Goal: Task Accomplishment & Management: Manage account settings

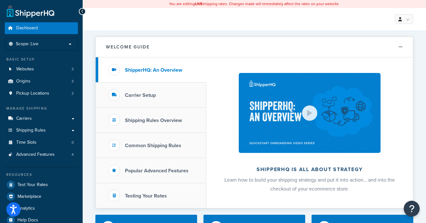
click at [67, 46] on p "Scope: Live" at bounding box center [41, 43] width 67 height 5
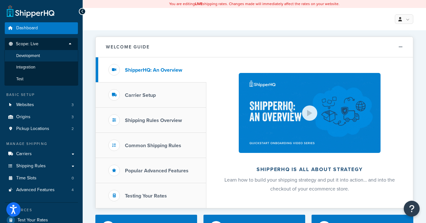
click at [32, 57] on span "Development" at bounding box center [28, 55] width 24 height 5
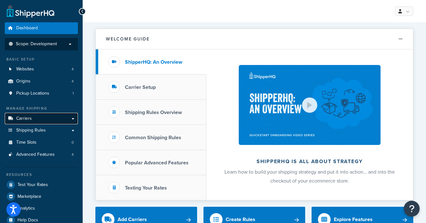
click at [38, 117] on link "Carriers" at bounding box center [41, 119] width 73 height 12
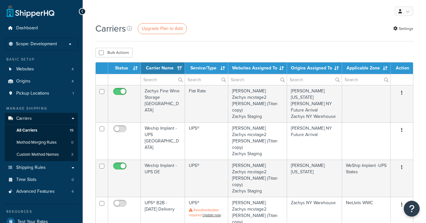
select select "15"
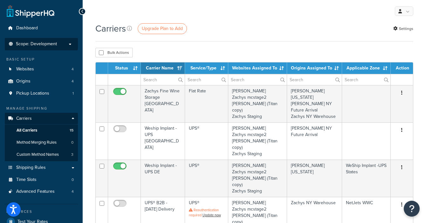
click at [52, 46] on span "Scope: Development" at bounding box center [36, 43] width 41 height 5
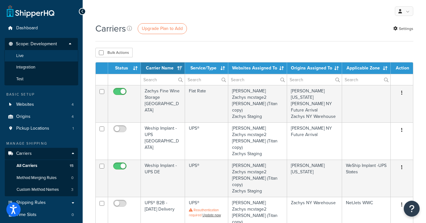
click at [49, 59] on li "Live" at bounding box center [41, 56] width 74 height 12
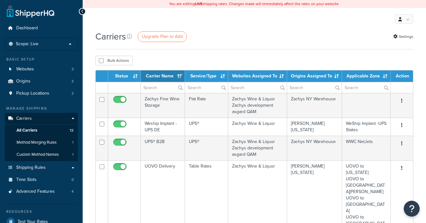
select select "15"
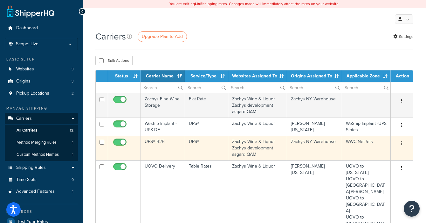
click at [401, 143] on icon "button" at bounding box center [401, 143] width 1 height 4
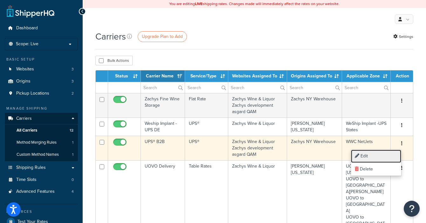
click at [364, 157] on link "Edit" at bounding box center [376, 155] width 50 height 13
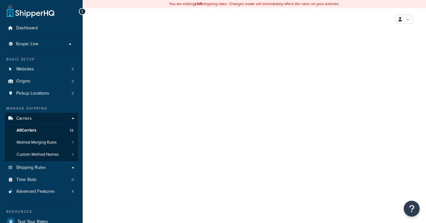
select select "ups"
select select "3"
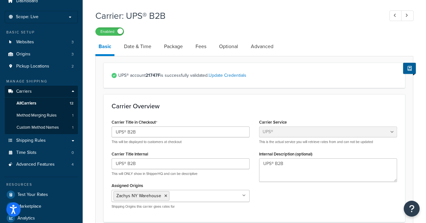
scroll to position [39, 0]
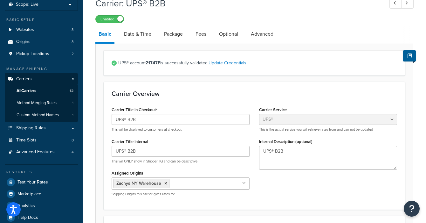
click at [245, 182] on icon at bounding box center [243, 183] width 3 height 4
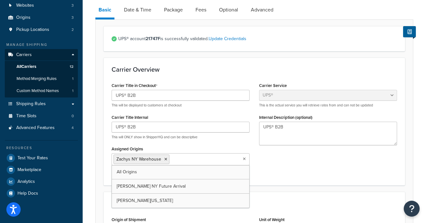
scroll to position [79, 0]
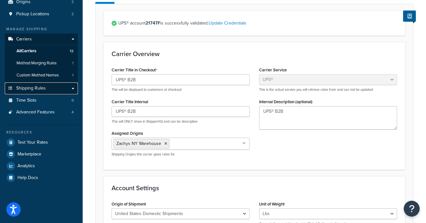
click at [31, 87] on span "Shipping Rules" at bounding box center [31, 88] width 30 height 5
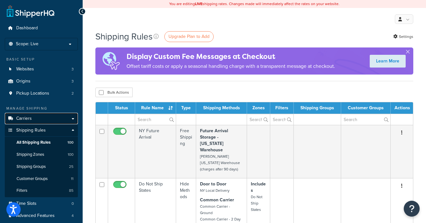
click at [36, 119] on link "Carriers" at bounding box center [41, 119] width 73 height 12
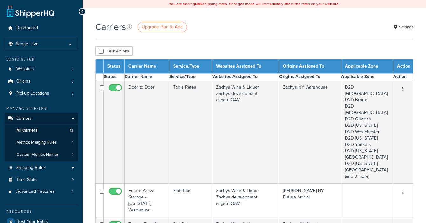
select select "15"
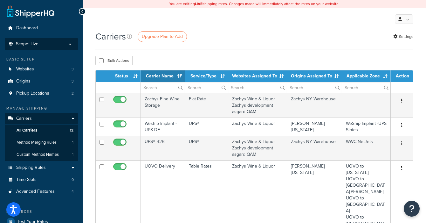
click at [30, 41] on span "Scope: Live" at bounding box center [27, 43] width 23 height 5
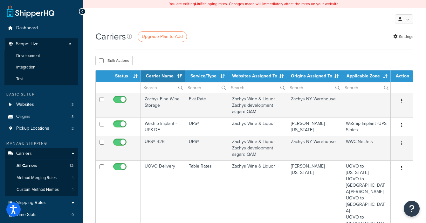
click at [30, 56] on span "Development" at bounding box center [28, 55] width 24 height 5
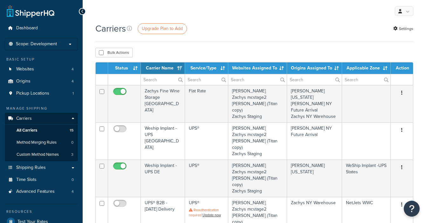
select select "15"
click at [34, 167] on span "Shipping Rules" at bounding box center [31, 167] width 30 height 5
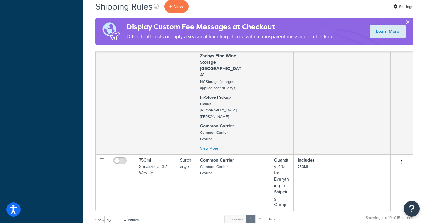
scroll to position [556, 0]
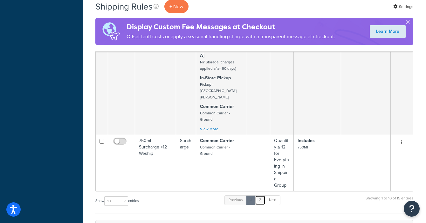
click at [263, 195] on link "2" at bounding box center [260, 200] width 10 height 10
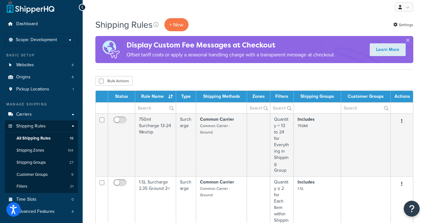
scroll to position [0, 0]
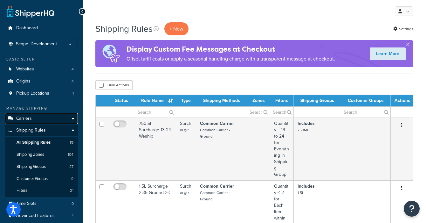
click at [32, 117] on link "Carriers" at bounding box center [41, 119] width 73 height 12
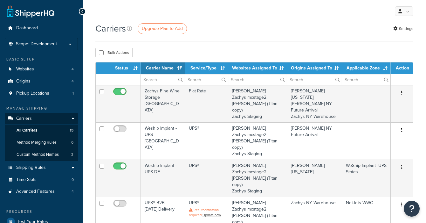
select select "15"
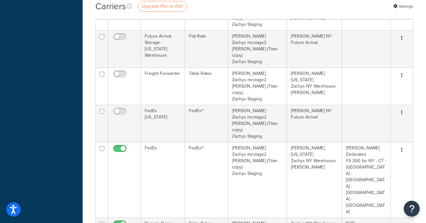
scroll to position [358, 0]
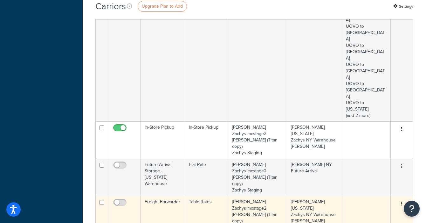
click at [404, 198] on button "button" at bounding box center [402, 203] width 9 height 10
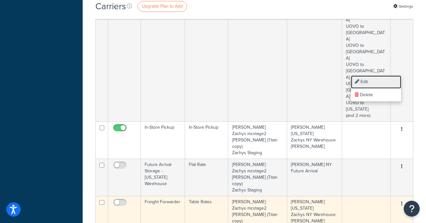
click at [383, 78] on link "Edit" at bounding box center [376, 81] width 50 height 13
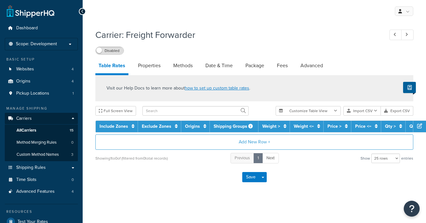
select select "25"
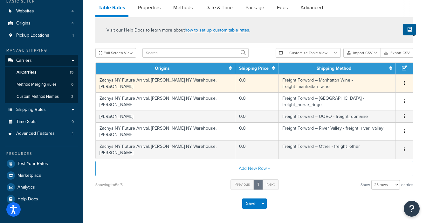
scroll to position [39, 0]
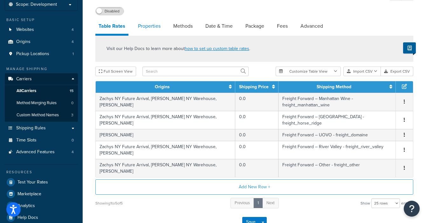
click at [148, 27] on link "Properties" at bounding box center [149, 25] width 29 height 15
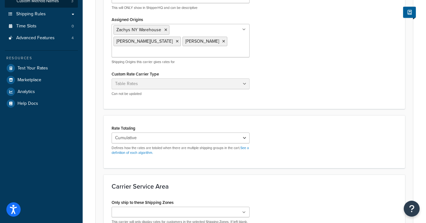
scroll to position [199, 0]
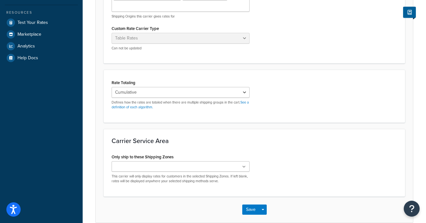
click at [244, 165] on icon at bounding box center [243, 167] width 3 height 4
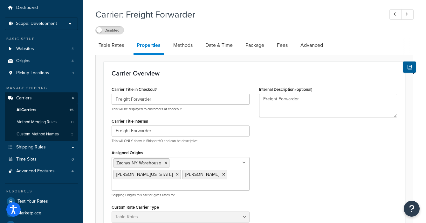
scroll to position [0, 0]
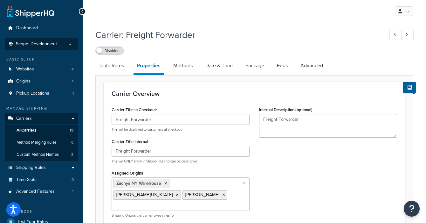
click at [59, 44] on p "Scope: Development" at bounding box center [41, 43] width 67 height 5
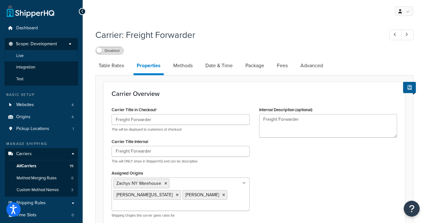
click at [45, 52] on li "Live" at bounding box center [41, 56] width 74 height 12
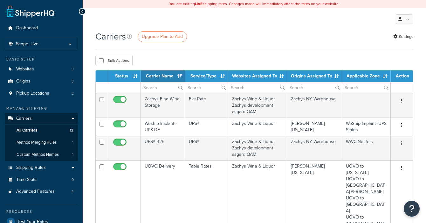
select select "15"
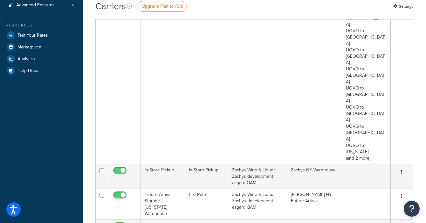
scroll to position [199, 0]
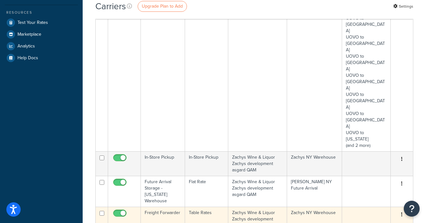
click at [400, 209] on button "button" at bounding box center [402, 214] width 9 height 10
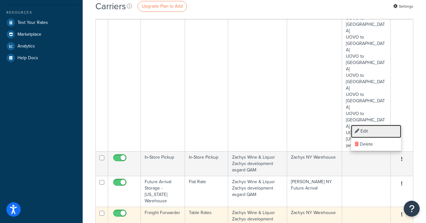
click at [384, 128] on link "Edit" at bounding box center [376, 131] width 50 height 13
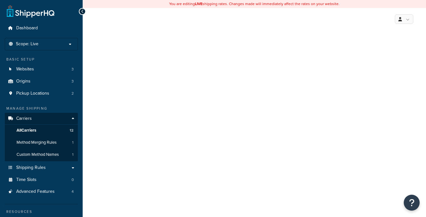
select select "25"
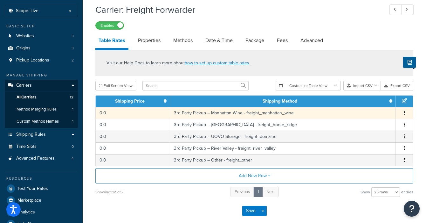
scroll to position [66, 0]
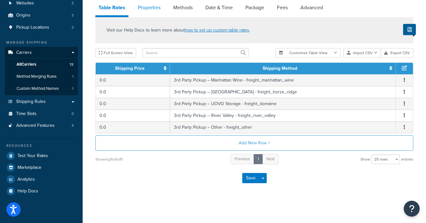
click at [149, 6] on link "Properties" at bounding box center [149, 7] width 29 height 15
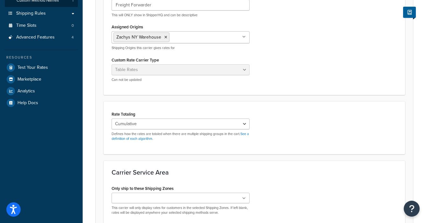
scroll to position [185, 0]
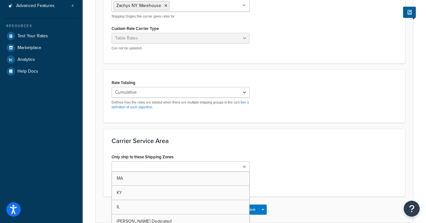
click at [245, 166] on icon at bounding box center [244, 167] width 3 height 4
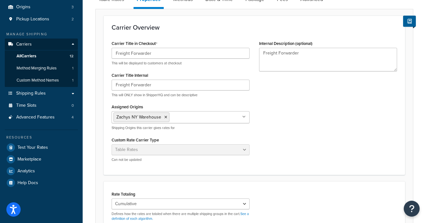
scroll to position [0, 0]
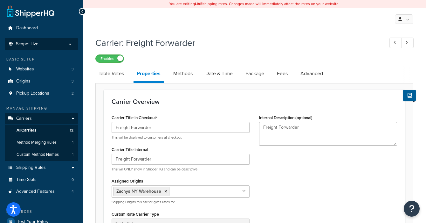
click at [25, 45] on span "Scope: Live" at bounding box center [27, 43] width 23 height 5
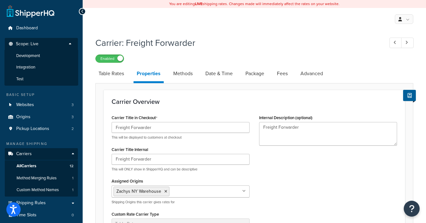
drag, startPoint x: 29, startPoint y: 54, endPoint x: 215, endPoint y: 26, distance: 187.8
click at [215, 26] on div "My Profile Billing Global Settings Contact Us Logout" at bounding box center [255, 19] width 344 height 22
click at [33, 153] on link "Carriers" at bounding box center [41, 154] width 73 height 12
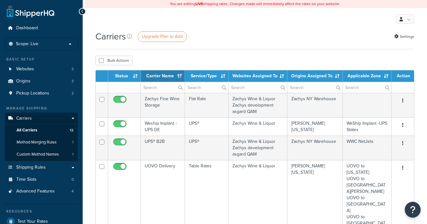
select select "15"
click at [59, 44] on p "Scope: Live" at bounding box center [41, 43] width 67 height 5
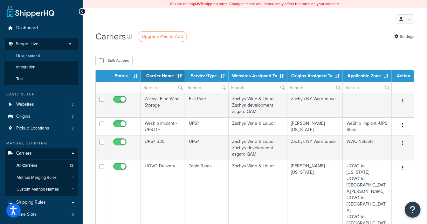
click at [31, 58] on span "Development" at bounding box center [28, 55] width 24 height 5
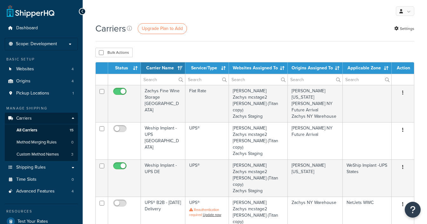
select select "15"
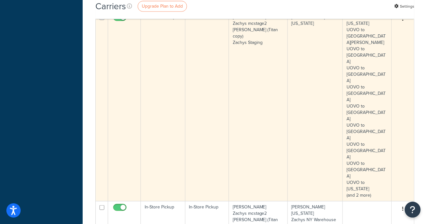
scroll to position [278, 0]
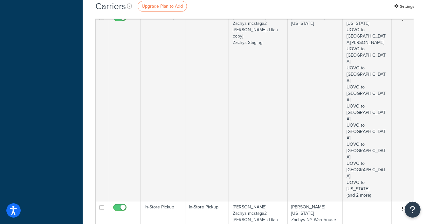
click at [365, 159] on link "Edit" at bounding box center [377, 161] width 50 height 13
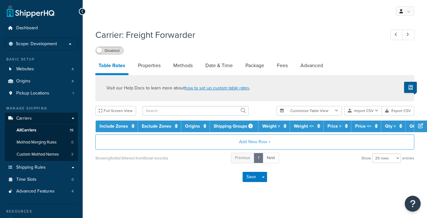
select select "25"
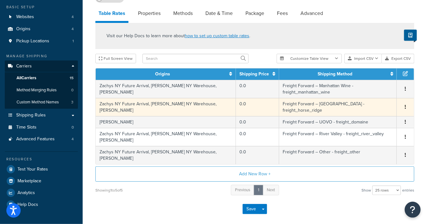
scroll to position [39, 0]
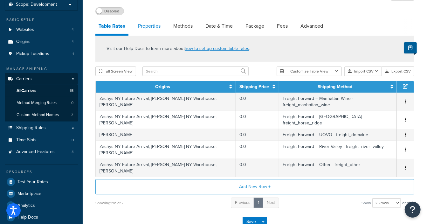
click at [143, 27] on link "Properties" at bounding box center [149, 25] width 29 height 15
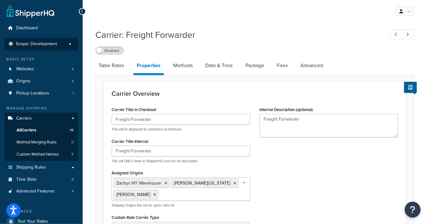
click at [38, 45] on span "Scope: Development" at bounding box center [36, 43] width 41 height 5
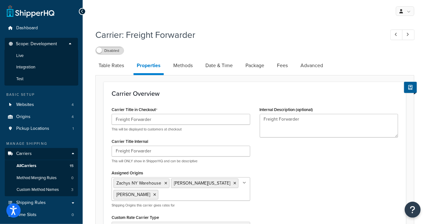
click at [27, 57] on li "Live" at bounding box center [41, 56] width 74 height 12
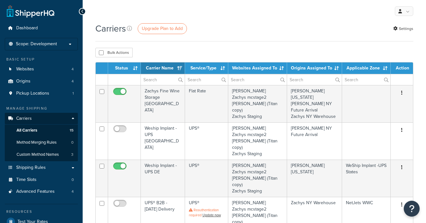
select select "15"
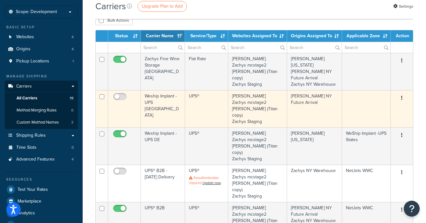
scroll to position [39, 0]
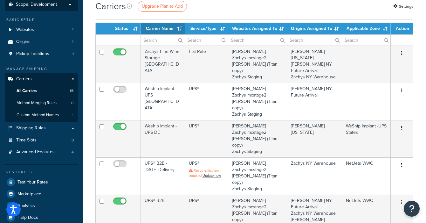
click at [66, 5] on p "Scope: Development" at bounding box center [41, 4] width 67 height 5
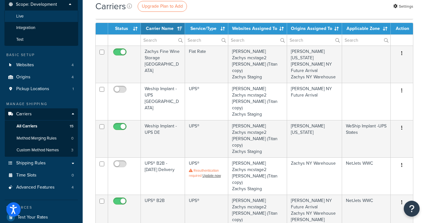
click at [48, 12] on li "Live" at bounding box center [41, 16] width 74 height 12
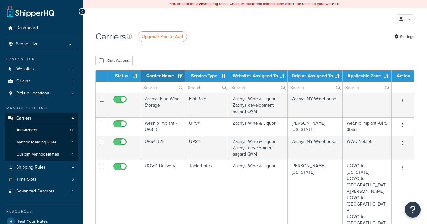
select select "15"
click at [32, 40] on li "Scope: Live Development Integration Test" at bounding box center [41, 44] width 73 height 12
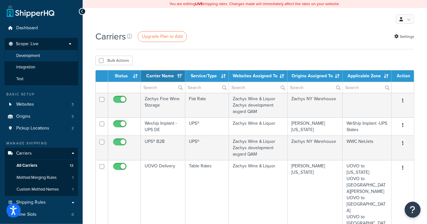
click at [33, 58] on span "Development" at bounding box center [28, 55] width 24 height 5
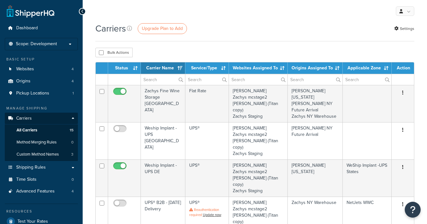
select select "15"
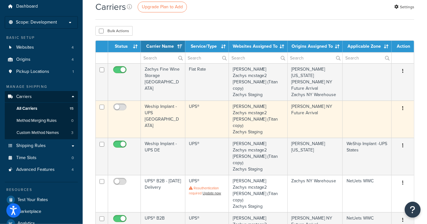
scroll to position [39, 0]
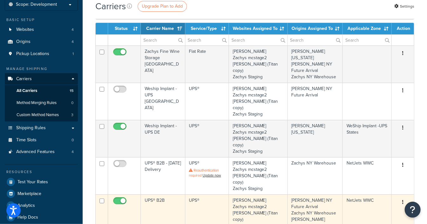
click at [399, 197] on button "button" at bounding box center [403, 202] width 9 height 10
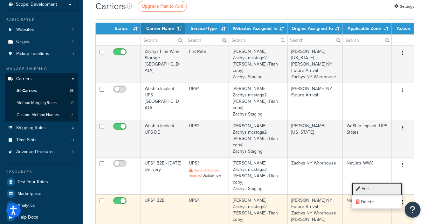
click at [377, 187] on link "Edit" at bounding box center [377, 189] width 50 height 13
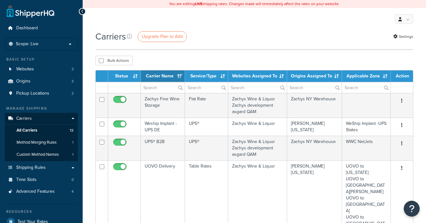
select select "15"
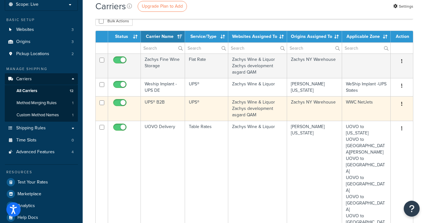
click at [405, 102] on button "button" at bounding box center [402, 104] width 9 height 10
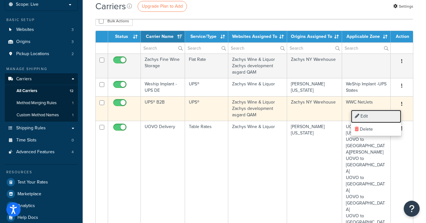
click at [382, 116] on link "Edit" at bounding box center [376, 116] width 50 height 13
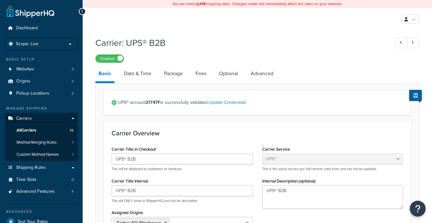
select select "ups"
select select "3"
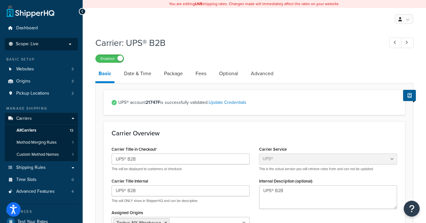
click at [48, 42] on p "Scope: Live" at bounding box center [41, 43] width 67 height 5
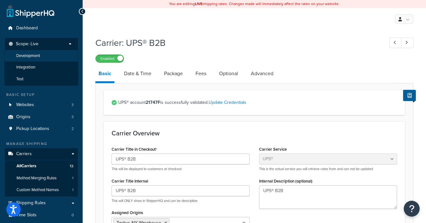
click at [45, 56] on li "Development" at bounding box center [41, 56] width 74 height 12
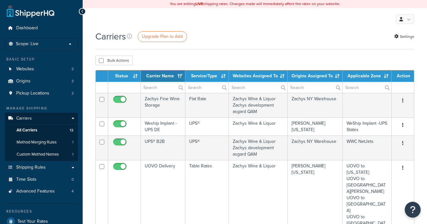
select select "15"
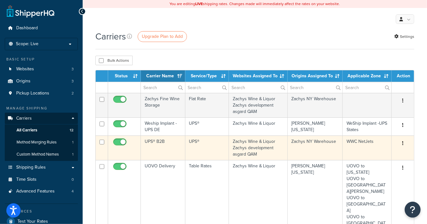
click at [403, 141] on icon "button" at bounding box center [402, 143] width 1 height 4
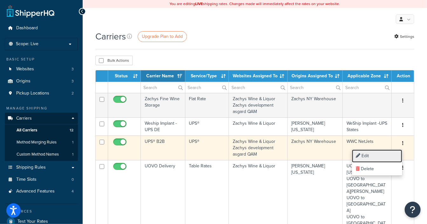
click at [374, 154] on link "Edit" at bounding box center [377, 155] width 50 height 13
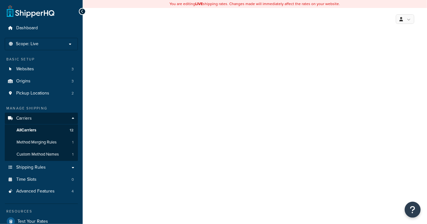
select select "ups"
select select "3"
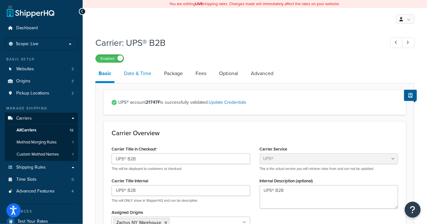
click at [146, 73] on link "Date & Time" at bounding box center [138, 73] width 34 height 15
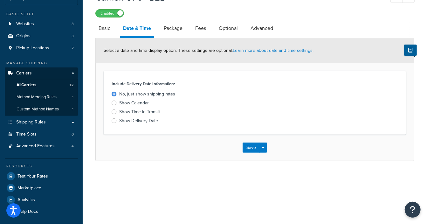
scroll to position [46, 0]
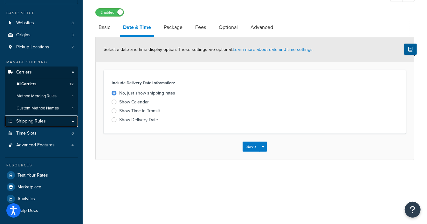
click at [30, 122] on span "Shipping Rules" at bounding box center [31, 121] width 30 height 5
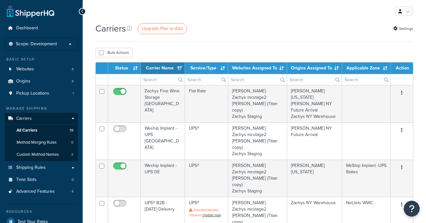
select select "15"
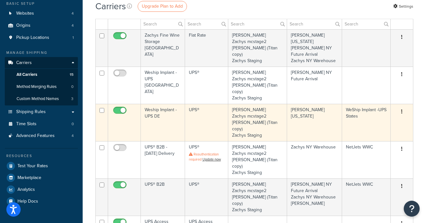
scroll to position [79, 0]
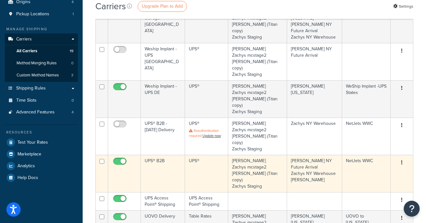
click at [402, 160] on icon "button" at bounding box center [401, 162] width 1 height 4
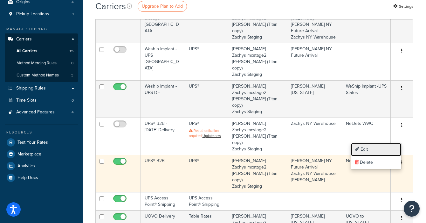
click at [367, 148] on link "Edit" at bounding box center [376, 149] width 50 height 13
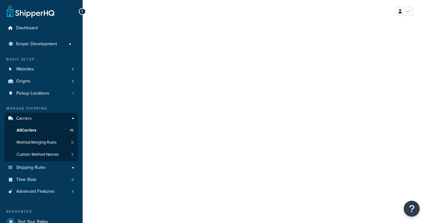
select select "ups"
select select "3"
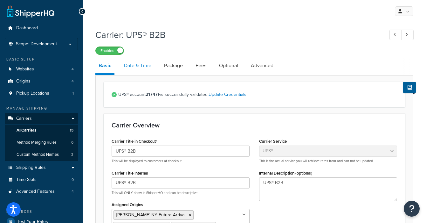
click at [139, 65] on link "Date & Time" at bounding box center [138, 65] width 34 height 15
select select "yMd"
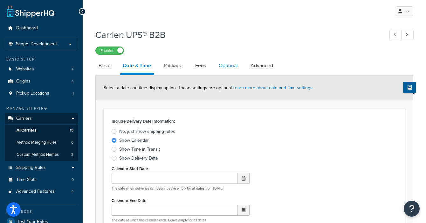
click at [222, 66] on link "Optional" at bounding box center [228, 65] width 25 height 15
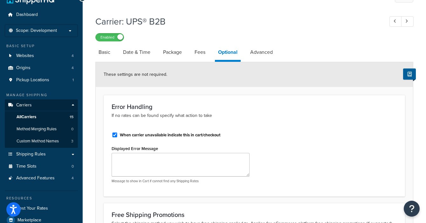
scroll to position [11, 0]
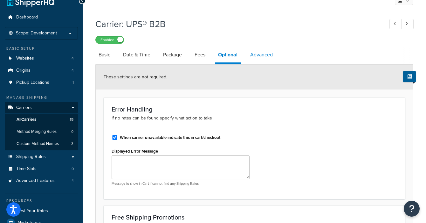
click at [259, 57] on link "Advanced" at bounding box center [261, 54] width 29 height 15
select select "false"
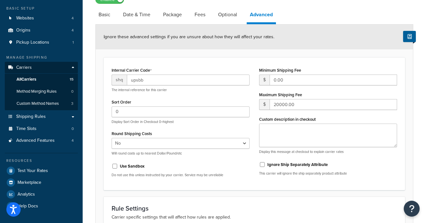
scroll to position [49, 0]
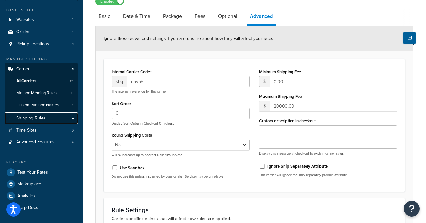
click at [32, 118] on span "Shipping Rules" at bounding box center [31, 117] width 30 height 5
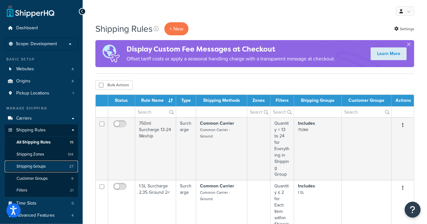
click at [30, 166] on span "Shipping Groups" at bounding box center [31, 166] width 29 height 5
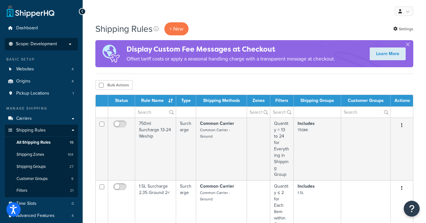
click at [57, 43] on p "Scope: Development" at bounding box center [41, 43] width 67 height 5
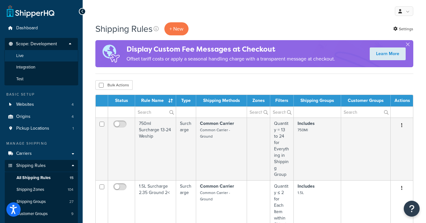
click at [31, 52] on li "Live" at bounding box center [41, 56] width 74 height 12
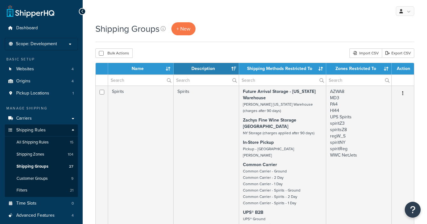
select select "15"
click at [153, 81] on input "text" at bounding box center [140, 80] width 65 height 11
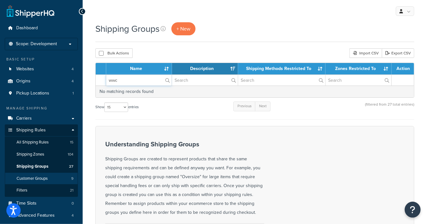
type input "wwc"
click at [26, 180] on span "Customer Groups" at bounding box center [32, 178] width 31 height 5
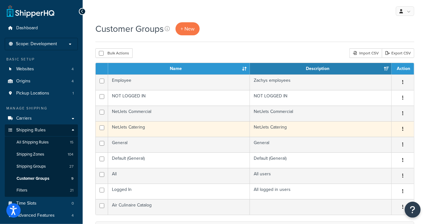
scroll to position [39, 0]
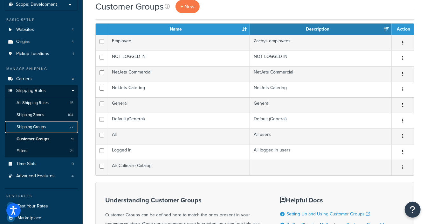
click at [35, 128] on span "Shipping Groups" at bounding box center [31, 126] width 29 height 5
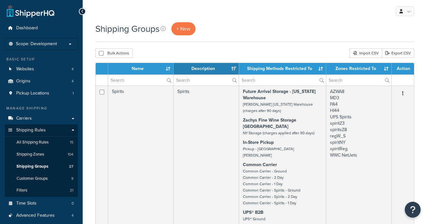
select select "15"
click at [130, 79] on input "text" at bounding box center [140, 80] width 65 height 11
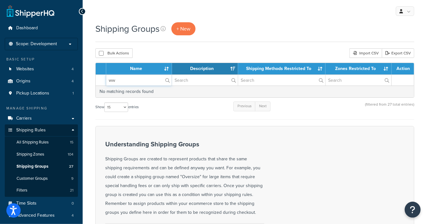
type input "w"
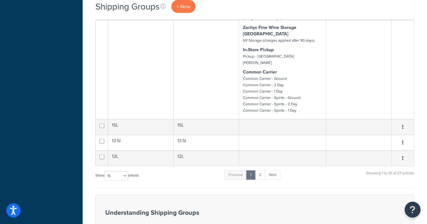
scroll to position [437, 0]
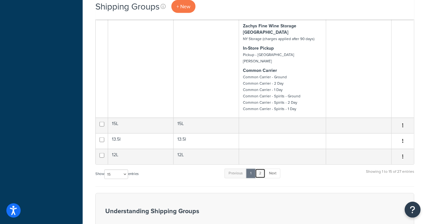
click at [261, 169] on link "2" at bounding box center [260, 174] width 10 height 10
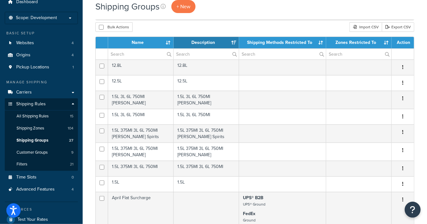
scroll to position [0, 0]
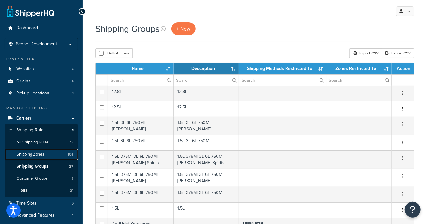
click at [34, 153] on span "Shipping Zones" at bounding box center [31, 154] width 28 height 5
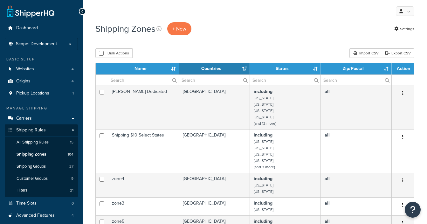
select select "15"
click at [146, 83] on input "text" at bounding box center [143, 80] width 71 height 11
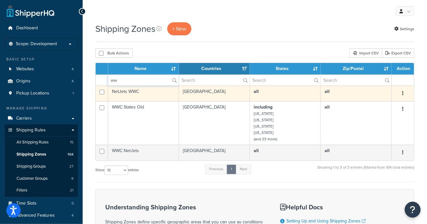
type input "ww"
click at [401, 92] on button "button" at bounding box center [403, 93] width 9 height 10
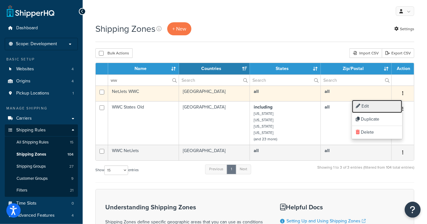
click at [365, 107] on link "Edit" at bounding box center [377, 106] width 50 height 13
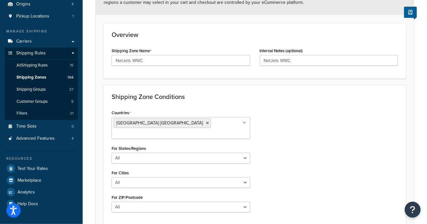
scroll to position [79, 0]
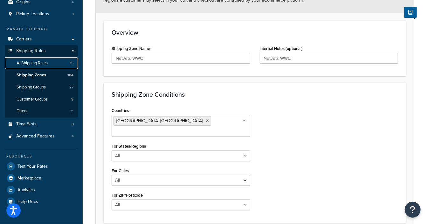
click at [32, 64] on span "All Shipping Rules" at bounding box center [32, 62] width 31 height 5
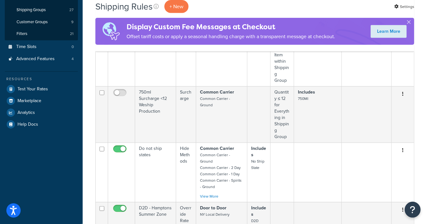
scroll to position [239, 0]
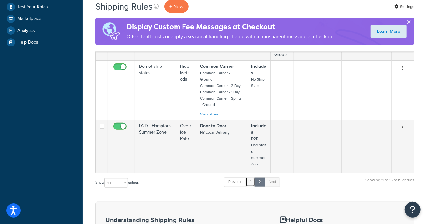
click at [251, 177] on link "1" at bounding box center [251, 182] width 10 height 10
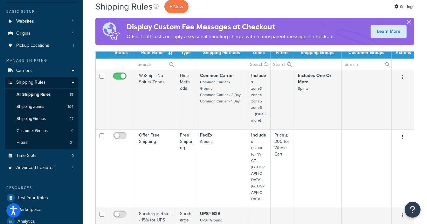
scroll to position [8, 0]
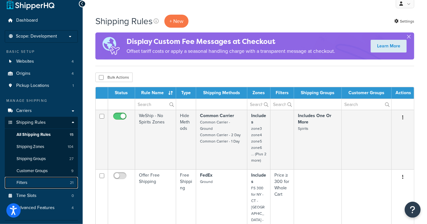
click at [24, 184] on span "Filters" at bounding box center [22, 182] width 11 height 5
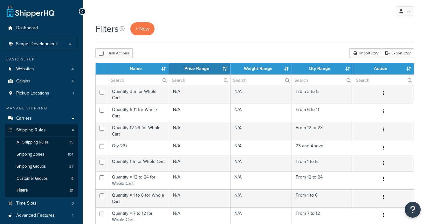
select select "15"
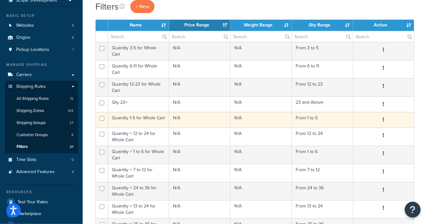
scroll to position [119, 0]
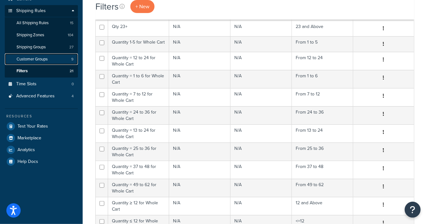
click at [33, 59] on span "Customer Groups" at bounding box center [32, 59] width 31 height 5
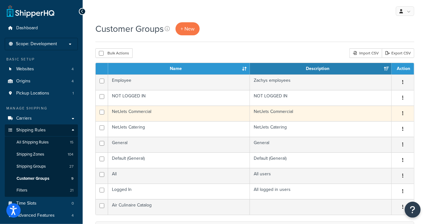
scroll to position [39, 0]
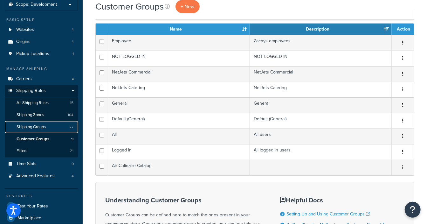
click at [37, 127] on span "Shipping Groups" at bounding box center [31, 126] width 29 height 5
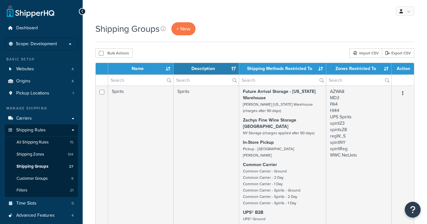
select select "15"
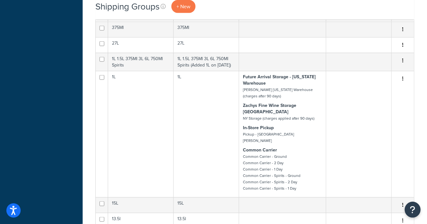
scroll to position [477, 0]
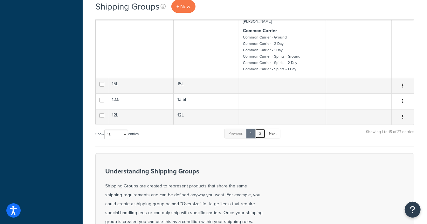
click at [262, 129] on link "2" at bounding box center [260, 134] width 10 height 10
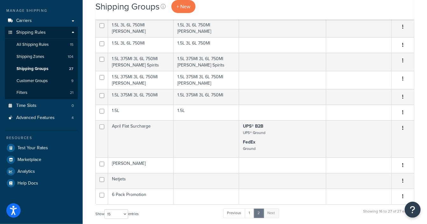
scroll to position [110, 0]
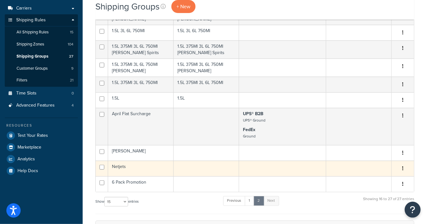
click at [402, 163] on button "button" at bounding box center [403, 168] width 9 height 10
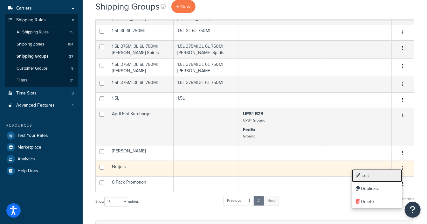
click at [364, 172] on link "Edit" at bounding box center [377, 175] width 50 height 13
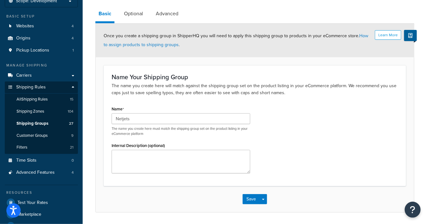
scroll to position [30, 0]
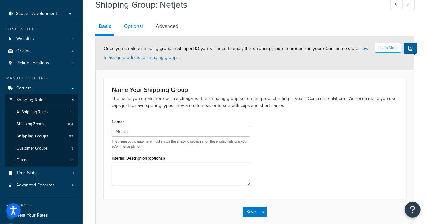
click at [134, 27] on link "Optional" at bounding box center [133, 26] width 25 height 15
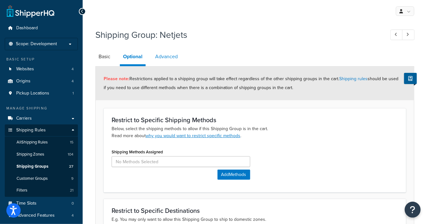
click at [165, 58] on link "Advanced" at bounding box center [166, 56] width 29 height 15
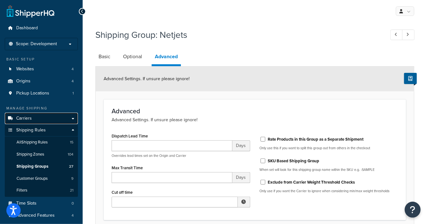
click at [29, 116] on span "Carriers" at bounding box center [24, 118] width 16 height 5
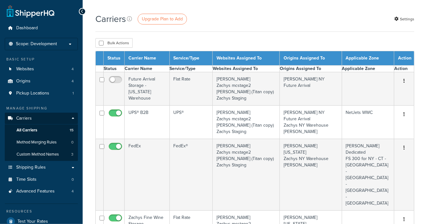
select select "15"
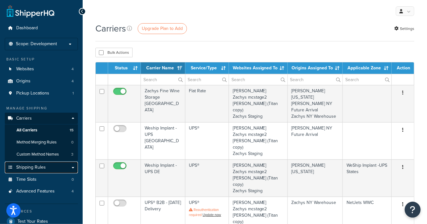
click at [34, 166] on span "Shipping Rules" at bounding box center [31, 167] width 30 height 5
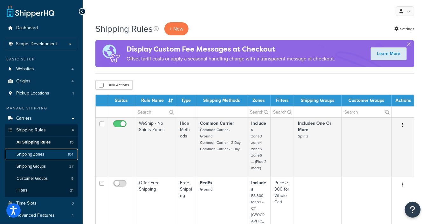
click at [34, 155] on span "Shipping Zones" at bounding box center [31, 154] width 28 height 5
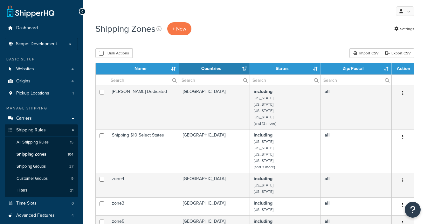
select select "15"
click at [143, 80] on input "text" at bounding box center [143, 80] width 71 height 11
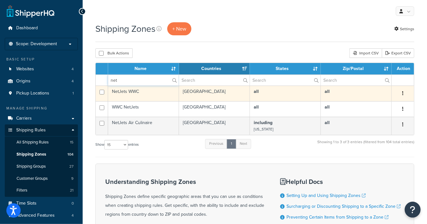
type input "net"
click at [404, 92] on button "button" at bounding box center [403, 93] width 9 height 10
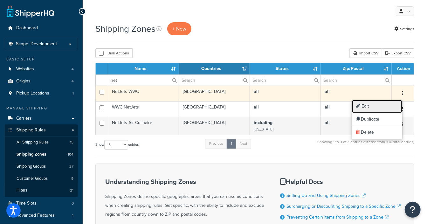
click at [360, 106] on icon at bounding box center [358, 106] width 4 height 4
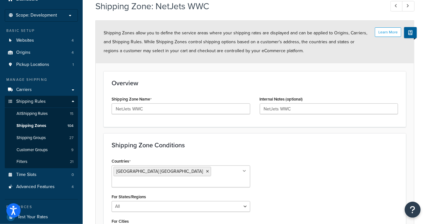
scroll to position [79, 0]
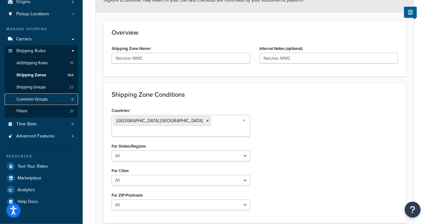
click at [20, 101] on span "Customer Groups" at bounding box center [32, 99] width 31 height 5
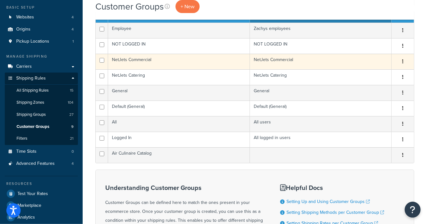
scroll to position [39, 0]
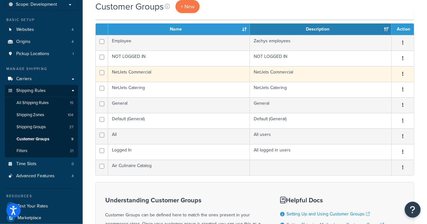
click at [402, 74] on icon "button" at bounding box center [402, 74] width 1 height 4
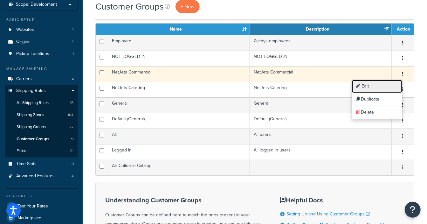
click at [378, 83] on link "Edit" at bounding box center [377, 86] width 50 height 13
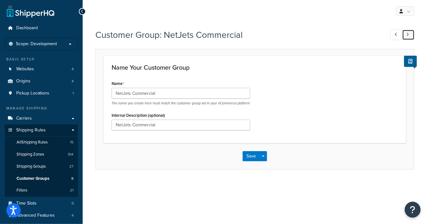
click at [407, 36] on icon at bounding box center [407, 34] width 3 height 4
type input "General"
click at [407, 36] on icon at bounding box center [407, 34] width 3 height 4
type input "NOT LOGGED IN"
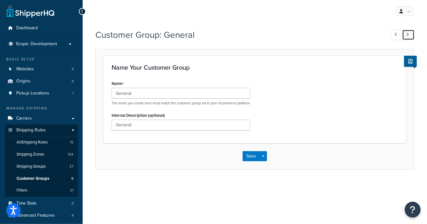
type input "NOT LOGGED IN"
click at [407, 36] on icon at bounding box center [407, 34] width 3 height 4
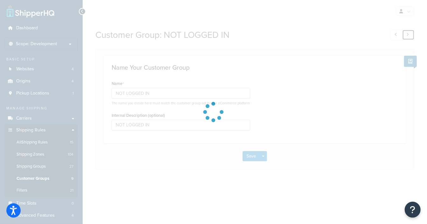
type input "NetJets Catering"
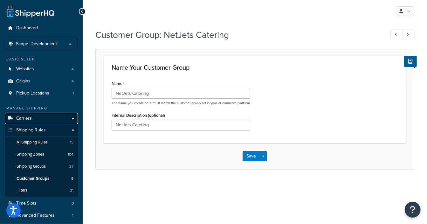
click at [35, 120] on link "Carriers" at bounding box center [41, 119] width 73 height 12
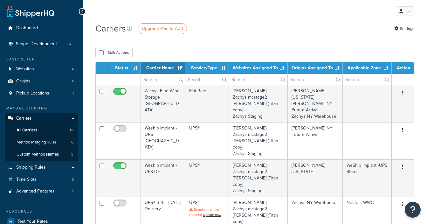
select select "15"
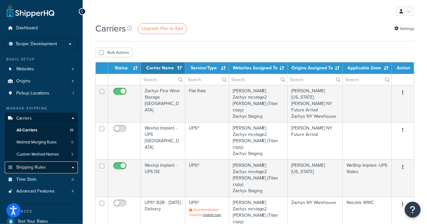
click at [33, 166] on span "Shipping Rules" at bounding box center [31, 167] width 30 height 5
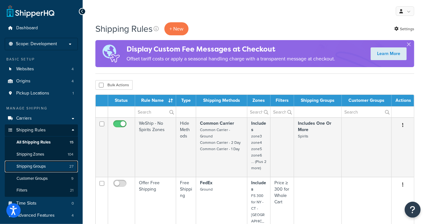
click at [36, 166] on span "Shipping Groups" at bounding box center [31, 166] width 29 height 5
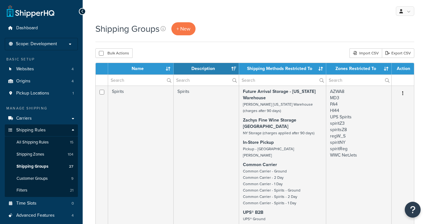
select select "15"
click at [357, 79] on input "text" at bounding box center [358, 80] width 65 height 11
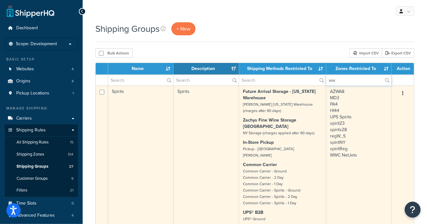
type input "w"
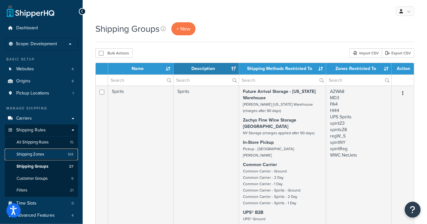
click at [26, 156] on span "Shipping Zones" at bounding box center [31, 154] width 28 height 5
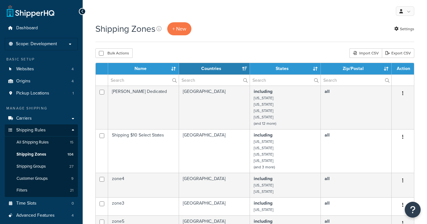
select select "15"
click at [144, 78] on input "text" at bounding box center [143, 80] width 71 height 11
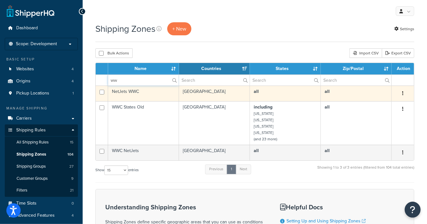
type input "ww"
click at [403, 93] on icon "button" at bounding box center [402, 93] width 1 height 4
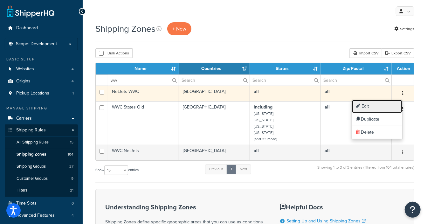
click at [366, 108] on link "Edit" at bounding box center [377, 106] width 50 height 13
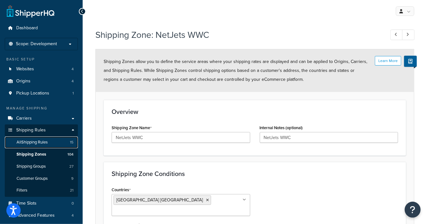
click at [32, 138] on link "All Shipping Rules 15" at bounding box center [41, 142] width 73 height 12
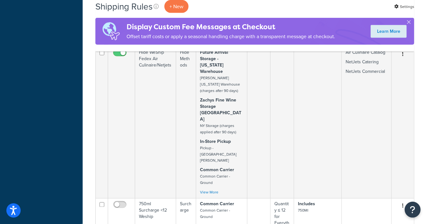
scroll to position [556, 0]
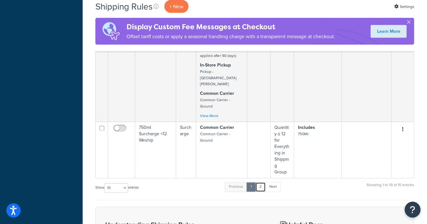
click at [261, 182] on link "2" at bounding box center [260, 187] width 10 height 10
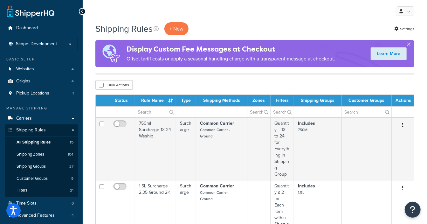
scroll to position [239, 0]
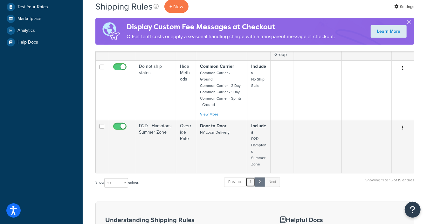
click at [254, 178] on link "1" at bounding box center [251, 182] width 10 height 10
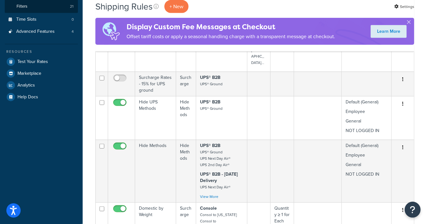
scroll to position [167, 0]
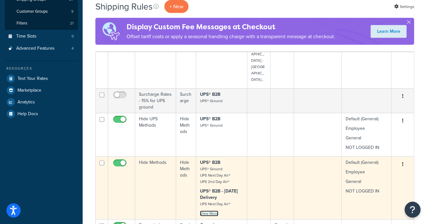
click at [205, 211] on link "View More" at bounding box center [209, 214] width 18 height 6
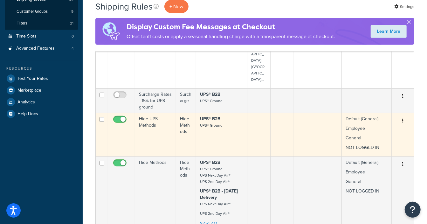
scroll to position [0, 0]
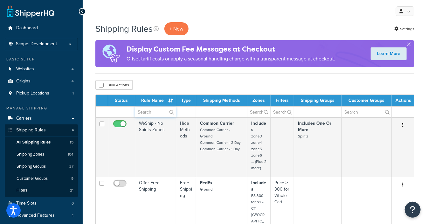
click at [145, 115] on input "text" at bounding box center [155, 112] width 41 height 11
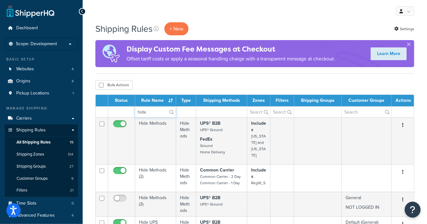
type input "hide"
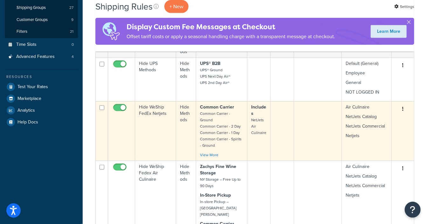
scroll to position [199, 0]
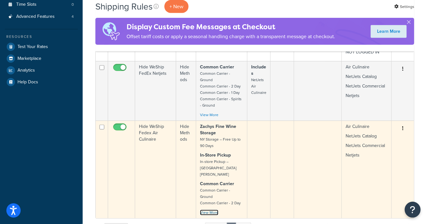
click at [211, 210] on link "View More" at bounding box center [209, 213] width 18 height 6
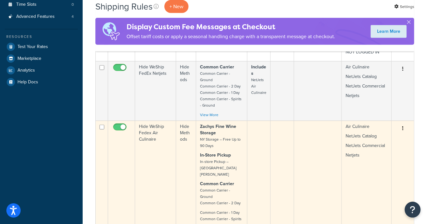
click at [404, 126] on icon "button" at bounding box center [402, 128] width 1 height 4
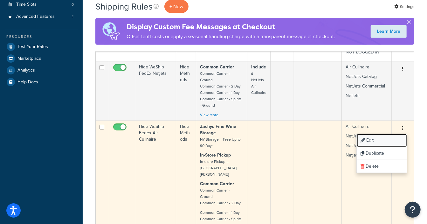
click at [374, 134] on link "Edit" at bounding box center [382, 140] width 50 height 13
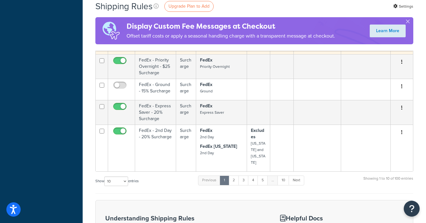
scroll to position [318, 0]
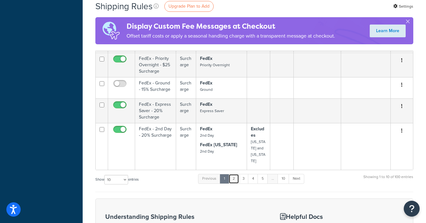
click at [236, 174] on link "2" at bounding box center [234, 179] width 10 height 10
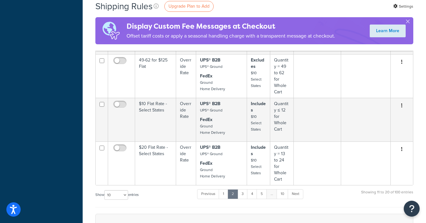
scroll to position [556, 0]
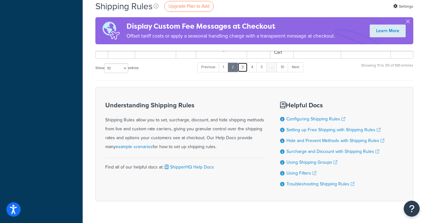
click at [245, 62] on link "3" at bounding box center [243, 67] width 10 height 10
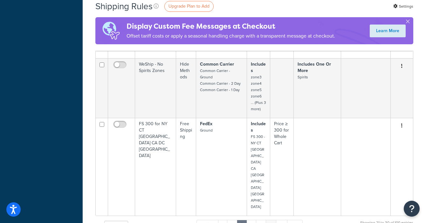
scroll to position [437, 0]
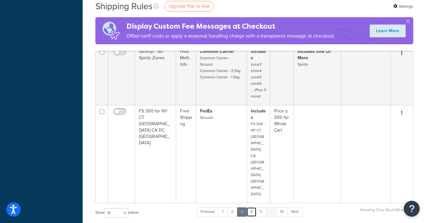
click at [253, 207] on link "4" at bounding box center [252, 212] width 10 height 10
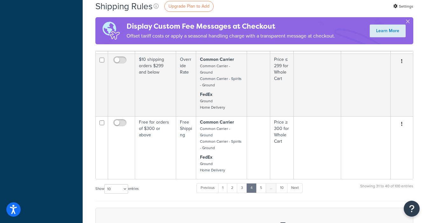
scroll to position [398, 0]
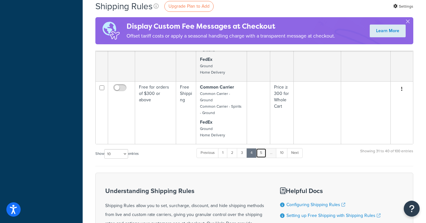
click at [260, 148] on link "5" at bounding box center [261, 153] width 10 height 10
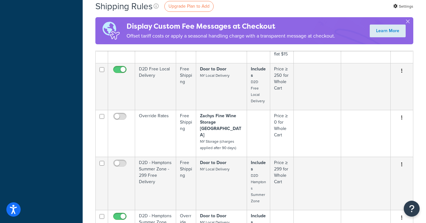
scroll to position [517, 0]
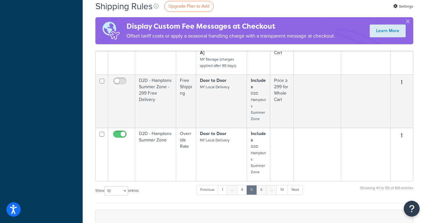
click at [264, 185] on link "6" at bounding box center [261, 190] width 10 height 10
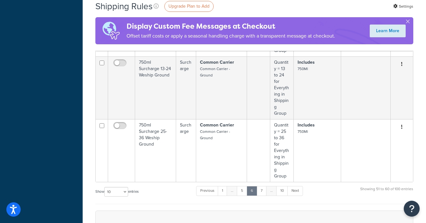
scroll to position [596, 0]
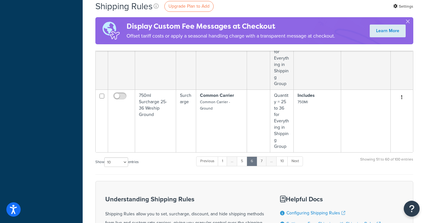
click at [262, 156] on link "7" at bounding box center [262, 161] width 10 height 10
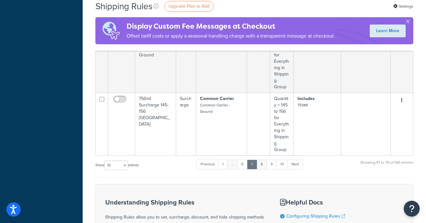
click at [264, 161] on link "8" at bounding box center [262, 164] width 10 height 10
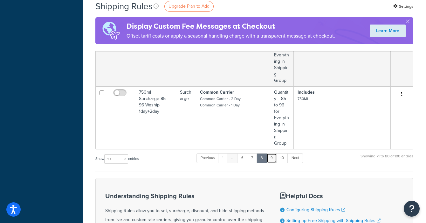
click at [271, 156] on link "9" at bounding box center [272, 158] width 10 height 10
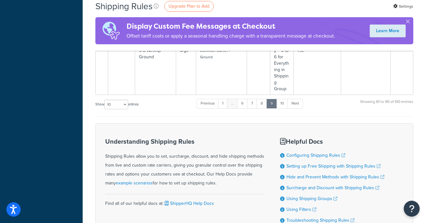
scroll to position [611, 0]
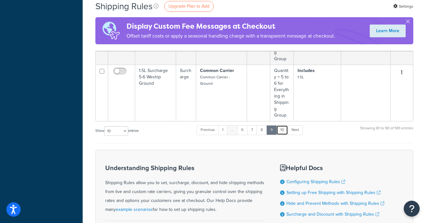
click at [280, 127] on link "10" at bounding box center [282, 130] width 12 height 10
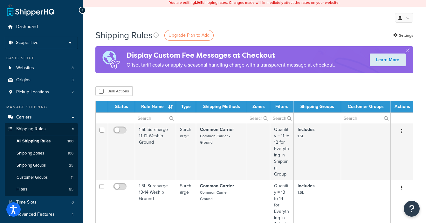
scroll to position [0, 0]
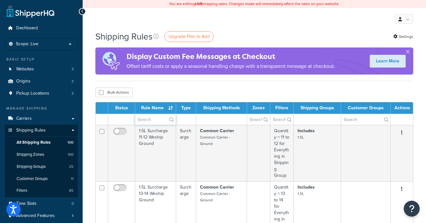
click at [149, 118] on input "text" at bounding box center [155, 119] width 41 height 11
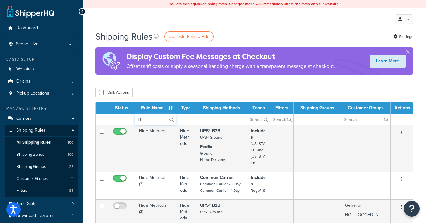
type input "H"
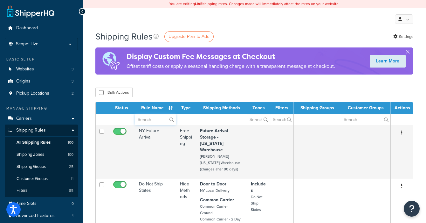
click at [156, 116] on input "text" at bounding box center [155, 119] width 41 height 11
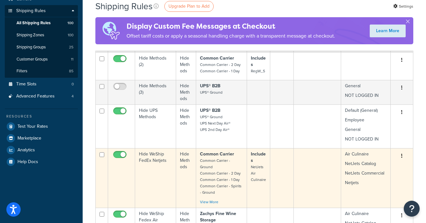
scroll to position [159, 0]
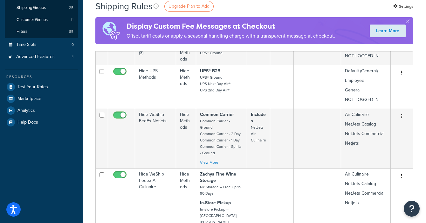
type input "hide"
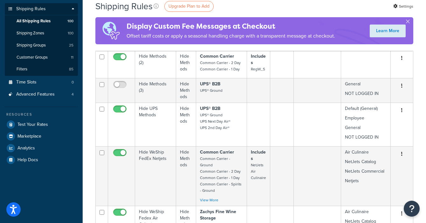
scroll to position [0, 0]
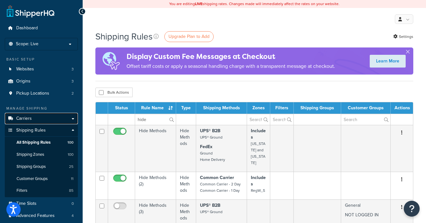
click at [27, 118] on span "Carriers" at bounding box center [24, 118] width 16 height 5
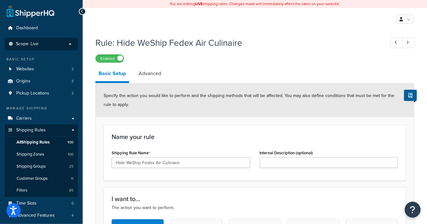
click at [47, 44] on p "Scope: Live" at bounding box center [41, 43] width 67 height 5
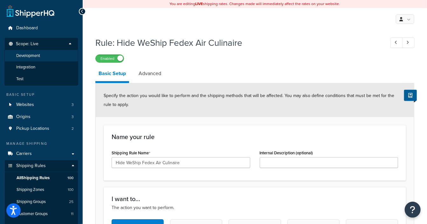
click at [43, 56] on li "Development" at bounding box center [41, 56] width 74 height 12
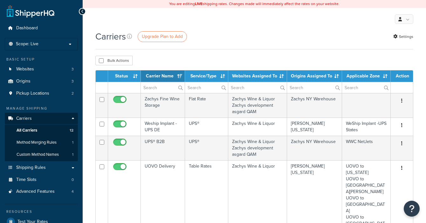
select select "15"
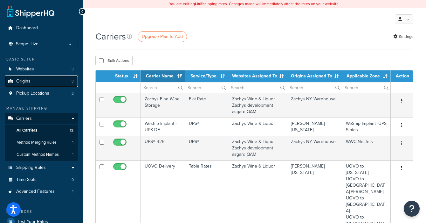
click at [34, 83] on link "Origins 3" at bounding box center [41, 81] width 73 height 12
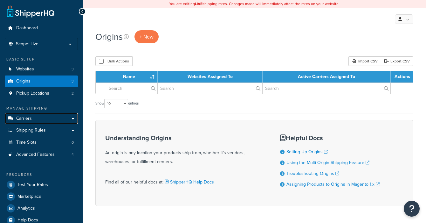
click at [33, 116] on link "Carriers" at bounding box center [41, 119] width 73 height 12
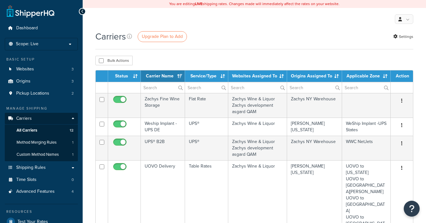
select select "15"
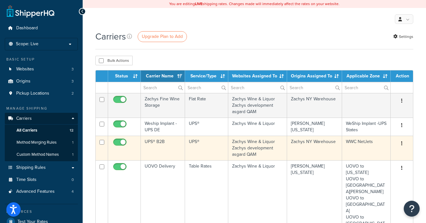
click at [403, 144] on button "button" at bounding box center [402, 143] width 9 height 10
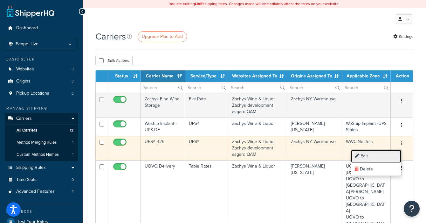
click at [382, 155] on link "Edit" at bounding box center [376, 155] width 50 height 13
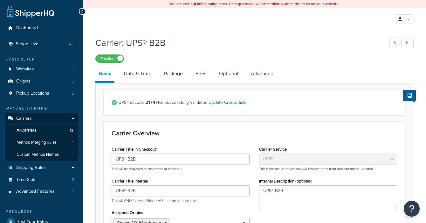
select select "ups"
select select "3"
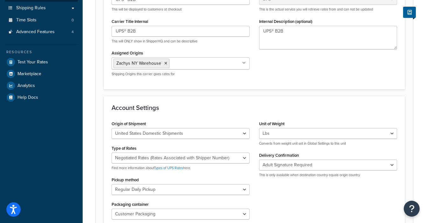
scroll to position [159, 0]
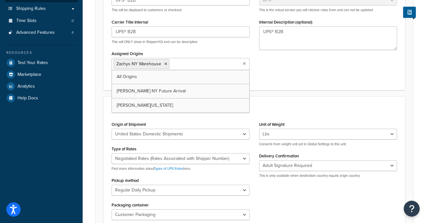
click at [244, 66] on ul "Zachys NY Warehouse" at bounding box center [181, 64] width 138 height 12
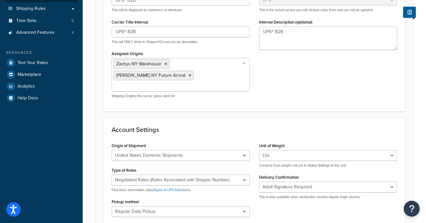
click at [418, 96] on div "Carrier: UPS® B2B Enabled Basic Date & Time Package Fees Optional Advanced UPS®…" at bounding box center [255, 176] width 344 height 603
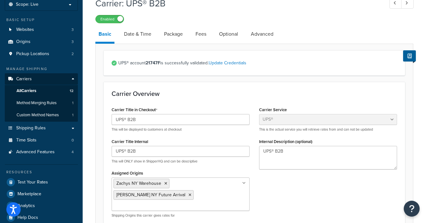
scroll to position [418, 0]
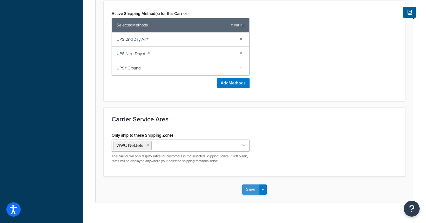
click at [249, 184] on button "Save" at bounding box center [250, 189] width 17 height 10
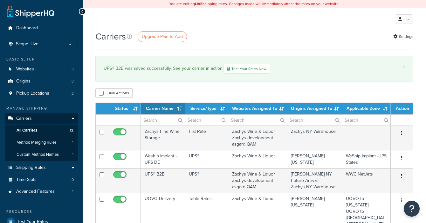
select select "15"
click at [92, 21] on div "My Profile Billing Global Settings Contact Us Logout" at bounding box center [255, 19] width 344 height 22
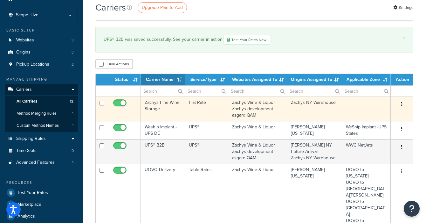
scroll to position [39, 0]
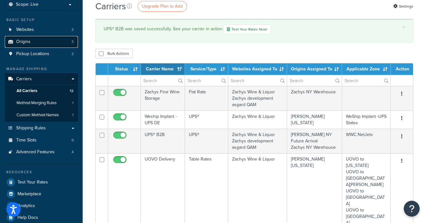
click at [20, 42] on span "Origins" at bounding box center [23, 41] width 14 height 5
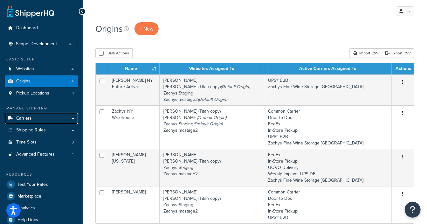
click at [27, 117] on span "Carriers" at bounding box center [24, 118] width 16 height 5
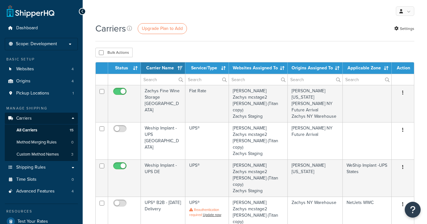
select select "15"
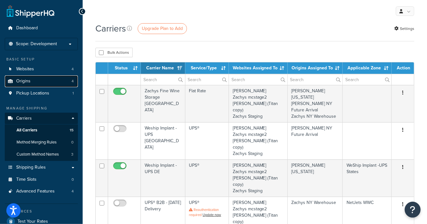
click at [21, 81] on span "Origins" at bounding box center [23, 81] width 14 height 5
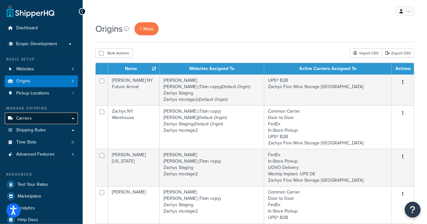
click at [27, 118] on span "Carriers" at bounding box center [24, 118] width 16 height 5
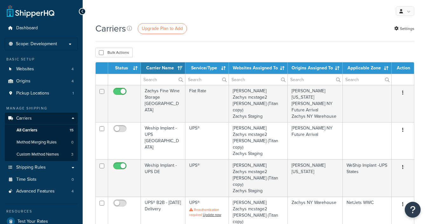
select select "15"
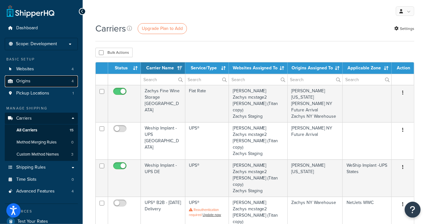
click at [38, 84] on link "Origins 4" at bounding box center [41, 81] width 73 height 12
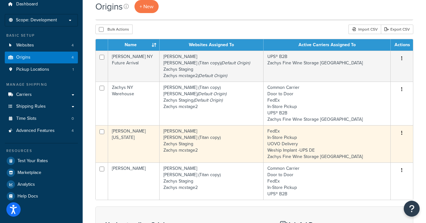
scroll to position [39, 0]
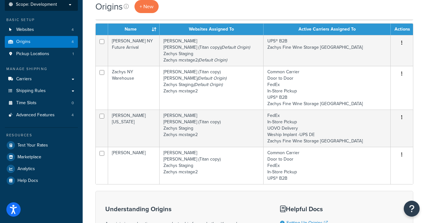
click at [44, 5] on span "Scope: Development" at bounding box center [36, 4] width 41 height 5
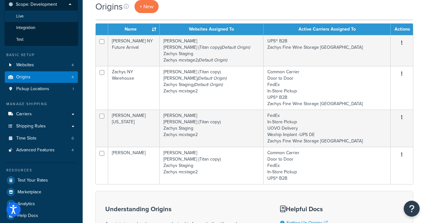
click at [24, 15] on li "Live" at bounding box center [41, 16] width 74 height 12
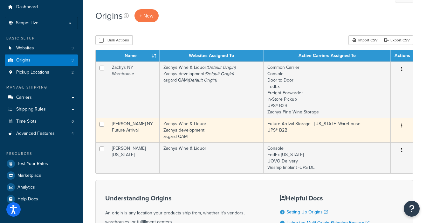
click at [401, 125] on button "button" at bounding box center [402, 126] width 9 height 10
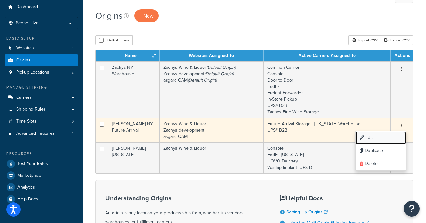
click at [365, 137] on link "Edit" at bounding box center [381, 137] width 50 height 13
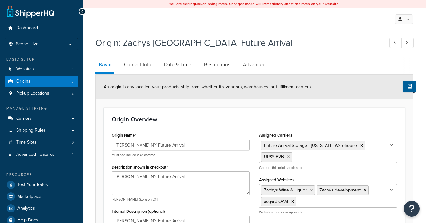
select select "32"
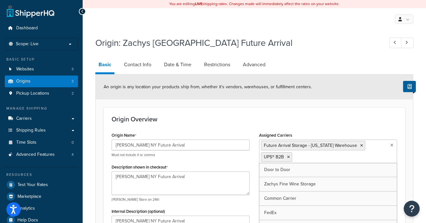
click at [391, 146] on icon at bounding box center [392, 145] width 3 height 4
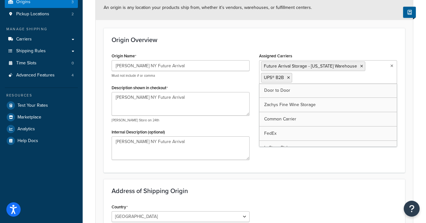
click at [387, 39] on h3 "Origin Overview" at bounding box center [255, 39] width 286 height 7
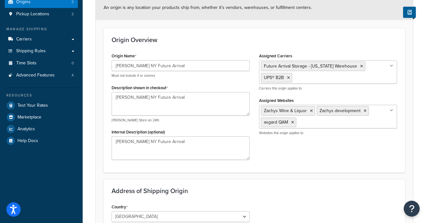
scroll to position [39, 0]
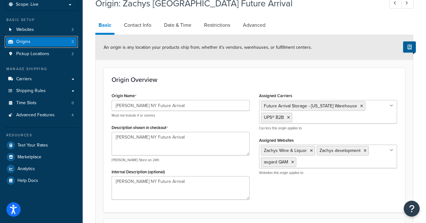
click at [38, 41] on link "Origins 3" at bounding box center [41, 42] width 73 height 12
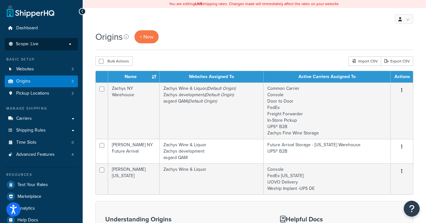
click at [52, 45] on p "Scope: Live" at bounding box center [41, 43] width 67 height 5
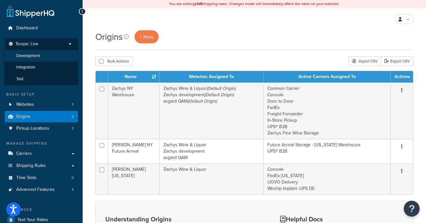
click at [40, 57] on span "Development" at bounding box center [28, 55] width 24 height 5
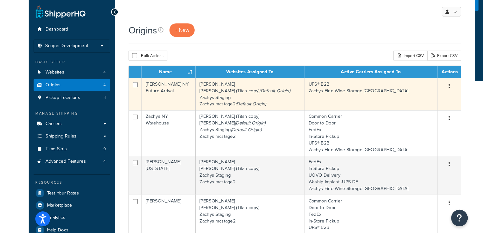
scroll to position [39, 0]
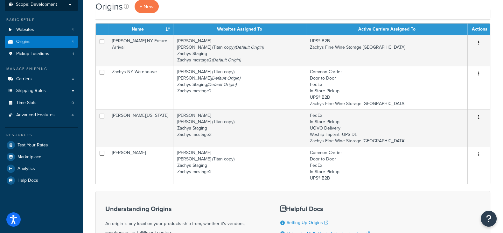
click at [52, 4] on span "Scope: Development" at bounding box center [36, 4] width 41 height 5
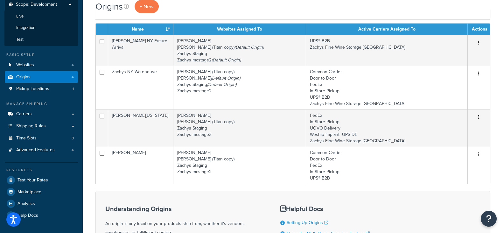
click at [30, 14] on li "Live" at bounding box center [41, 16] width 74 height 12
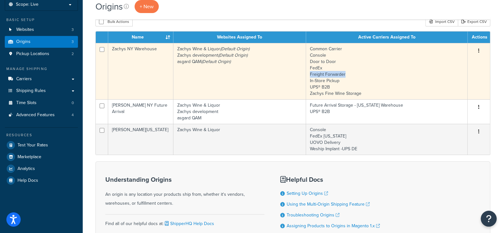
drag, startPoint x: 346, startPoint y: 72, endPoint x: 310, endPoint y: 73, distance: 36.0
click at [310, 73] on td "Common Carrier Console Door to Door FedEx Freight Forwarder In-Store Pickup UPS…" at bounding box center [387, 71] width 162 height 56
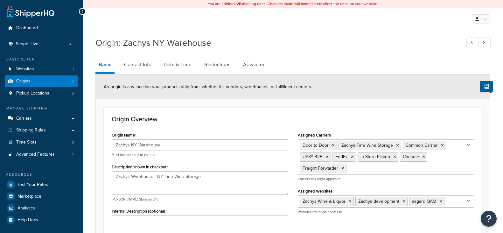
select select "32"
click at [37, 46] on span "Scope: Live" at bounding box center [27, 43] width 23 height 5
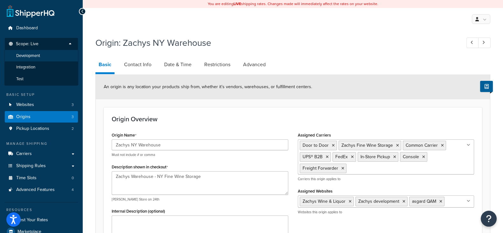
click at [33, 56] on span "Development" at bounding box center [28, 55] width 24 height 5
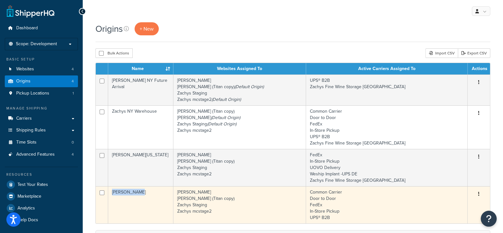
drag, startPoint x: 145, startPoint y: 194, endPoint x: 112, endPoint y: 193, distance: 33.1
click at [112, 193] on td "[PERSON_NAME]" at bounding box center [140, 204] width 65 height 37
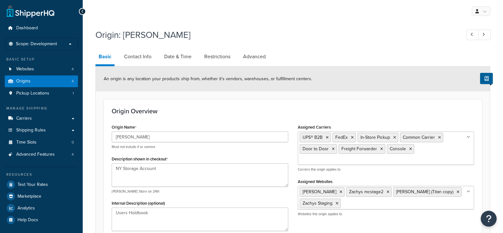
select select "32"
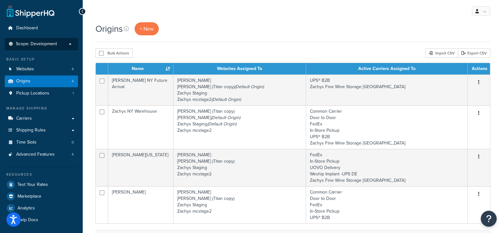
click at [51, 44] on span "Scope: Development" at bounding box center [36, 43] width 41 height 5
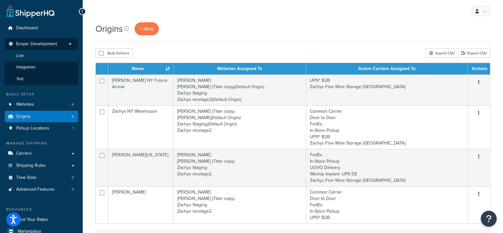
click at [43, 55] on li "Live" at bounding box center [41, 56] width 74 height 12
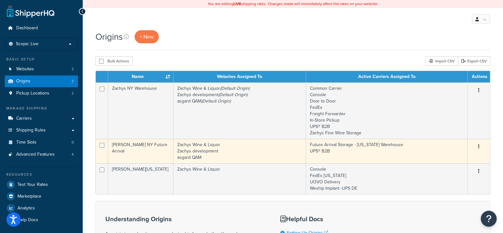
click at [479, 147] on icon "button" at bounding box center [478, 146] width 1 height 4
click at [460, 157] on link "Edit" at bounding box center [458, 158] width 50 height 13
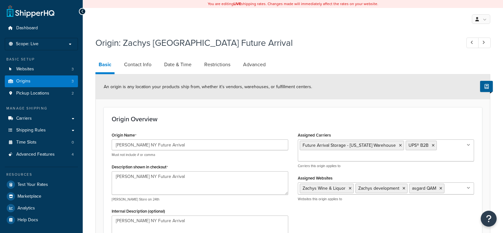
select select "32"
click at [137, 66] on link "Contact Info" at bounding box center [138, 64] width 34 height 15
select select "order_placed"
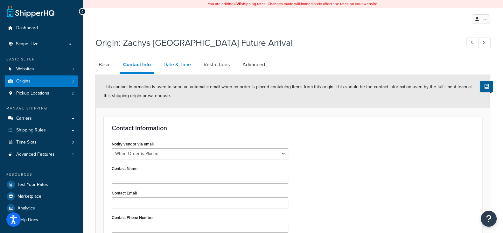
click at [184, 64] on link "Date & Time" at bounding box center [177, 64] width 34 height 15
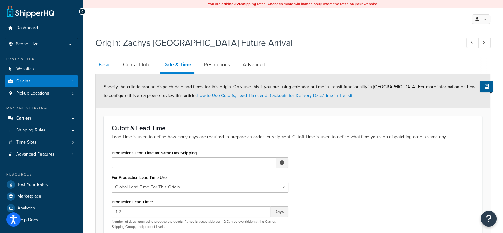
click at [105, 68] on link "Basic" at bounding box center [104, 64] width 18 height 15
select select "32"
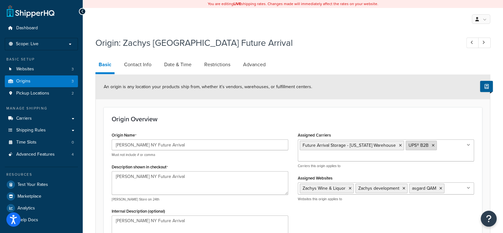
click at [432, 147] on icon at bounding box center [433, 145] width 3 height 4
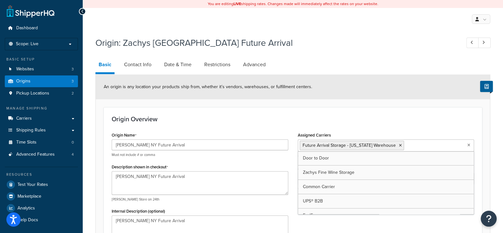
click at [404, 120] on h3 "Origin Overview" at bounding box center [293, 118] width 362 height 7
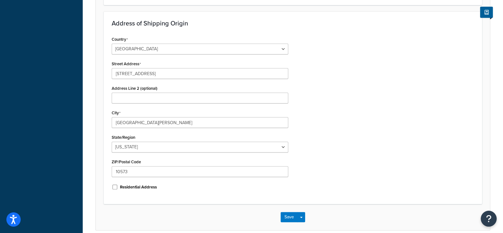
scroll to position [275, 0]
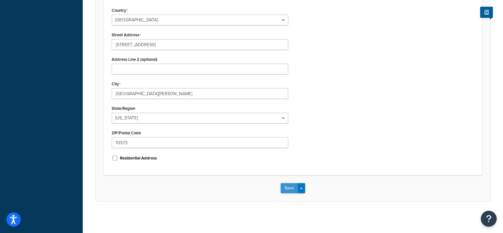
click at [290, 189] on button "Save" at bounding box center [289, 188] width 17 height 10
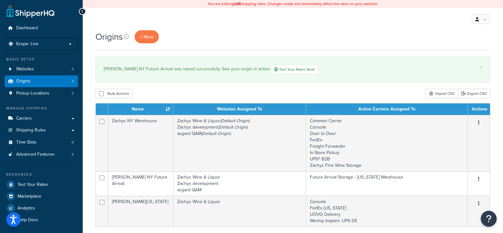
click at [360, 34] on div "Origins + New" at bounding box center [292, 36] width 395 height 13
click at [47, 115] on link "Carriers" at bounding box center [41, 119] width 73 height 12
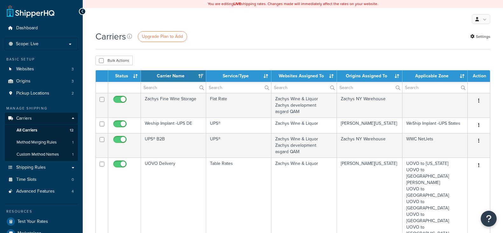
select select "15"
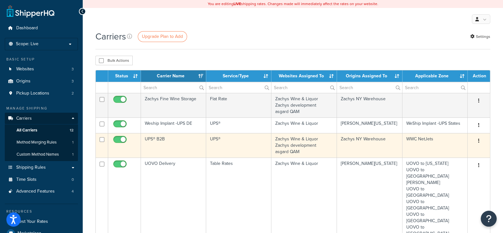
click at [480, 140] on button "button" at bounding box center [478, 141] width 9 height 10
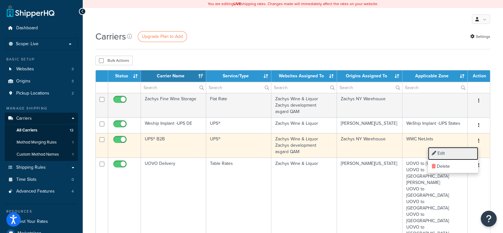
click at [441, 152] on link "Edit" at bounding box center [453, 153] width 50 height 13
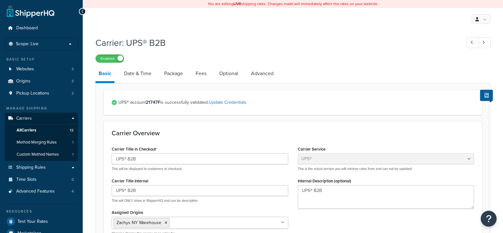
select select "ups"
select select "3"
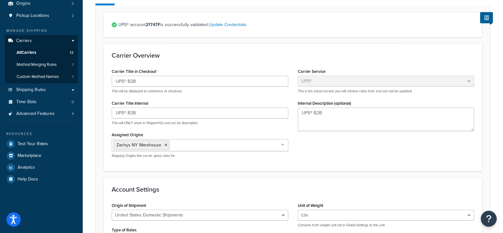
scroll to position [79, 0]
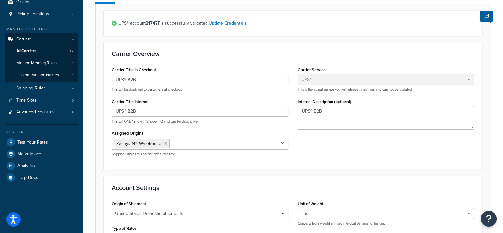
click at [195, 147] on input "Assigned Origins" at bounding box center [199, 143] width 56 height 7
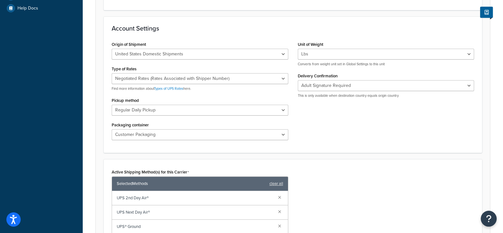
scroll to position [408, 0]
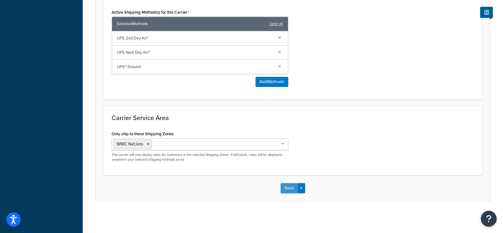
click at [286, 188] on button "Save" at bounding box center [289, 188] width 17 height 10
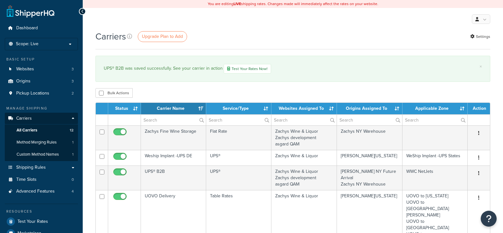
select select "15"
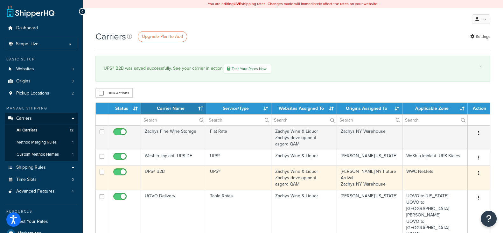
click at [479, 173] on icon "button" at bounding box center [478, 173] width 1 height 4
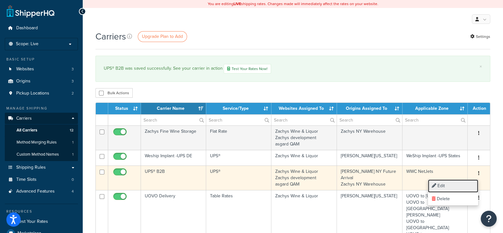
click at [442, 183] on link "Edit" at bounding box center [453, 185] width 50 height 13
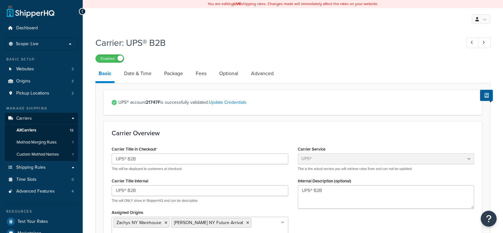
select select "ups"
select select "3"
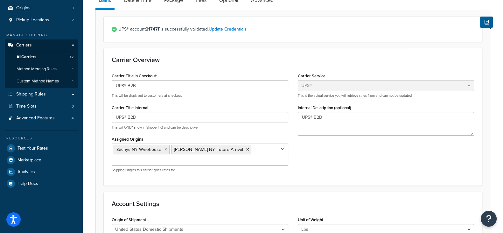
scroll to position [79, 0]
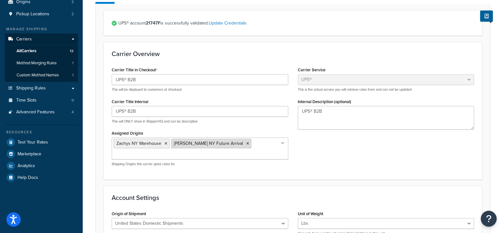
click at [246, 144] on icon at bounding box center [247, 144] width 3 height 4
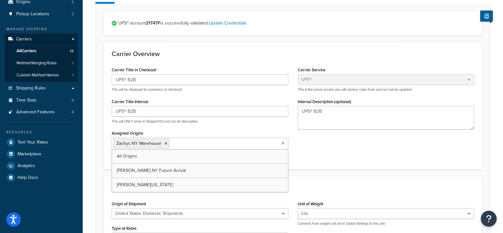
click at [337, 150] on div "Carrier Title in Checkout UPS® B2B This will be displayed to customers at check…" at bounding box center [293, 113] width 372 height 96
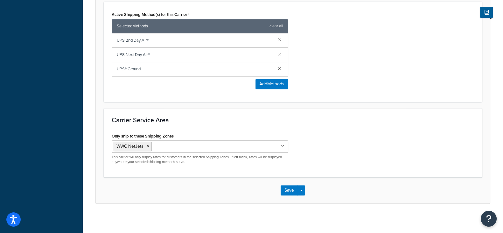
scroll to position [398, 0]
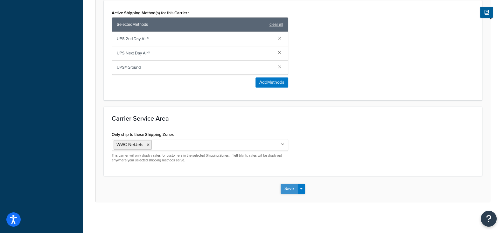
click at [289, 186] on button "Save" at bounding box center [289, 189] width 17 height 10
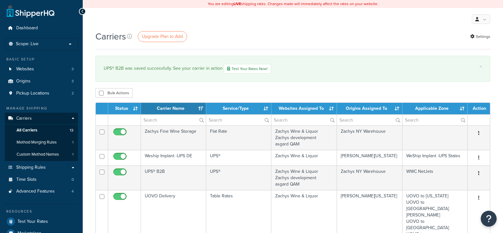
select select "15"
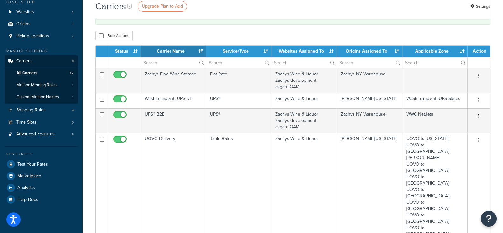
scroll to position [39, 0]
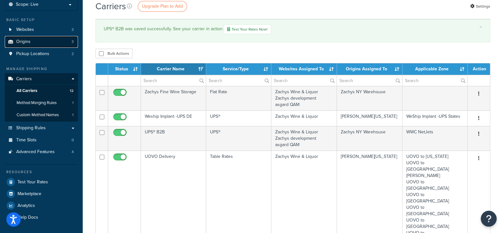
click at [44, 38] on link "Origins 3" at bounding box center [41, 42] width 73 height 12
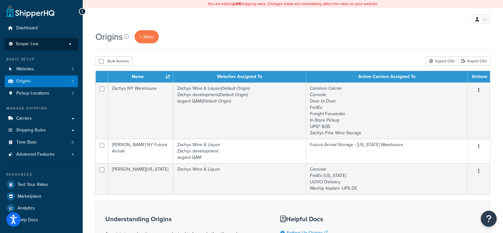
click at [43, 46] on p "Scope: Live" at bounding box center [41, 43] width 67 height 5
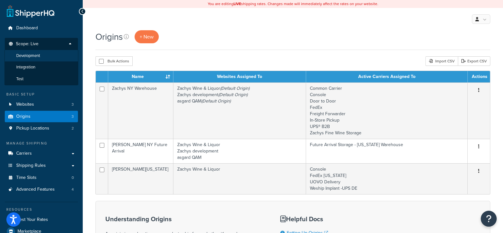
click at [40, 53] on span "Development" at bounding box center [28, 55] width 24 height 5
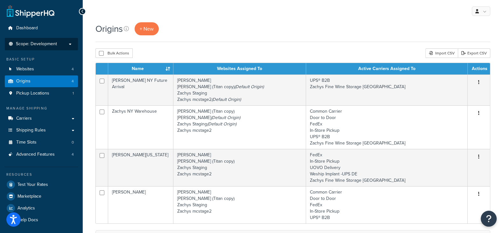
click at [62, 42] on p "Scope: Development" at bounding box center [41, 43] width 67 height 5
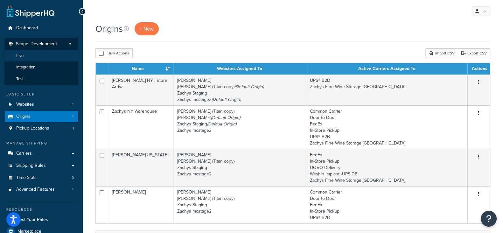
click at [53, 55] on li "Live" at bounding box center [41, 56] width 74 height 12
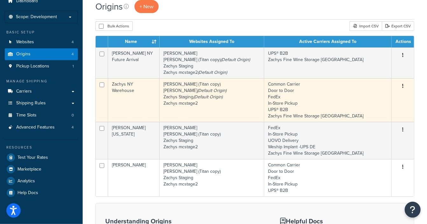
scroll to position [39, 0]
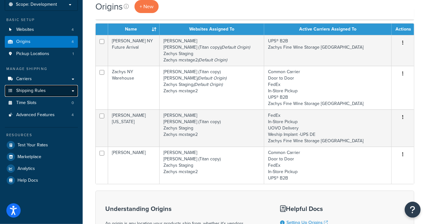
click at [31, 89] on span "Shipping Rules" at bounding box center [31, 90] width 30 height 5
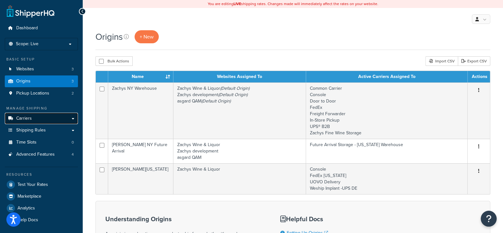
click at [35, 121] on link "Carriers" at bounding box center [41, 119] width 73 height 12
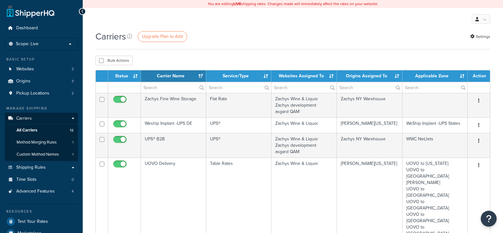
select select "15"
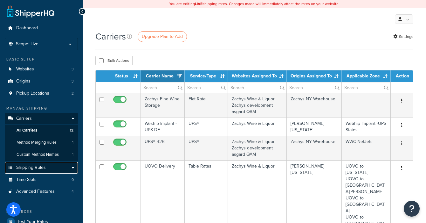
click at [43, 166] on span "Shipping Rules" at bounding box center [31, 167] width 30 height 5
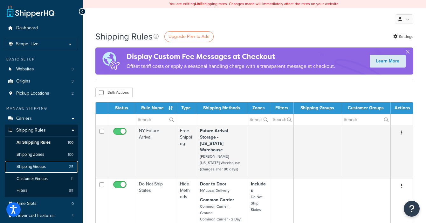
click at [32, 169] on link "Shipping Groups 25" at bounding box center [41, 167] width 73 height 12
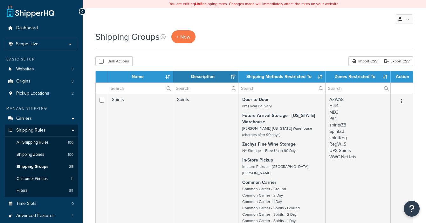
select select "15"
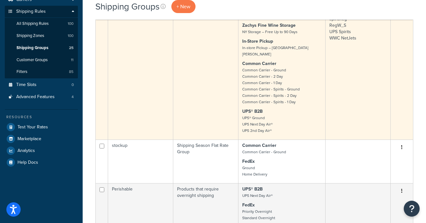
scroll to position [39, 0]
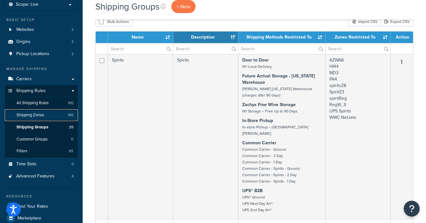
click at [29, 116] on span "Shipping Zones" at bounding box center [31, 114] width 28 height 5
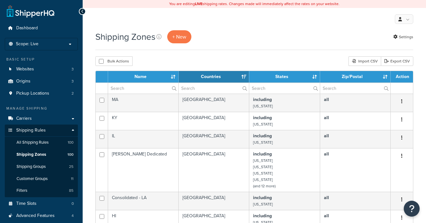
select select "15"
click at [139, 87] on input "text" at bounding box center [143, 88] width 70 height 11
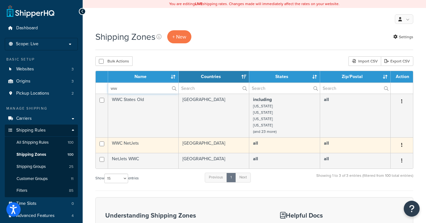
type input "ww"
click at [401, 143] on icon "button" at bounding box center [401, 144] width 1 height 4
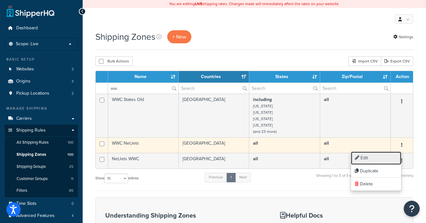
click at [366, 157] on link "Edit" at bounding box center [376, 157] width 50 height 13
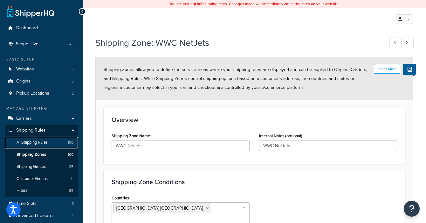
click at [27, 141] on span "All Shipping Rules" at bounding box center [32, 142] width 31 height 5
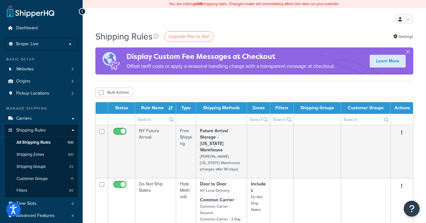
click at [309, 118] on td at bounding box center [317, 119] width 47 height 11
click at [355, 118] on input "text" at bounding box center [365, 119] width 49 height 11
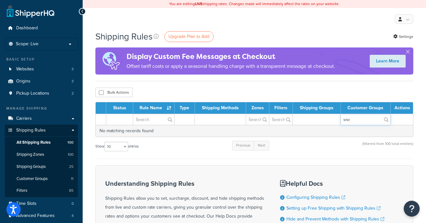
type input "w"
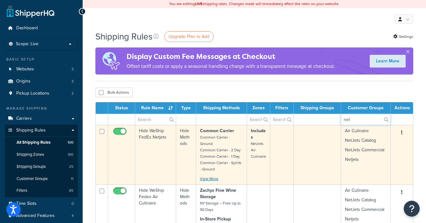
type input "net"
click at [213, 176] on link "View More" at bounding box center [209, 179] width 18 height 6
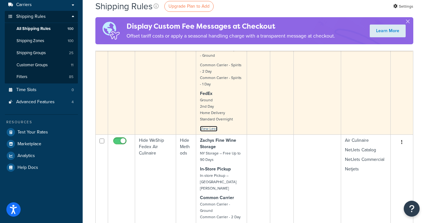
scroll to position [119, 0]
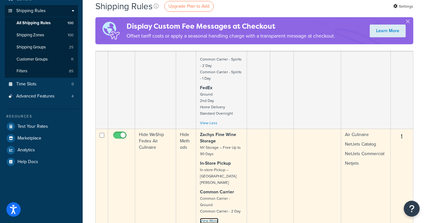
click at [212, 218] on link "View More" at bounding box center [209, 221] width 18 height 6
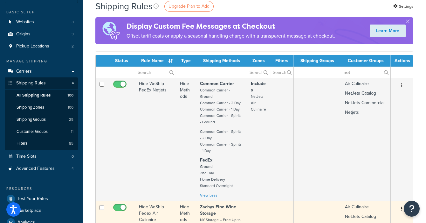
scroll to position [39, 0]
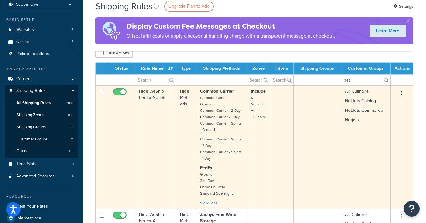
click at [402, 94] on icon "button" at bounding box center [401, 93] width 1 height 4
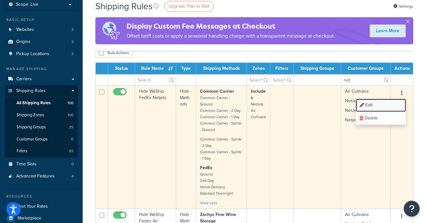
click at [386, 105] on link "Edit" at bounding box center [381, 105] width 50 height 13
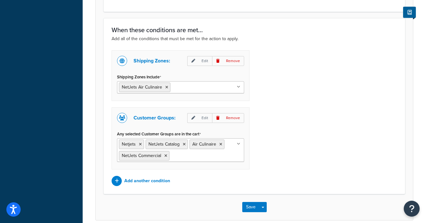
scroll to position [477, 0]
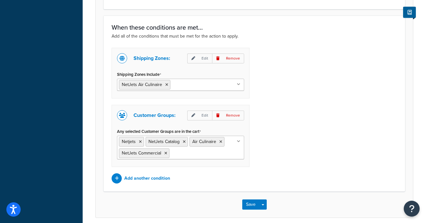
click at [240, 82] on icon at bounding box center [238, 84] width 3 height 4
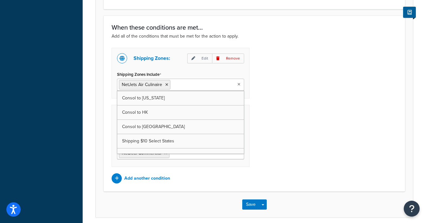
scroll to position [722, 0]
click at [336, 122] on div "Shipping Zones: Edit Remove Shipping Zones Include NetJets Air Culinaire MA KY …" at bounding box center [254, 115] width 295 height 135
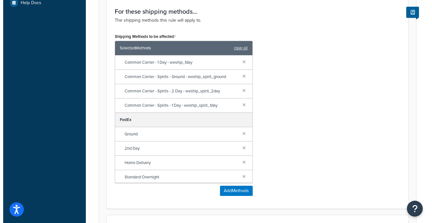
scroll to position [43, 0]
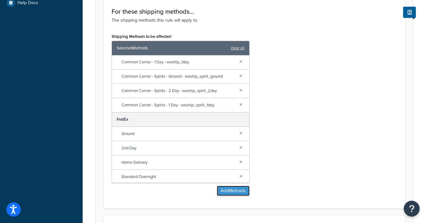
click at [236, 189] on button "Add Methods" at bounding box center [233, 190] width 33 height 10
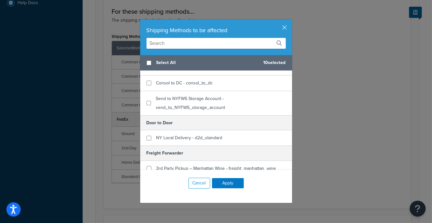
scroll to position [278, 0]
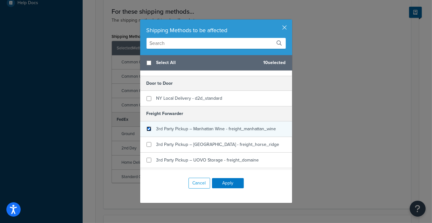
click at [147, 126] on input "checkbox" at bounding box center [149, 128] width 5 height 5
checkbox input "true"
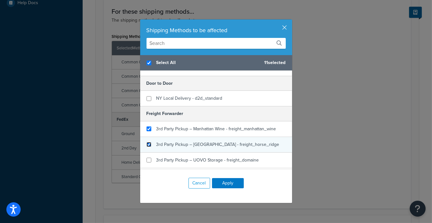
checkbox input "true"
click at [147, 142] on input "checkbox" at bounding box center [149, 144] width 5 height 5
checkbox input "true"
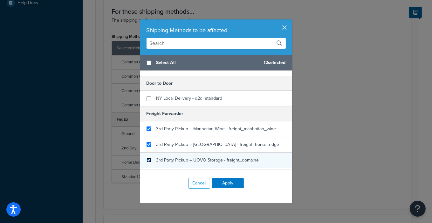
checkbox input "false"
click at [147, 157] on input "checkbox" at bounding box center [149, 159] width 5 height 5
checkbox input "true"
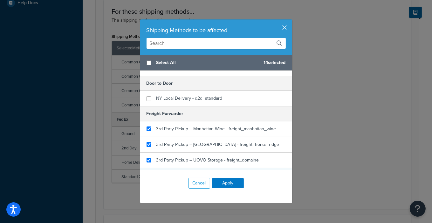
click at [147, 173] on input "checkbox" at bounding box center [149, 175] width 5 height 5
checkbox input "true"
click at [146, 184] on div "3rd Party Pickup – Other - freight_other" at bounding box center [216, 191] width 152 height 15
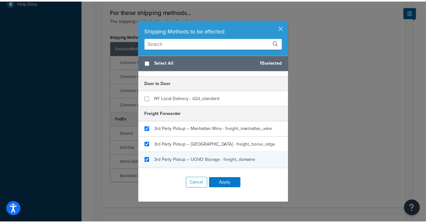
scroll to position [318, 0]
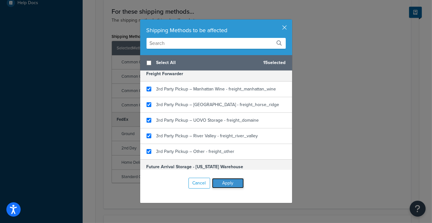
click at [221, 179] on button "Apply" at bounding box center [228, 183] width 32 height 10
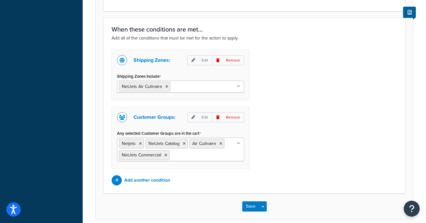
scroll to position [477, 0]
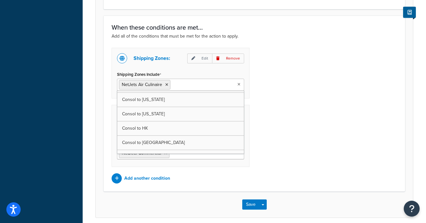
click at [239, 84] on icon at bounding box center [239, 84] width 3 height 4
click at [296, 95] on div "Shipping Zones: Edit Remove Shipping Zones Include NetJets Air Culinaire MA KY …" at bounding box center [254, 115] width 295 height 135
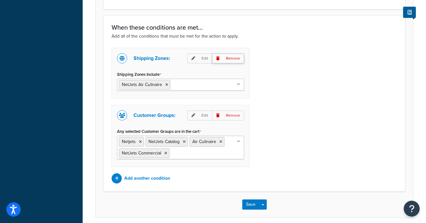
click at [234, 58] on p "Remove" at bounding box center [228, 58] width 32 height 10
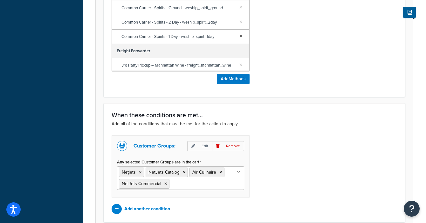
scroll to position [447, 0]
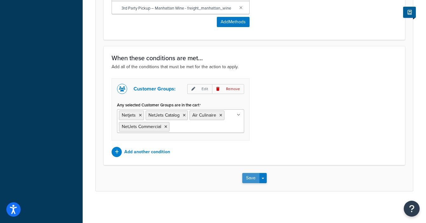
click at [252, 179] on button "Save" at bounding box center [250, 178] width 17 height 10
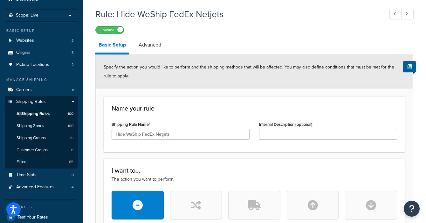
scroll to position [0, 0]
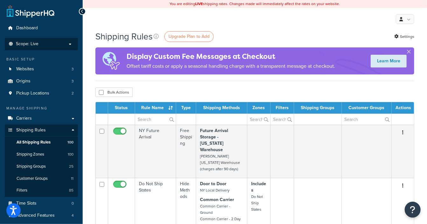
click at [42, 46] on p "Scope: Live" at bounding box center [41, 43] width 67 height 5
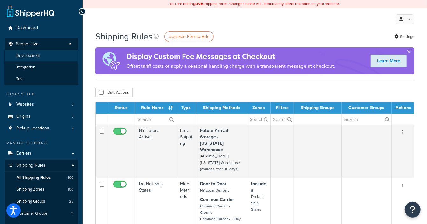
click at [40, 55] on span "Development" at bounding box center [28, 55] width 24 height 5
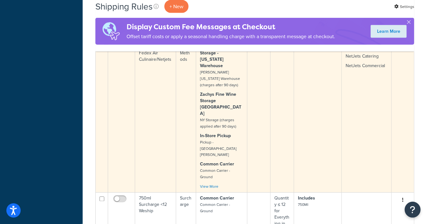
scroll to position [517, 0]
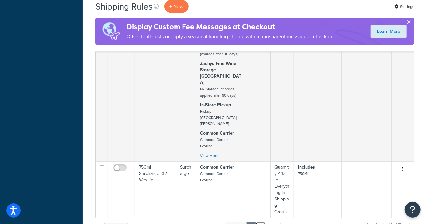
click at [260, 222] on link "2" at bounding box center [260, 227] width 10 height 10
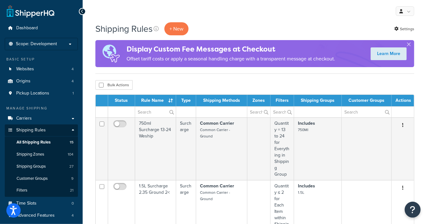
scroll to position [199, 0]
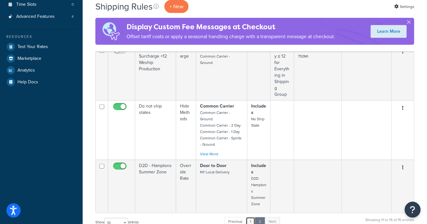
click at [254, 217] on link "1" at bounding box center [251, 222] width 10 height 10
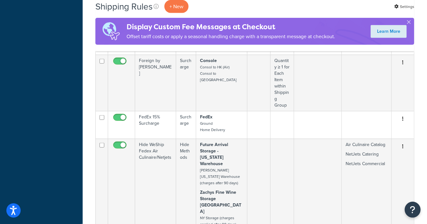
scroll to position [406, 0]
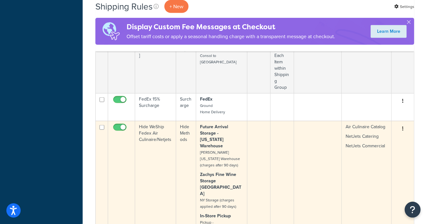
click at [400, 124] on button "button" at bounding box center [403, 129] width 9 height 10
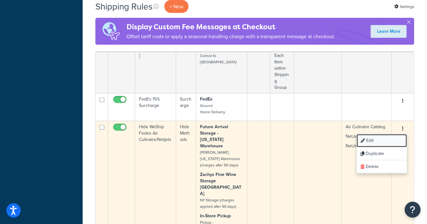
click at [384, 134] on link "Edit" at bounding box center [382, 140] width 50 height 13
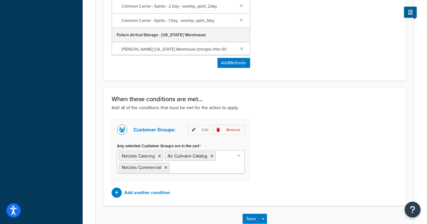
scroll to position [437, 0]
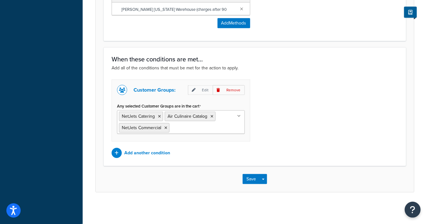
click at [239, 117] on icon at bounding box center [239, 116] width 3 height 4
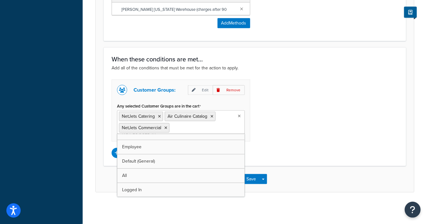
scroll to position [0, 0]
click at [286, 122] on div "Customer Groups: Edit Remove Any selected Customer Groups are in the cart NetJe…" at bounding box center [255, 119] width 296 height 79
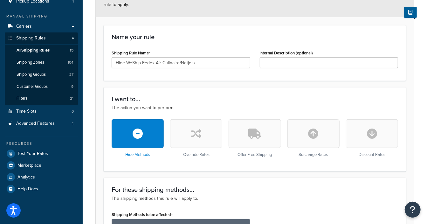
scroll to position [79, 0]
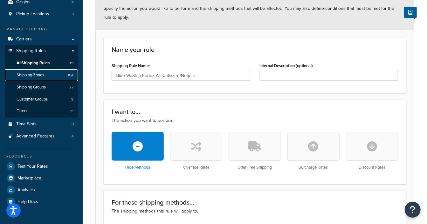
click at [28, 74] on span "Shipping Zones" at bounding box center [31, 75] width 28 height 5
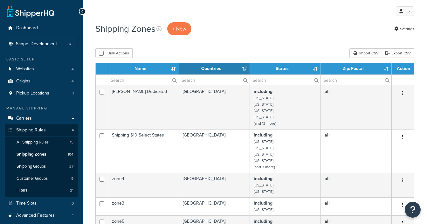
select select "15"
click at [129, 80] on input "text" at bounding box center [143, 80] width 71 height 11
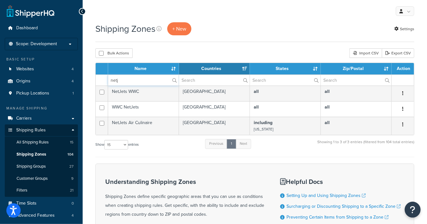
type input "netj"
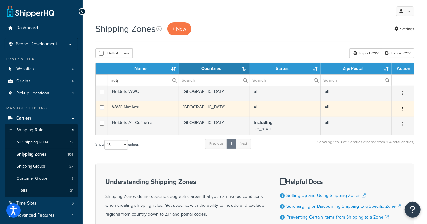
click at [402, 111] on button "button" at bounding box center [403, 109] width 9 height 10
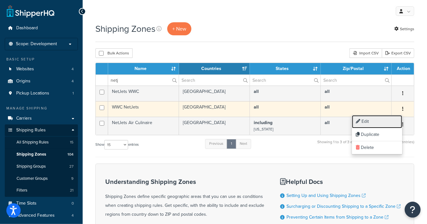
click at [372, 123] on link "Edit" at bounding box center [377, 121] width 50 height 13
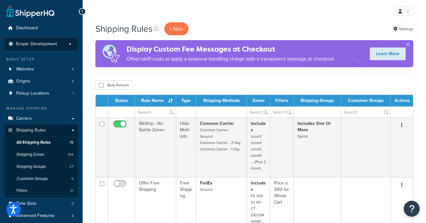
click at [65, 45] on p "Scope: Development" at bounding box center [41, 43] width 67 height 5
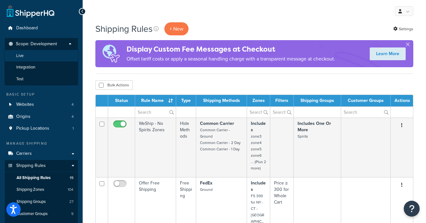
click at [51, 57] on li "Live" at bounding box center [41, 56] width 74 height 12
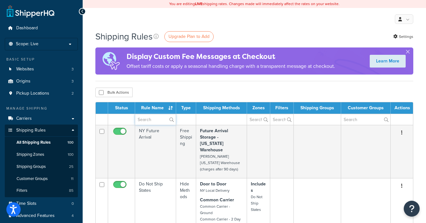
click at [143, 121] on input "text" at bounding box center [155, 119] width 41 height 11
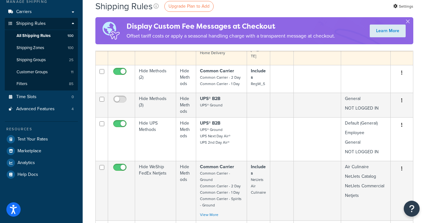
scroll to position [119, 0]
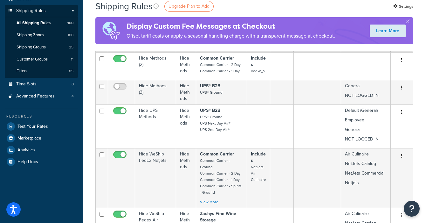
type input "hide"
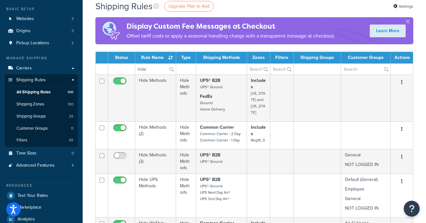
scroll to position [0, 0]
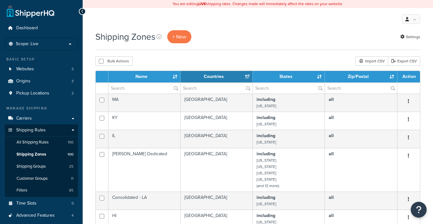
select select "15"
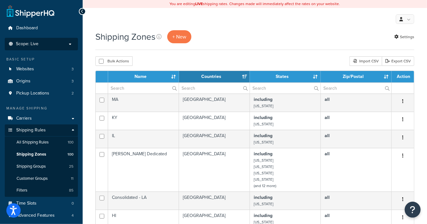
click at [38, 45] on span "Scope: Live" at bounding box center [27, 43] width 23 height 5
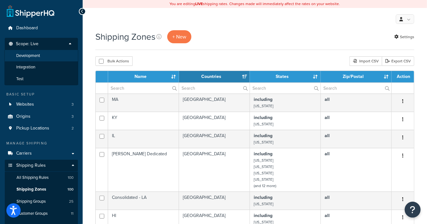
click at [36, 53] on span "Development" at bounding box center [28, 55] width 24 height 5
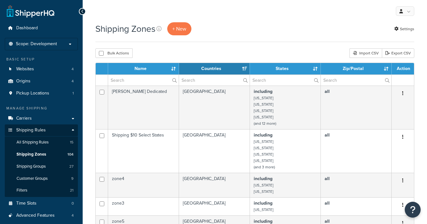
select select "15"
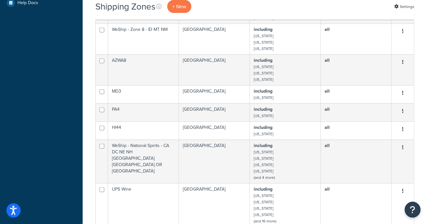
scroll to position [358, 0]
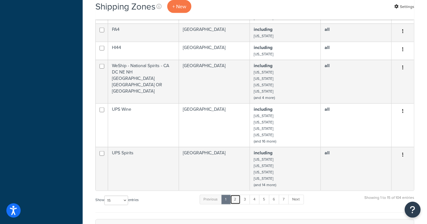
click at [236, 203] on link "2" at bounding box center [235, 200] width 10 height 10
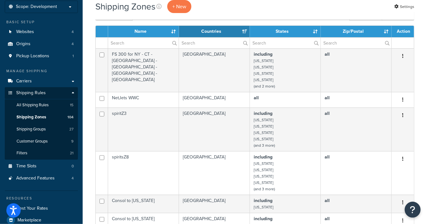
scroll to position [0, 0]
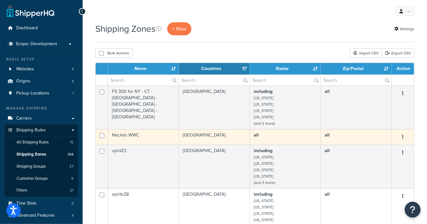
click at [404, 136] on button "button" at bounding box center [403, 137] width 9 height 10
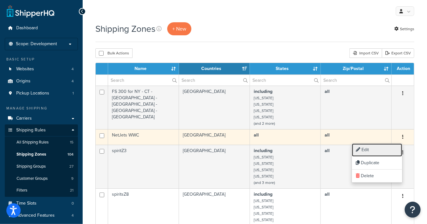
click at [375, 147] on link "Edit" at bounding box center [377, 149] width 50 height 13
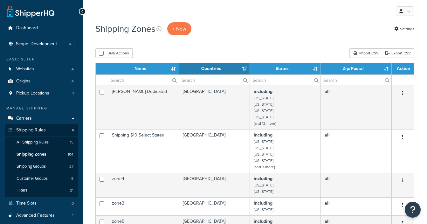
select select "15"
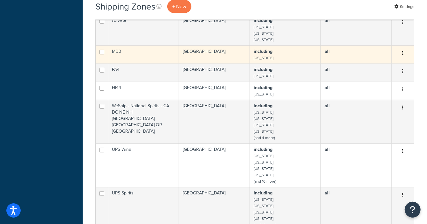
scroll to position [437, 0]
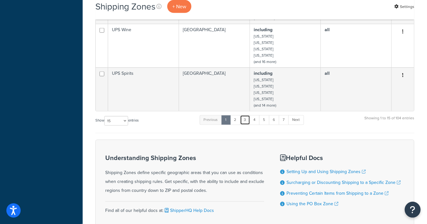
click at [248, 124] on link "3" at bounding box center [245, 120] width 10 height 10
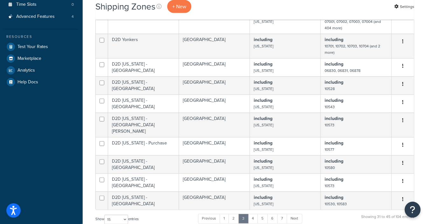
scroll to position [239, 0]
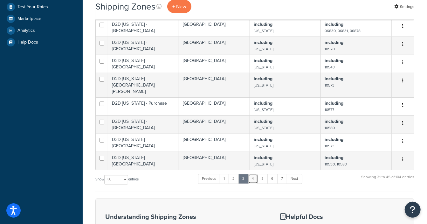
click at [253, 174] on link "4" at bounding box center [253, 179] width 10 height 10
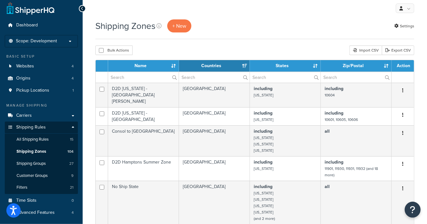
scroll to position [0, 0]
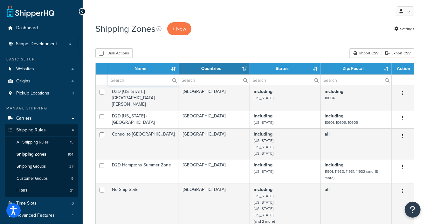
click at [132, 80] on input "text" at bounding box center [143, 80] width 71 height 11
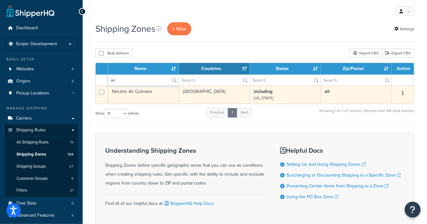
type input "air"
click at [402, 93] on button "button" at bounding box center [403, 93] width 9 height 10
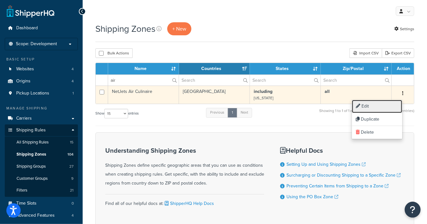
click at [367, 106] on link "Edit" at bounding box center [377, 106] width 50 height 13
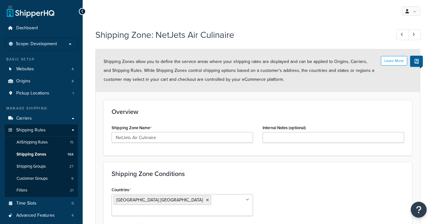
select select "including"
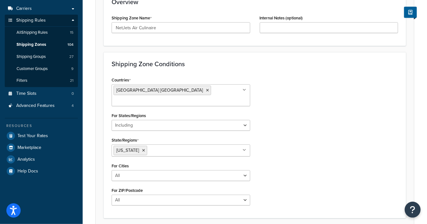
scroll to position [72, 0]
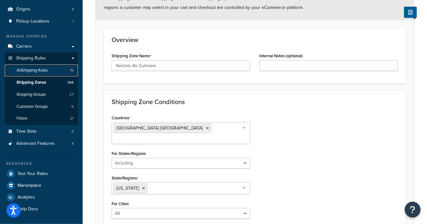
click at [37, 71] on span "All Shipping Rules" at bounding box center [32, 70] width 31 height 5
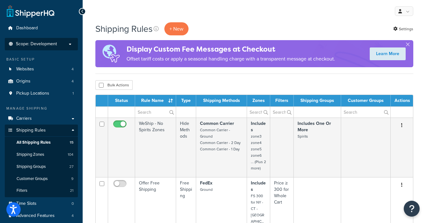
click at [65, 46] on p "Scope: Development" at bounding box center [41, 43] width 67 height 5
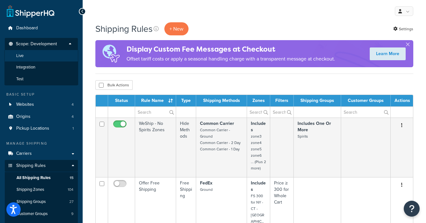
click at [50, 55] on li "Live" at bounding box center [41, 56] width 74 height 12
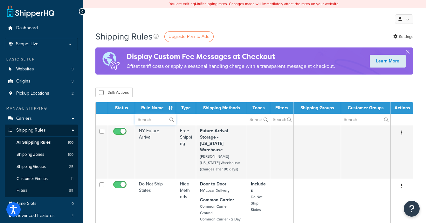
click at [151, 116] on input "text" at bounding box center [155, 119] width 41 height 11
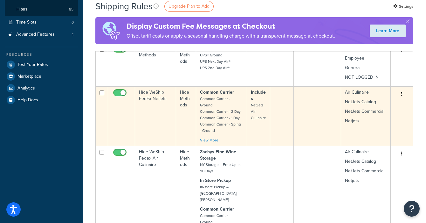
scroll to position [199, 0]
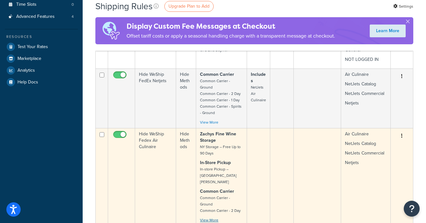
type input "hide"
click at [211, 217] on link "View More" at bounding box center [209, 220] width 18 height 6
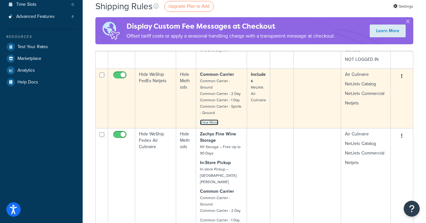
click at [211, 119] on link "View More" at bounding box center [209, 122] width 18 height 6
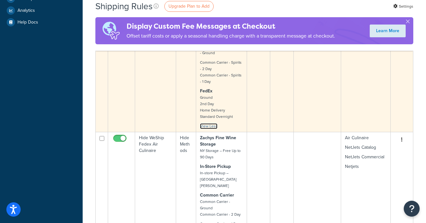
scroll to position [278, 0]
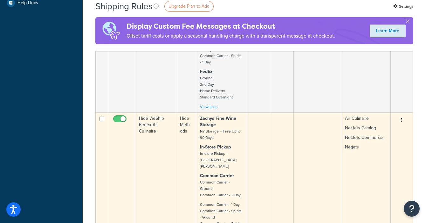
click at [401, 118] on icon "button" at bounding box center [401, 120] width 1 height 4
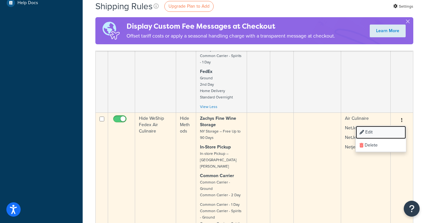
click at [367, 126] on link "Edit" at bounding box center [381, 132] width 50 height 13
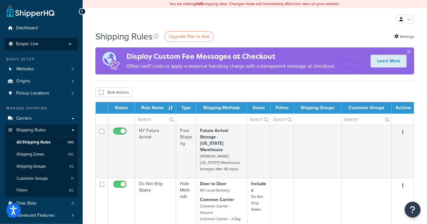
click at [46, 42] on p "Scope: Live" at bounding box center [41, 43] width 67 height 5
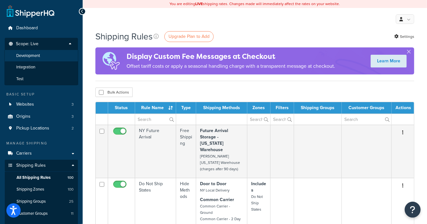
click at [38, 54] on span "Development" at bounding box center [28, 55] width 24 height 5
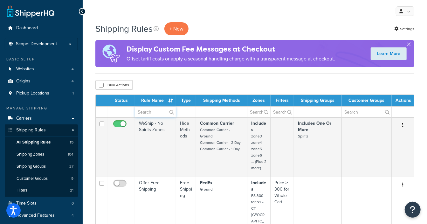
click at [154, 113] on input "text" at bounding box center [155, 112] width 41 height 11
type input "hide"
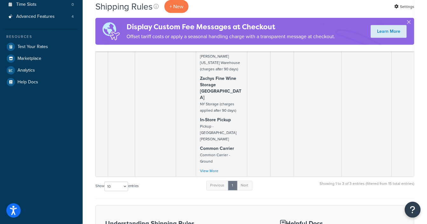
scroll to position [159, 0]
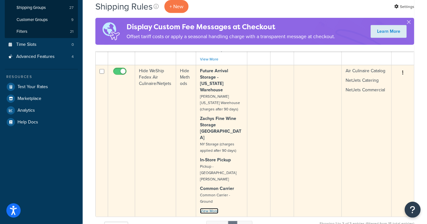
click at [205, 208] on link "View More" at bounding box center [209, 211] width 18 height 6
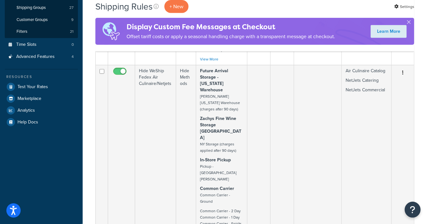
scroll to position [79, 0]
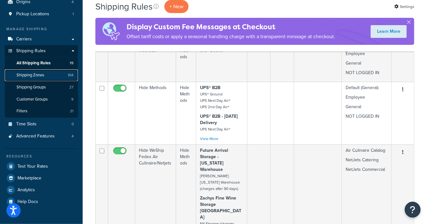
click at [32, 73] on span "Shipping Zones" at bounding box center [31, 75] width 28 height 5
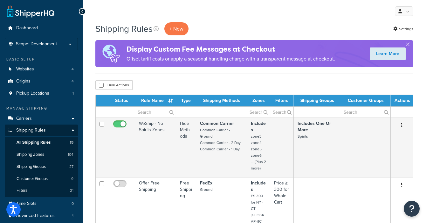
click at [40, 37] on ul "Dashboard Scope: Development Live Integration Test Basic Setup Websites 4 Origi…" at bounding box center [41, 154] width 73 height 264
click at [40, 42] on span "Scope: Development" at bounding box center [36, 43] width 41 height 5
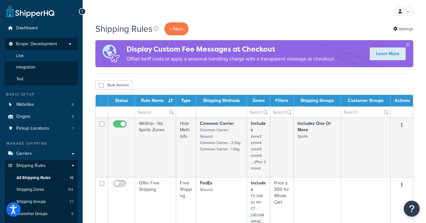
click at [42, 58] on li "Live" at bounding box center [41, 56] width 74 height 12
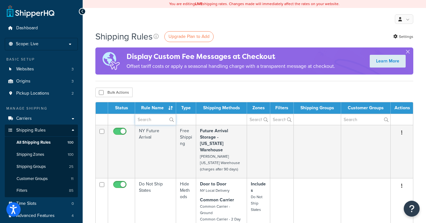
click at [145, 121] on input "text" at bounding box center [155, 119] width 41 height 11
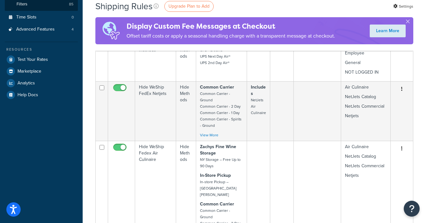
scroll to position [199, 0]
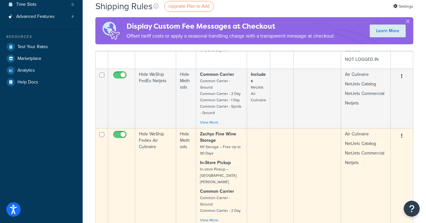
type input "hide"
click at [402, 133] on icon "button" at bounding box center [401, 135] width 1 height 4
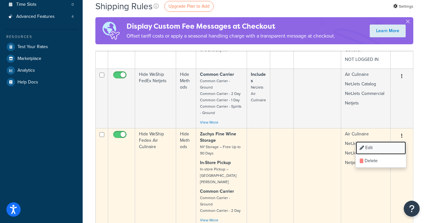
click at [373, 141] on link "Edit" at bounding box center [381, 147] width 50 height 13
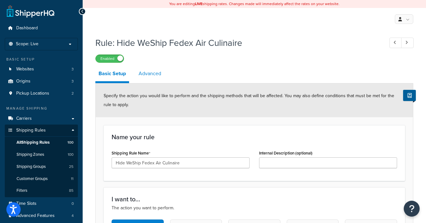
click at [156, 75] on link "Advanced" at bounding box center [149, 73] width 29 height 15
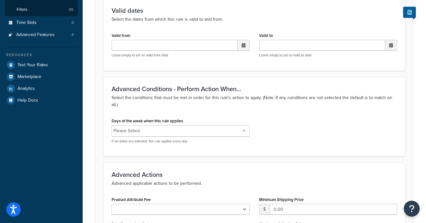
scroll to position [51, 0]
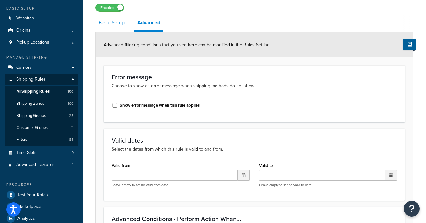
click at [114, 23] on link "Basic Setup" at bounding box center [111, 22] width 32 height 15
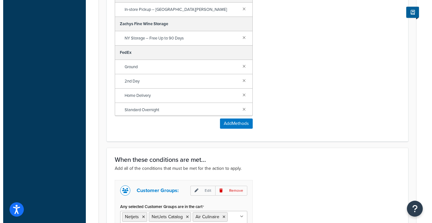
scroll to position [329, 0]
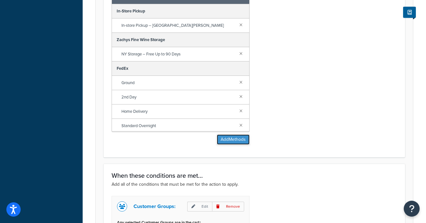
click at [234, 140] on button "Add Methods" at bounding box center [233, 139] width 33 height 10
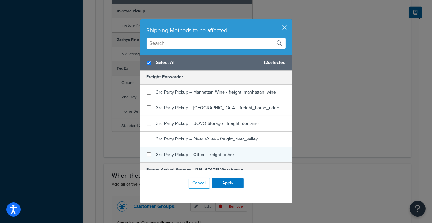
scroll to position [275, 0]
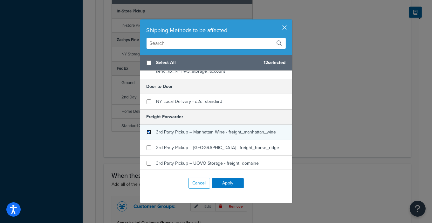
checkbox input "false"
click at [147, 129] on input "checkbox" at bounding box center [149, 131] width 5 height 5
checkbox input "true"
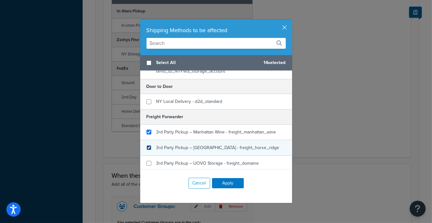
click at [147, 145] on input "checkbox" at bounding box center [149, 147] width 5 height 5
checkbox input "true"
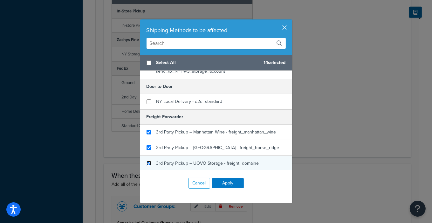
click at [147, 161] on input "checkbox" at bounding box center [149, 163] width 5 height 5
checkbox input "true"
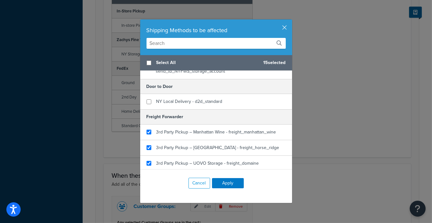
click at [147, 176] on input "checkbox" at bounding box center [149, 178] width 5 height 5
checkbox input "true"
click at [147, 192] on input "checkbox" at bounding box center [149, 194] width 5 height 5
checkbox input "true"
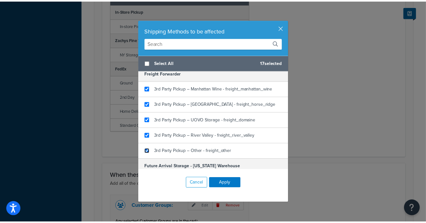
scroll to position [323, 0]
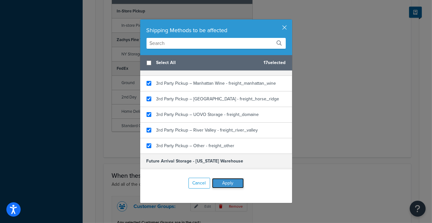
click at [228, 182] on button "Apply" at bounding box center [228, 183] width 32 height 10
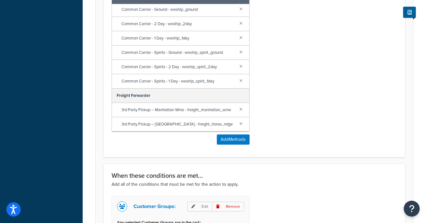
scroll to position [0, 0]
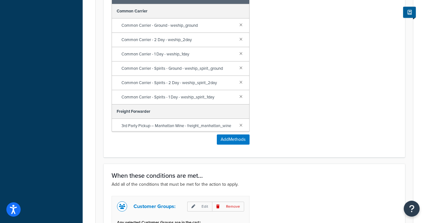
click at [300, 87] on div "Shipping Methods to be affected Selected Methods clear all Common Carrier Commo…" at bounding box center [254, 65] width 295 height 169
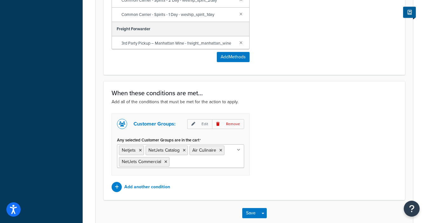
scroll to position [447, 0]
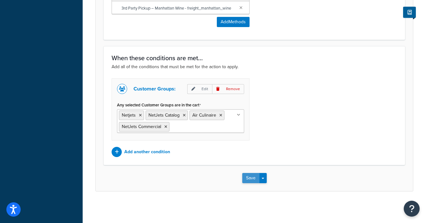
click at [248, 177] on button "Save" at bounding box center [250, 178] width 17 height 10
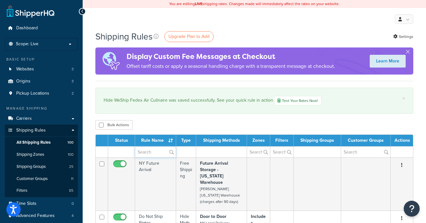
click at [154, 153] on input "text" at bounding box center [155, 151] width 41 height 11
type input "hide"
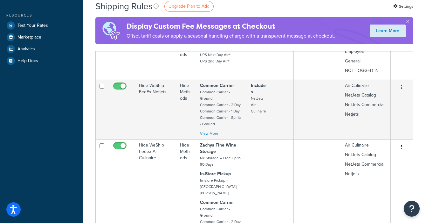
scroll to position [239, 0]
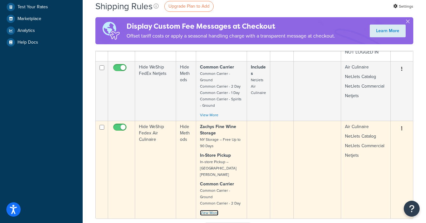
click at [211, 210] on link "View More" at bounding box center [209, 213] width 18 height 6
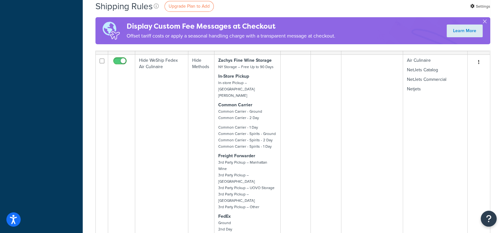
scroll to position [293, 0]
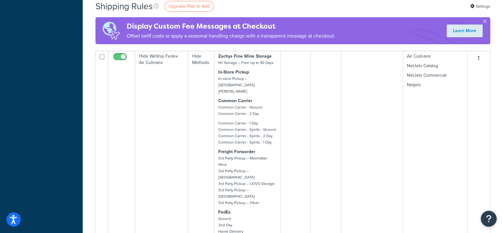
click at [30, 71] on div "Dashboard Scope: Live Development Integration Test Basic Setup Websites 3 Origi…" at bounding box center [41, 70] width 83 height 727
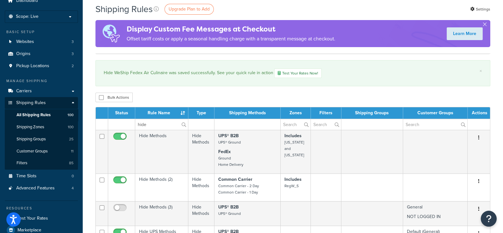
scroll to position [39, 0]
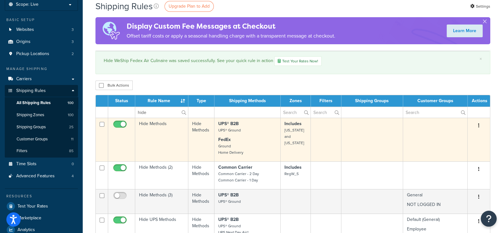
click at [426, 126] on button "button" at bounding box center [478, 126] width 9 height 10
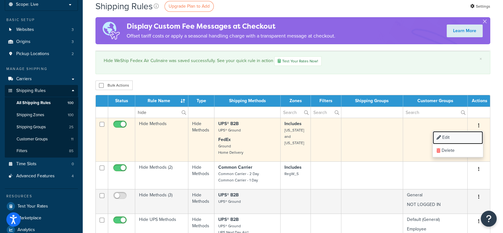
click at [426, 133] on link "Edit" at bounding box center [458, 137] width 50 height 13
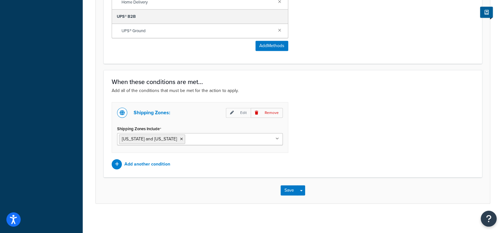
scroll to position [39, 0]
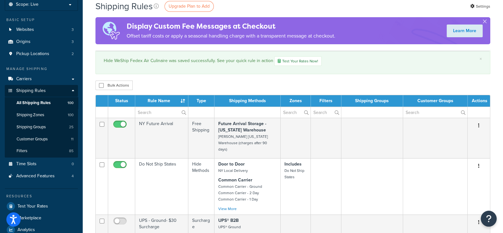
click at [235, 113] on td at bounding box center [247, 112] width 66 height 11
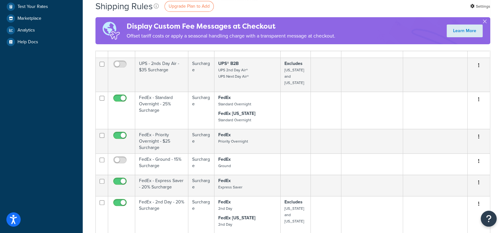
scroll to position [278, 0]
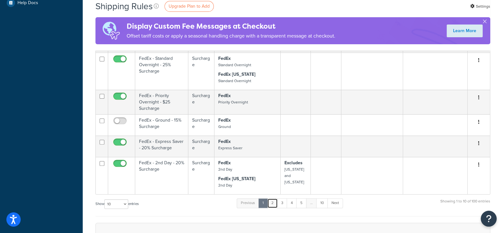
click at [274, 198] on link "2" at bounding box center [272, 203] width 10 height 10
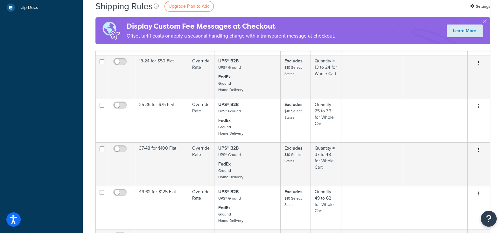
scroll to position [398, 0]
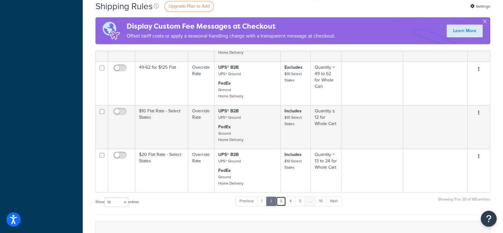
click at [281, 200] on link "3" at bounding box center [281, 201] width 10 height 10
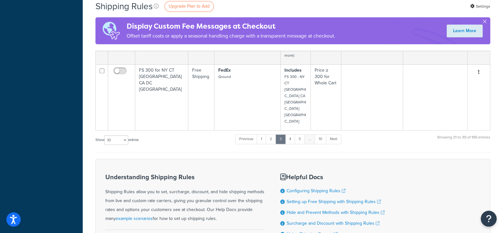
scroll to position [477, 0]
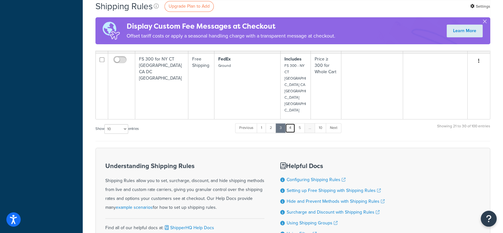
click at [291, 123] on link "4" at bounding box center [290, 128] width 10 height 10
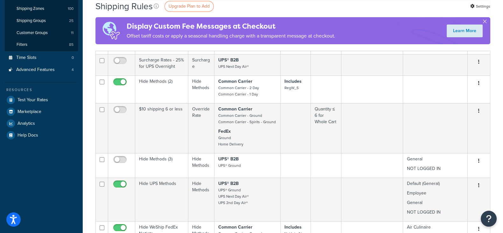
scroll to position [187, 0]
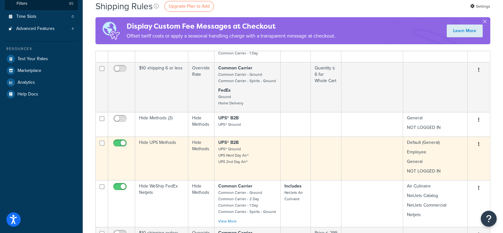
click at [477, 144] on button "button" at bounding box center [478, 144] width 9 height 10
click at [457, 157] on link "Edit" at bounding box center [458, 156] width 50 height 13
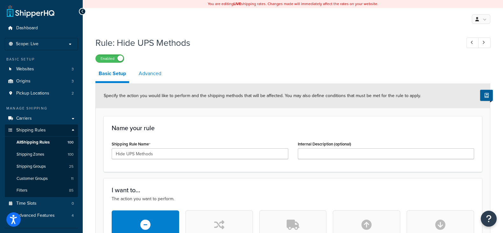
click at [151, 73] on link "Advanced" at bounding box center [149, 73] width 29 height 15
click at [35, 144] on span "All Shipping Rules" at bounding box center [33, 142] width 33 height 5
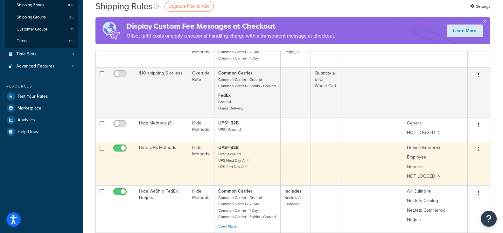
scroll to position [318, 0]
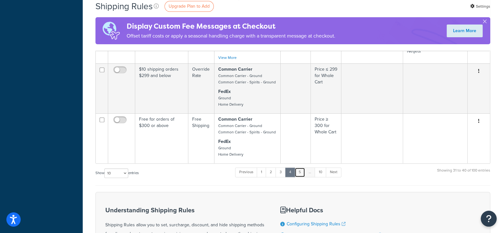
click at [301, 176] on link "5" at bounding box center [300, 172] width 10 height 10
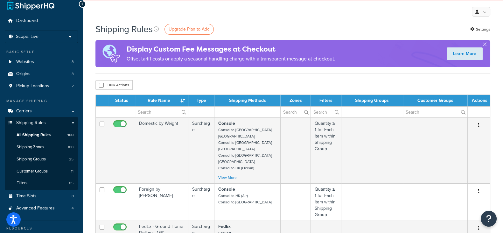
scroll to position [0, 0]
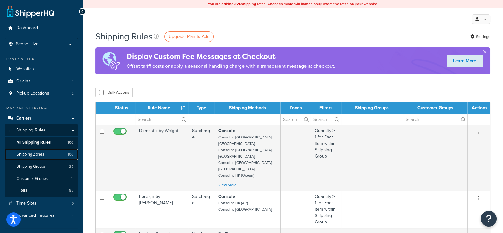
click at [35, 153] on span "Shipping Zones" at bounding box center [31, 154] width 28 height 5
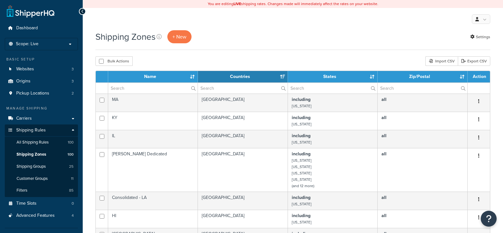
select select "15"
click at [51, 80] on link "Origins 3" at bounding box center [41, 81] width 73 height 12
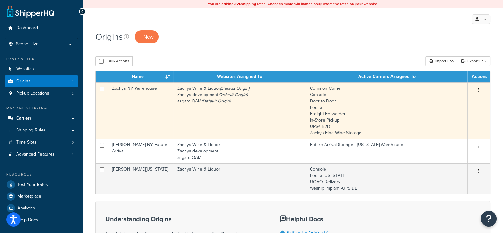
click at [480, 90] on button "button" at bounding box center [478, 90] width 9 height 10
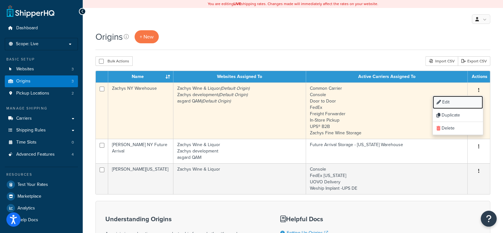
click at [451, 102] on link "Edit" at bounding box center [458, 102] width 50 height 13
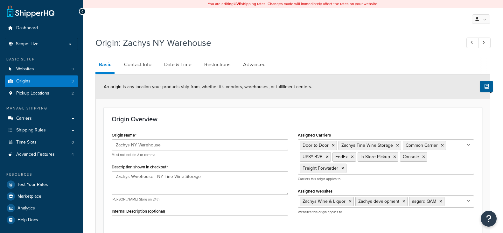
select select "32"
click at [247, 65] on link "Advanced" at bounding box center [254, 64] width 29 height 15
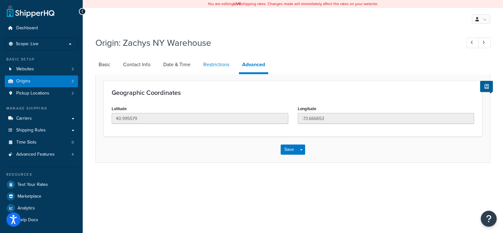
click at [221, 67] on link "Restrictions" at bounding box center [216, 64] width 32 height 15
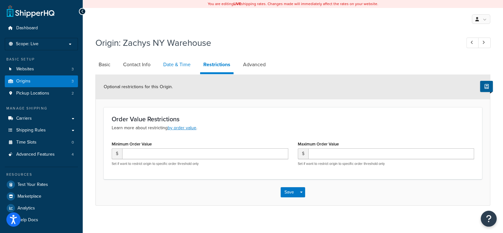
click at [167, 67] on link "Date & Time" at bounding box center [177, 64] width 34 height 15
select select "PER_SHIPPING_METHOD_TYPE"
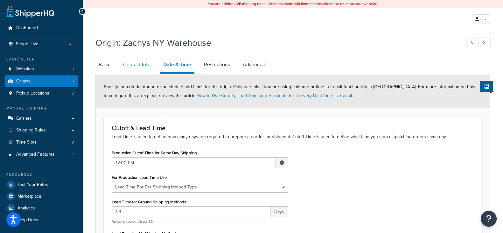
click at [140, 68] on link "Contact Info" at bounding box center [137, 64] width 34 height 15
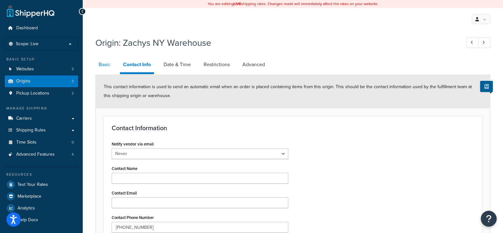
click at [109, 69] on link "Basic" at bounding box center [104, 64] width 18 height 15
select select "32"
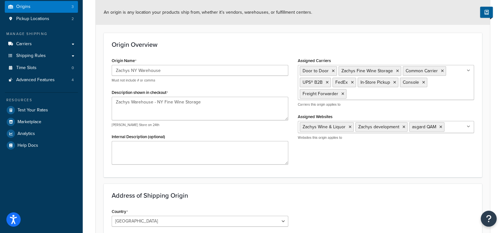
scroll to position [79, 0]
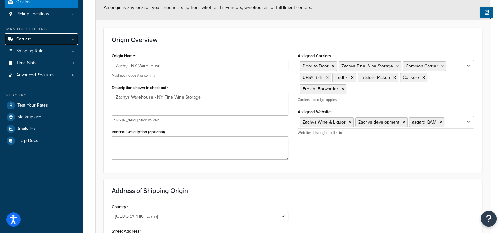
click at [36, 40] on link "Carriers" at bounding box center [41, 39] width 73 height 12
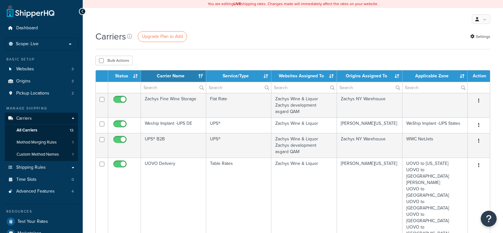
select select "15"
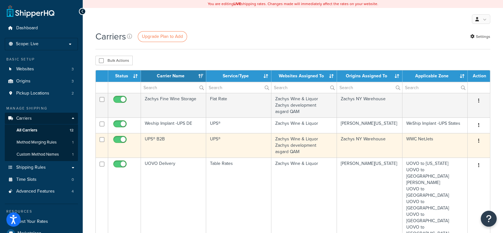
click at [477, 139] on button "button" at bounding box center [478, 141] width 9 height 10
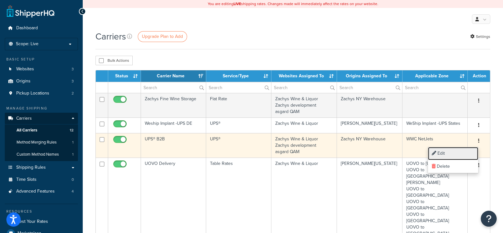
click at [450, 151] on link "Edit" at bounding box center [453, 153] width 50 height 13
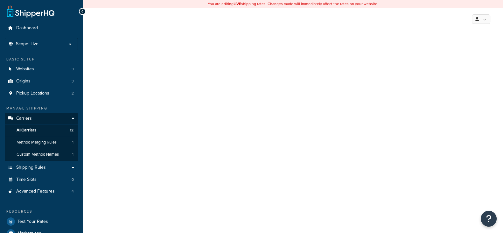
select select "ups"
select select "3"
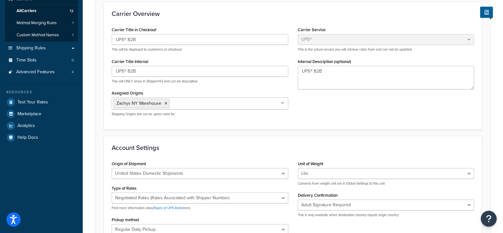
scroll to position [39, 0]
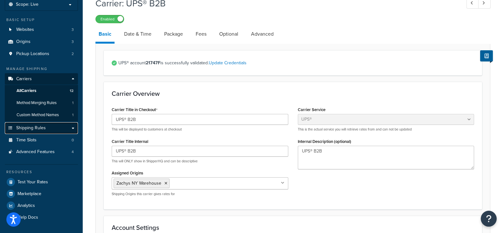
click at [38, 128] on span "Shipping Rules" at bounding box center [31, 127] width 30 height 5
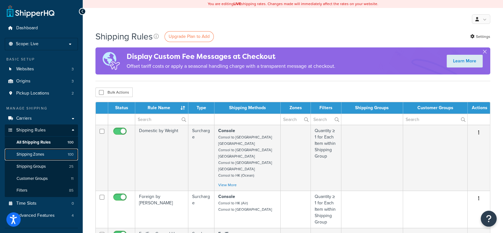
click at [36, 153] on span "Shipping Zones" at bounding box center [31, 154] width 28 height 5
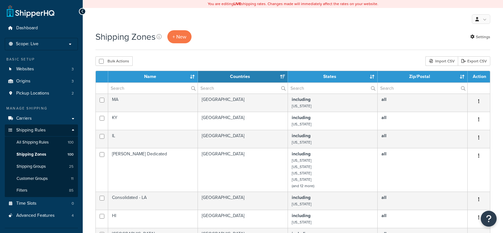
select select "15"
click at [138, 90] on input "text" at bounding box center [152, 88] width 89 height 11
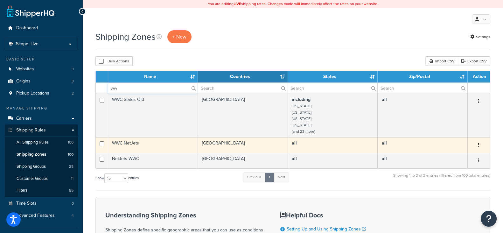
type input "ww"
click at [477, 144] on button "button" at bounding box center [478, 145] width 9 height 10
click at [452, 160] on link "Edit" at bounding box center [453, 157] width 50 height 13
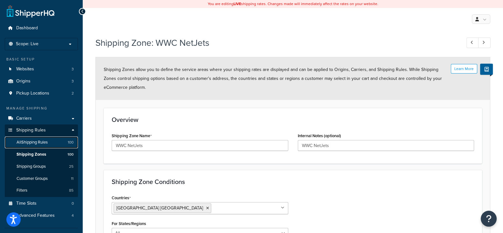
click at [39, 142] on span "All Shipping Rules" at bounding box center [32, 142] width 31 height 5
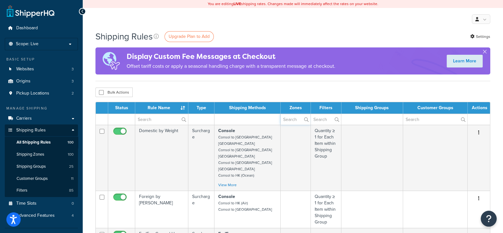
click at [291, 118] on input "text" at bounding box center [296, 119] width 30 height 11
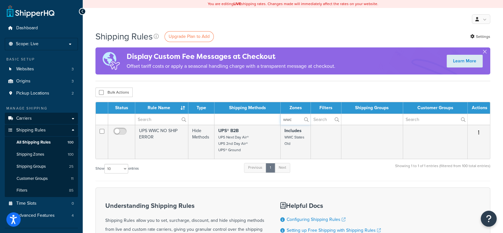
type input "wwc"
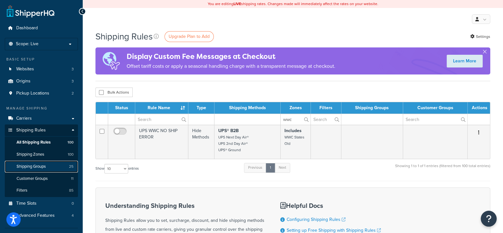
click at [33, 165] on span "Shipping Groups" at bounding box center [31, 166] width 29 height 5
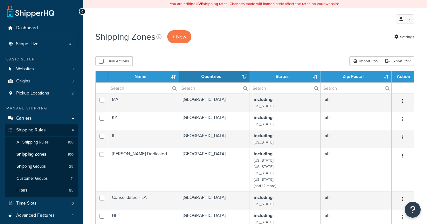
select select "15"
click at [43, 46] on p "Scope: Live" at bounding box center [41, 43] width 67 height 5
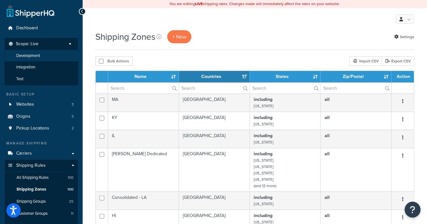
click at [40, 55] on span "Development" at bounding box center [28, 55] width 24 height 5
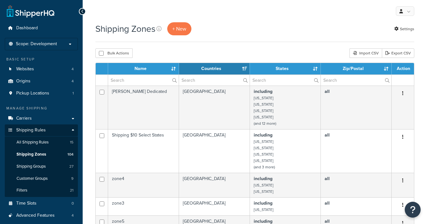
select select "15"
click at [145, 80] on input "text" at bounding box center [143, 80] width 71 height 11
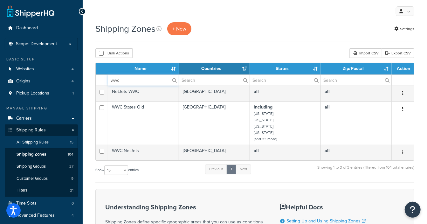
type input "wwc"
click at [45, 143] on span "All Shipping Rules" at bounding box center [33, 142] width 32 height 5
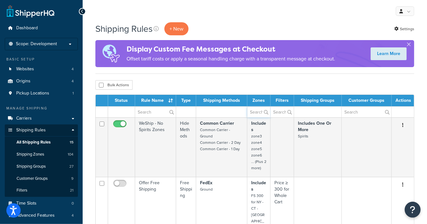
click at [253, 112] on input "text" at bounding box center [258, 112] width 23 height 11
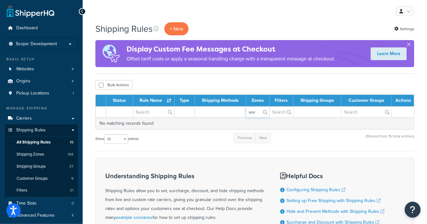
type input "w"
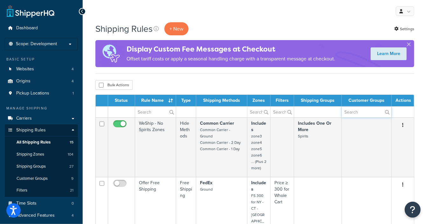
click at [356, 111] on input "text" at bounding box center [367, 112] width 50 height 11
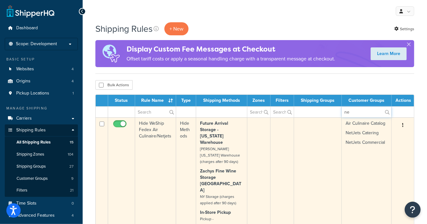
type input "n"
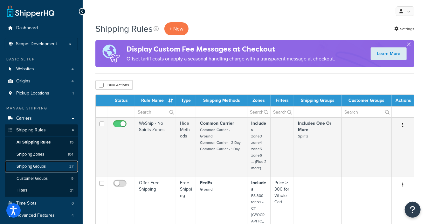
click at [24, 168] on span "Shipping Groups" at bounding box center [31, 166] width 29 height 5
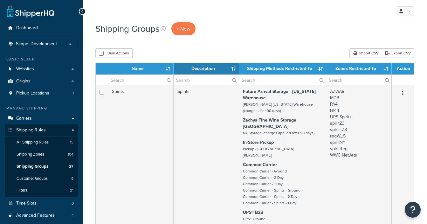
select select "15"
click at [344, 83] on input "text" at bounding box center [358, 80] width 65 height 11
type input "ww"
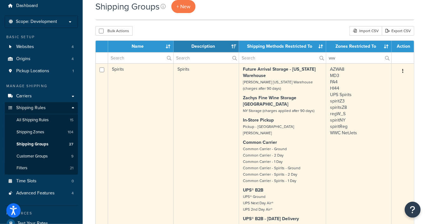
scroll to position [39, 0]
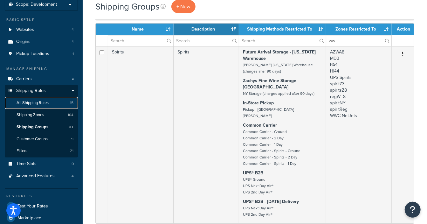
click at [27, 104] on span "All Shipping Rules" at bounding box center [33, 102] width 32 height 5
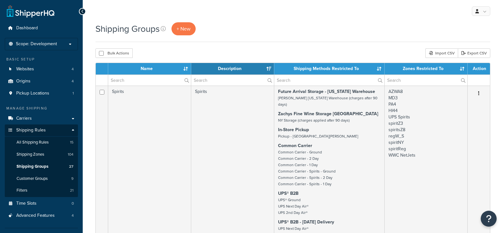
select select "15"
click at [46, 47] on span "Scope: Development" at bounding box center [36, 43] width 41 height 5
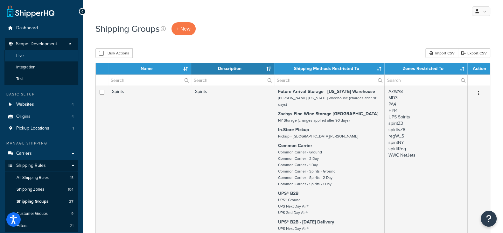
click at [42, 56] on li "Live" at bounding box center [41, 56] width 74 height 12
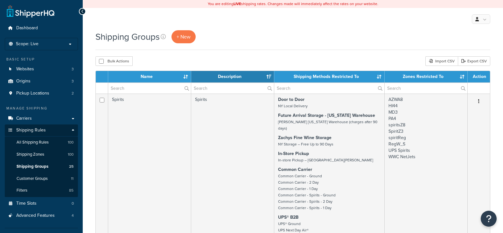
select select "15"
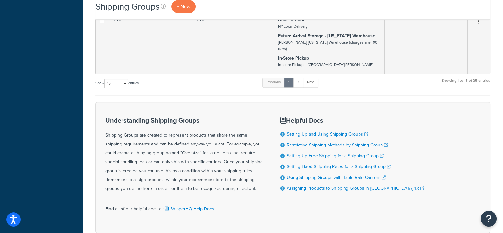
scroll to position [741, 0]
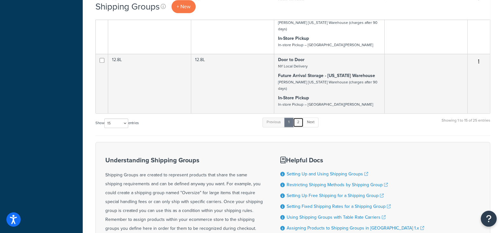
click at [302, 117] on link "2" at bounding box center [298, 122] width 10 height 10
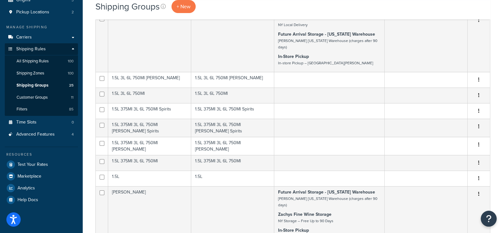
scroll to position [0, 0]
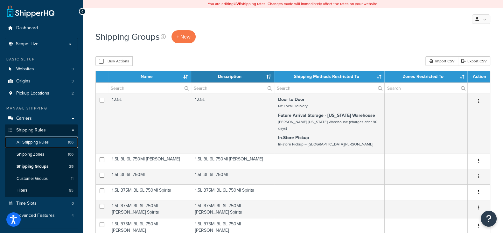
click at [43, 138] on link "All Shipping Rules 100" at bounding box center [41, 142] width 73 height 12
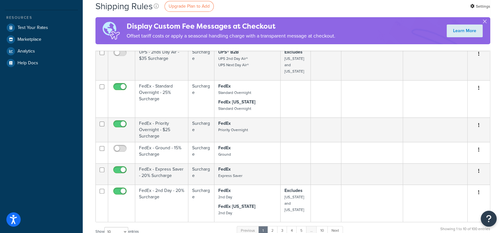
scroll to position [239, 0]
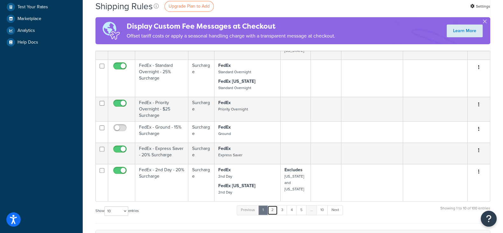
click at [274, 205] on link "2" at bounding box center [272, 210] width 10 height 10
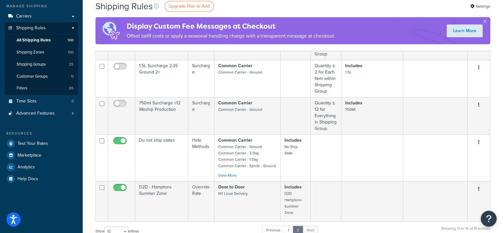
scroll to position [119, 0]
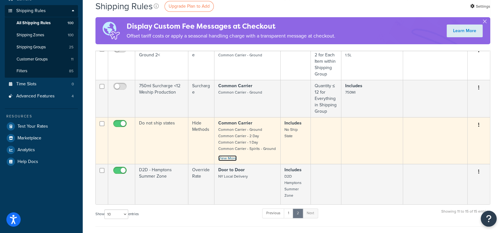
click at [233, 159] on link "View More" at bounding box center [227, 158] width 18 height 6
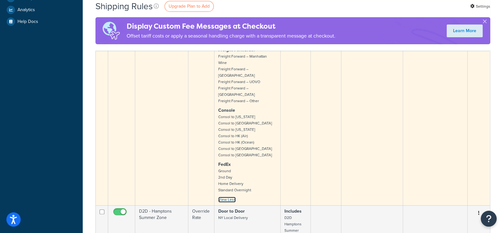
scroll to position [278, 0]
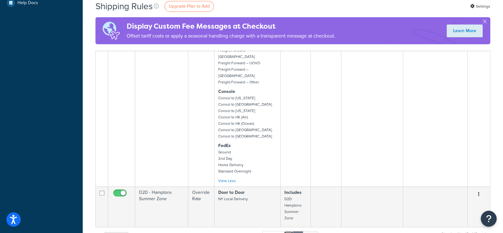
click at [291, 224] on link "1" at bounding box center [289, 236] width 10 height 10
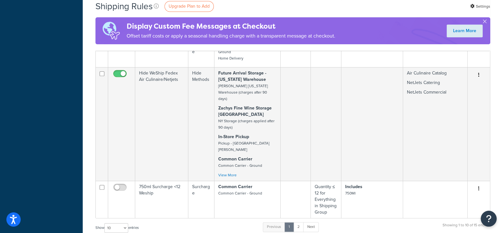
scroll to position [398, 0]
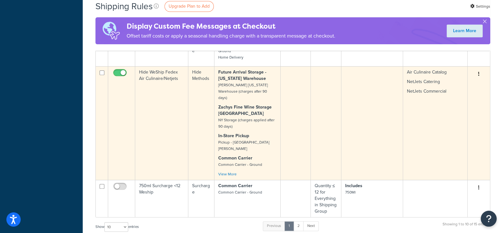
click at [227, 155] on div "Future Arrival Storage - New York Warehouse Zachys New York Warehouse (charges …" at bounding box center [247, 123] width 58 height 108
click at [225, 171] on link "View More" at bounding box center [227, 174] width 18 height 6
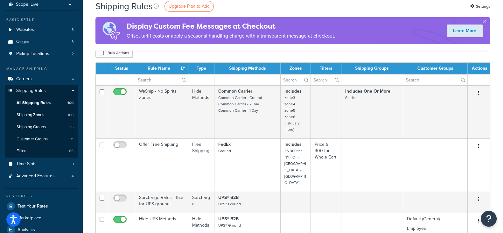
scroll to position [0, 0]
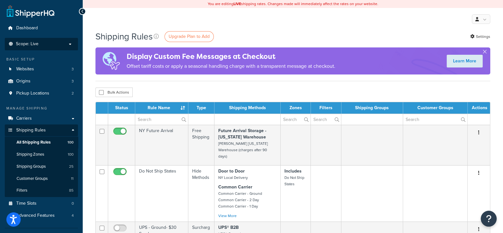
click at [53, 40] on li "Scope: Live Development Integration Test" at bounding box center [41, 44] width 73 height 12
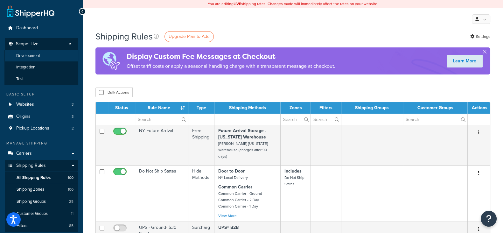
click at [57, 56] on li "Development" at bounding box center [41, 56] width 74 height 12
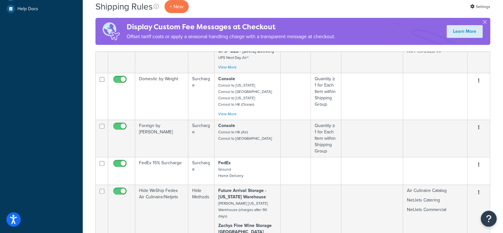
scroll to position [159, 0]
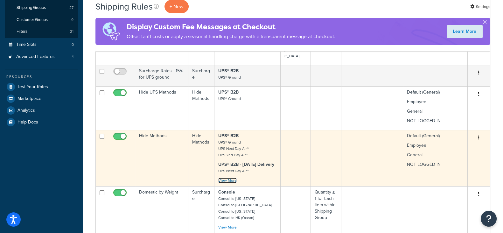
click at [233, 177] on link "View More" at bounding box center [227, 180] width 18 height 6
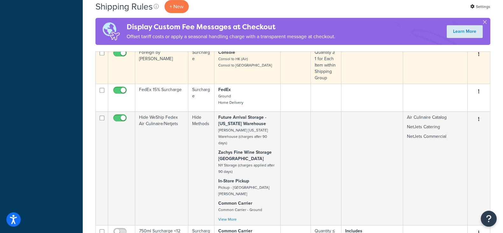
scroll to position [358, 0]
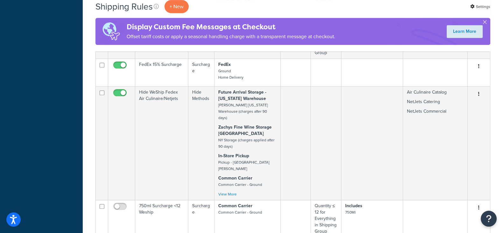
scroll to position [358, 0]
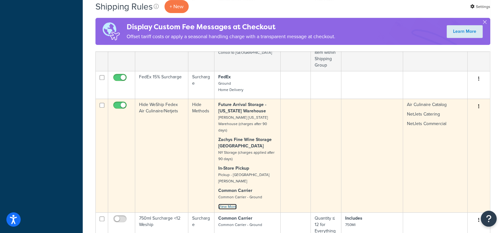
click at [231, 204] on link "View More" at bounding box center [227, 207] width 18 height 6
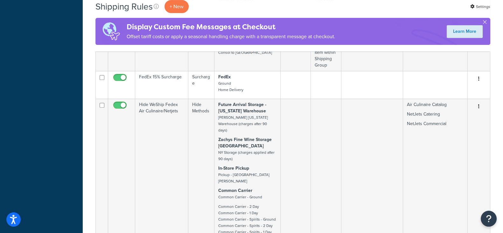
click at [64, 141] on div "Dashboard Scope: Development Live Integration Test Basic Setup Websites 4 Origi…" at bounding box center [41, 71] width 83 height 858
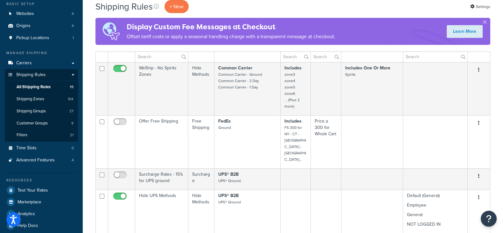
scroll to position [39, 0]
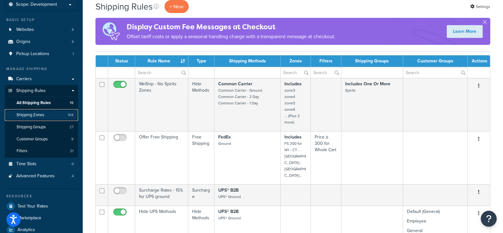
click at [35, 115] on span "Shipping Zones" at bounding box center [31, 114] width 28 height 5
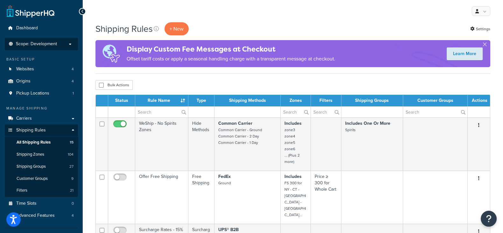
click at [36, 43] on span "Scope: Development" at bounding box center [36, 43] width 41 height 5
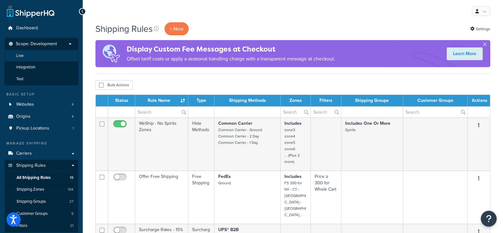
click at [36, 52] on li "Live" at bounding box center [41, 56] width 74 height 12
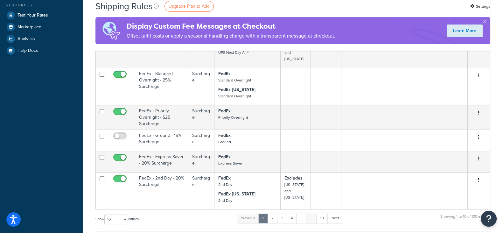
scroll to position [239, 0]
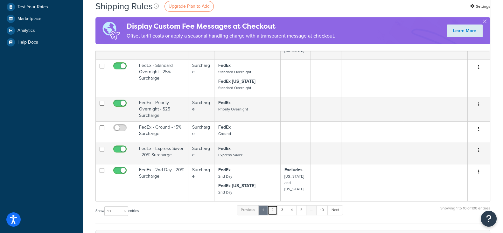
click at [272, 205] on link "2" at bounding box center [272, 210] width 10 height 10
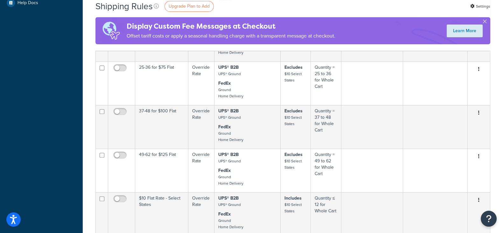
scroll to position [437, 0]
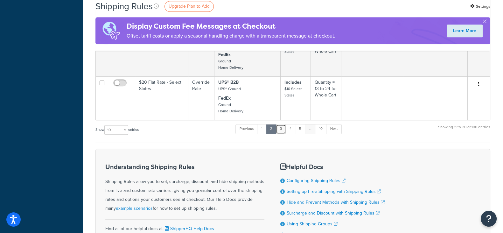
click at [282, 127] on link "3" at bounding box center [281, 129] width 10 height 10
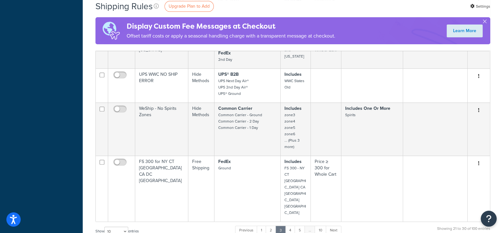
scroll to position [358, 0]
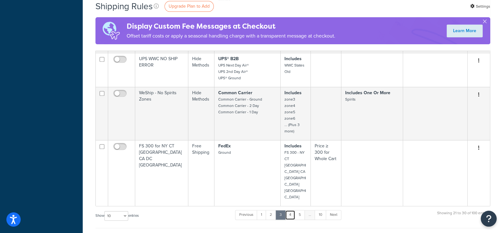
click at [289, 210] on link "4" at bounding box center [290, 215] width 10 height 10
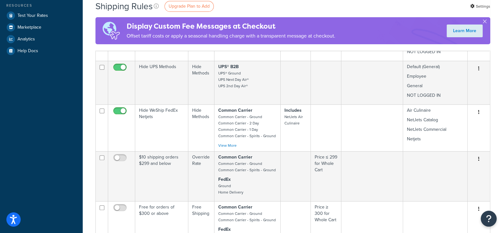
scroll to position [199, 0]
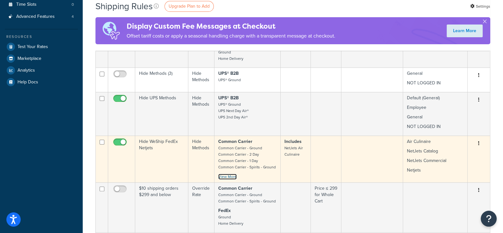
click at [231, 179] on link "View More" at bounding box center [227, 177] width 18 height 6
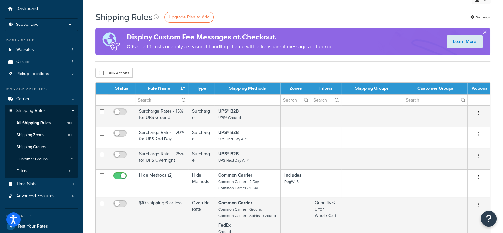
scroll to position [0, 0]
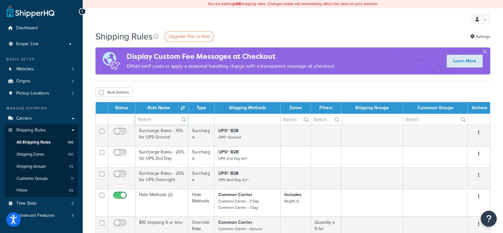
click at [145, 120] on input "text" at bounding box center [161, 119] width 53 height 11
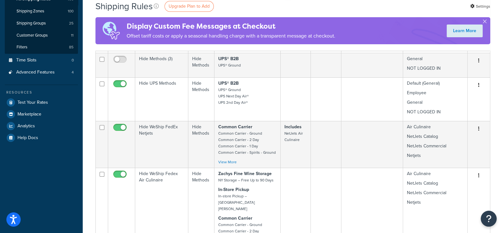
scroll to position [159, 0]
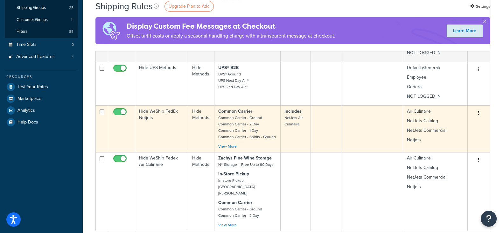
type input "hide"
click at [117, 112] on input "checkbox" at bounding box center [120, 113] width 17 height 8
checkbox input "false"
click at [234, 148] on link "View More" at bounding box center [227, 146] width 18 height 6
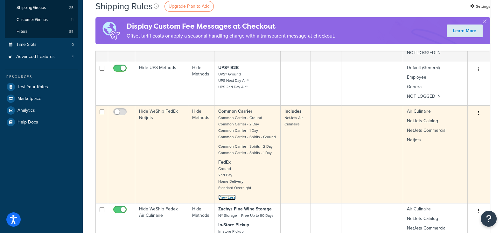
click at [231, 197] on link "View Less" at bounding box center [226, 197] width 17 height 6
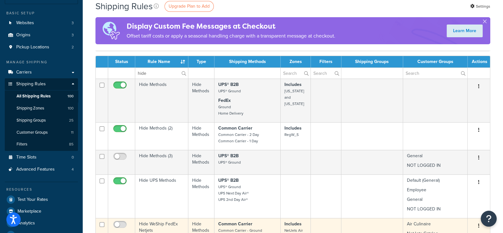
scroll to position [39, 0]
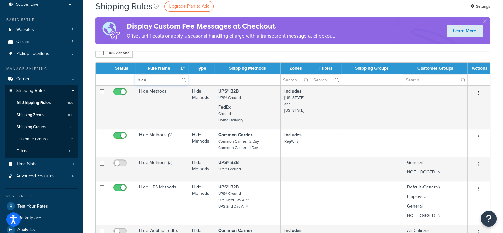
drag, startPoint x: 146, startPoint y: 81, endPoint x: 137, endPoint y: 80, distance: 9.6
click at [137, 80] on input "hide" at bounding box center [161, 79] width 53 height 11
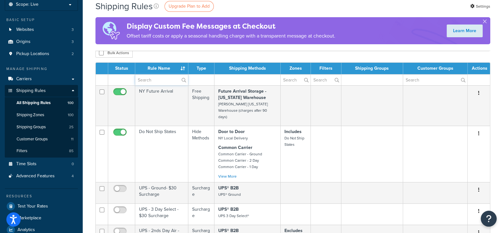
click at [142, 82] on input "text" at bounding box center [161, 79] width 53 height 11
click at [231, 76] on td at bounding box center [247, 79] width 66 height 11
click at [162, 80] on input "text" at bounding box center [161, 79] width 53 height 11
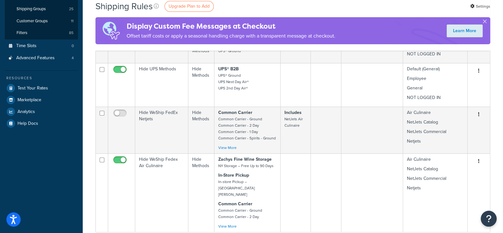
scroll to position [159, 0]
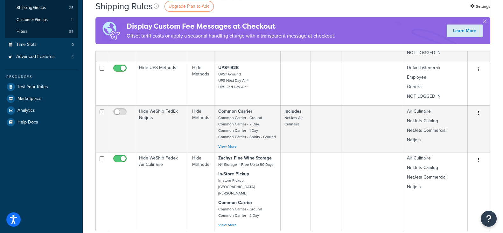
type input "hide"
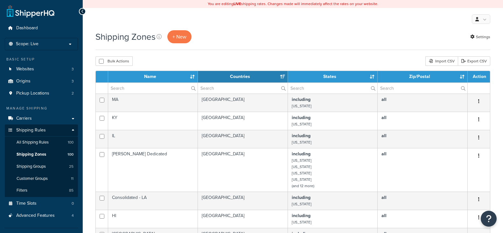
select select "15"
click at [59, 46] on p "Scope: Live" at bounding box center [41, 43] width 67 height 5
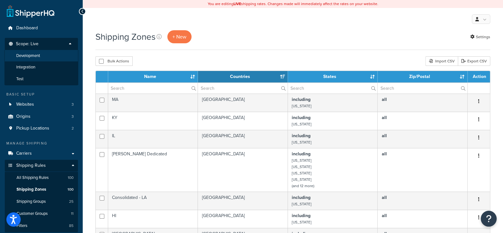
click at [49, 57] on li "Development" at bounding box center [41, 56] width 74 height 12
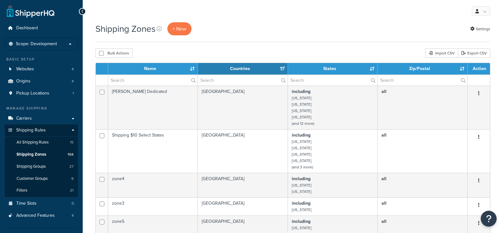
select select "15"
click at [157, 81] on input "text" at bounding box center [152, 80] width 89 height 11
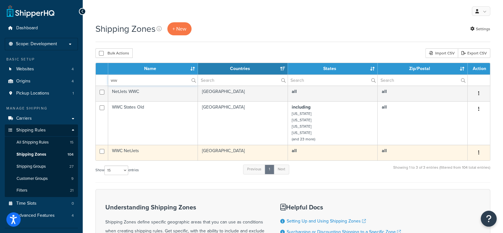
type input "ww"
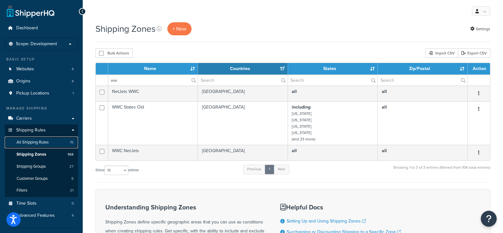
click at [31, 142] on span "All Shipping Rules" at bounding box center [33, 142] width 32 height 5
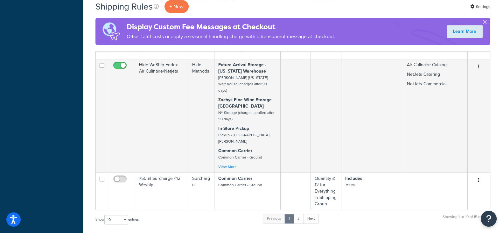
scroll to position [79, 0]
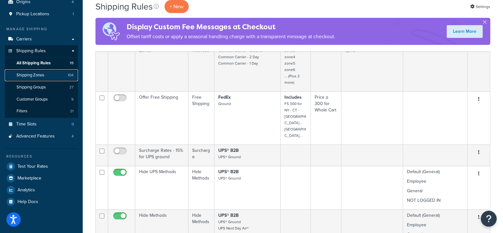
click at [33, 77] on span "Shipping Zones" at bounding box center [31, 75] width 28 height 5
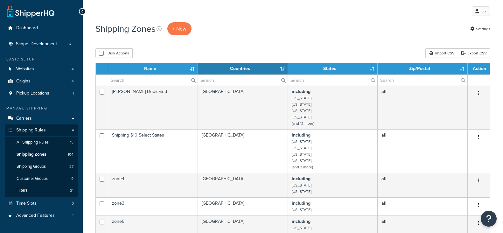
select select "15"
click at [310, 81] on input "text" at bounding box center [332, 80] width 89 height 11
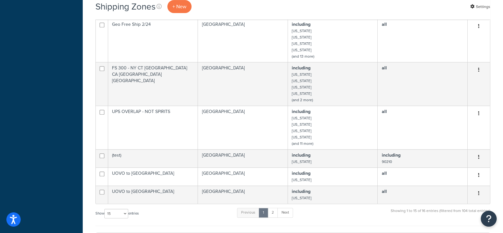
scroll to position [358, 0]
type input "cal"
click at [270, 214] on link "2" at bounding box center [272, 212] width 10 height 10
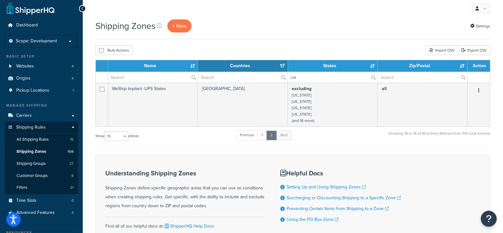
scroll to position [0, 0]
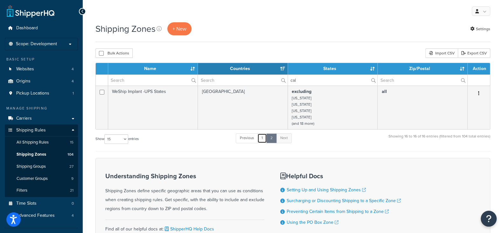
click at [264, 138] on link "1" at bounding box center [262, 138] width 10 height 10
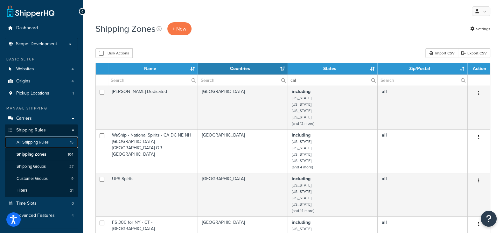
click at [34, 143] on span "All Shipping Rules" at bounding box center [33, 142] width 32 height 5
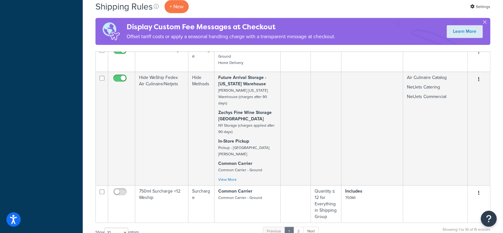
scroll to position [398, 0]
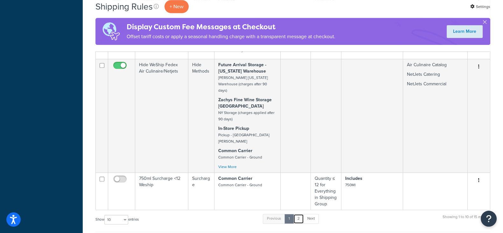
click at [301, 214] on link "2" at bounding box center [298, 219] width 10 height 10
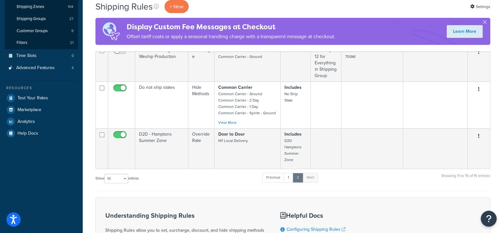
scroll to position [146, 0]
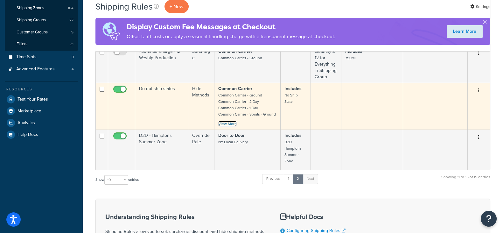
click at [227, 123] on link "View More" at bounding box center [227, 124] width 18 height 6
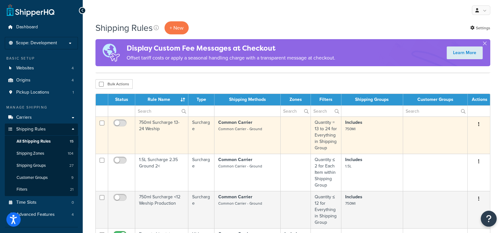
scroll to position [0, 0]
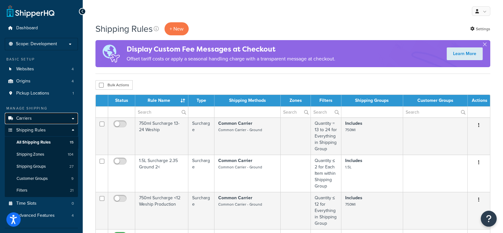
click at [26, 118] on span "Carriers" at bounding box center [24, 118] width 16 height 5
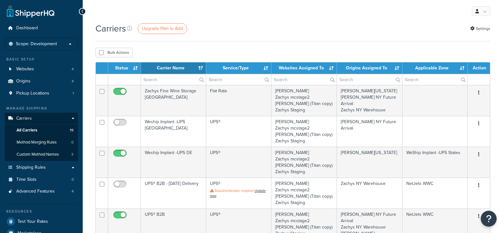
select select "15"
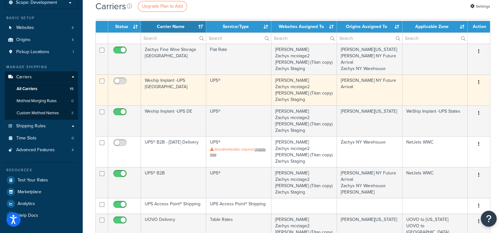
scroll to position [79, 0]
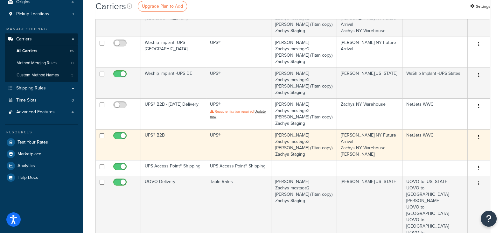
click at [480, 136] on button "button" at bounding box center [478, 137] width 9 height 10
click at [441, 150] on link "Edit" at bounding box center [453, 149] width 50 height 13
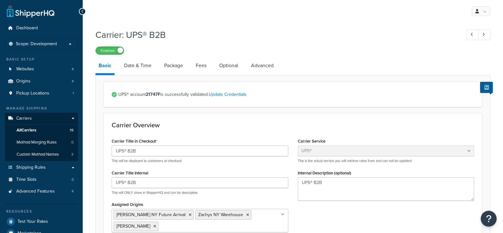
select select "ups"
select select "3"
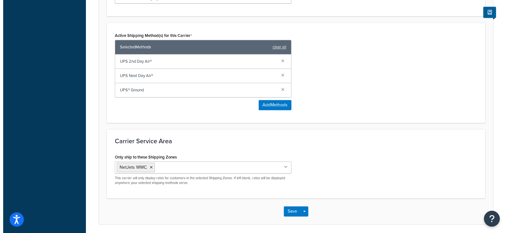
scroll to position [398, 0]
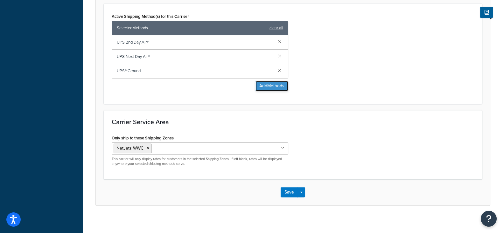
click at [271, 85] on button "Add Methods" at bounding box center [271, 86] width 33 height 10
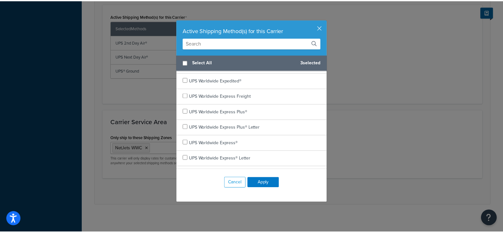
scroll to position [358, 0]
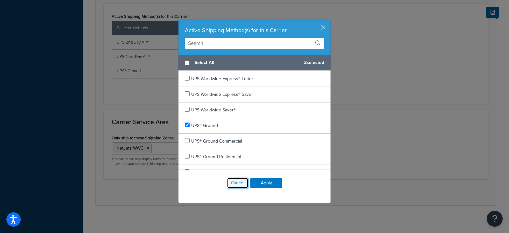
click at [228, 184] on button "Cancel" at bounding box center [238, 182] width 22 height 11
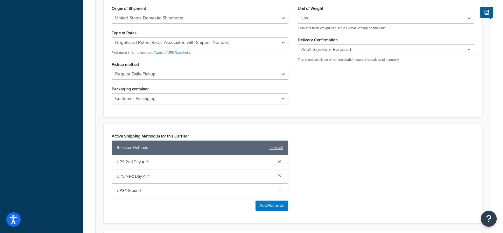
scroll to position [0, 0]
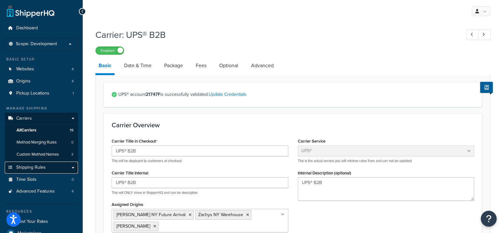
click at [34, 168] on span "Shipping Rules" at bounding box center [31, 167] width 30 height 5
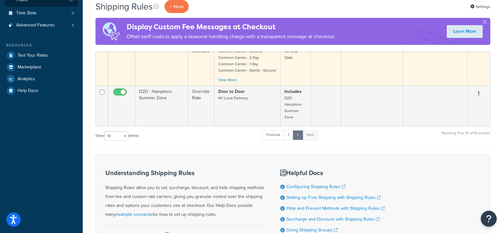
scroll to position [199, 0]
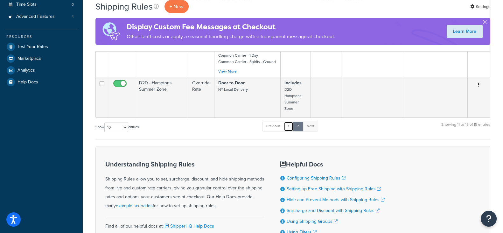
click at [289, 125] on link "1" at bounding box center [289, 127] width 10 height 10
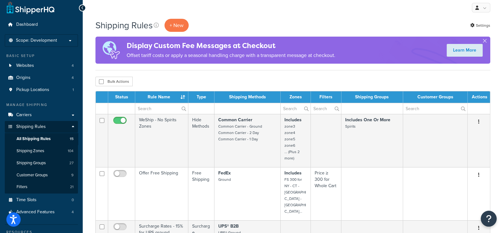
scroll to position [0, 0]
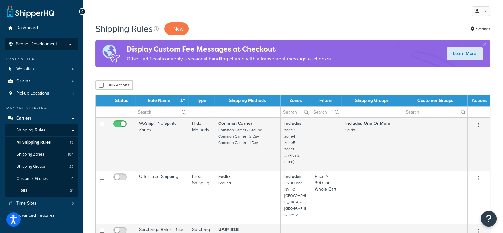
click at [56, 44] on span "Scope: Development" at bounding box center [36, 43] width 41 height 5
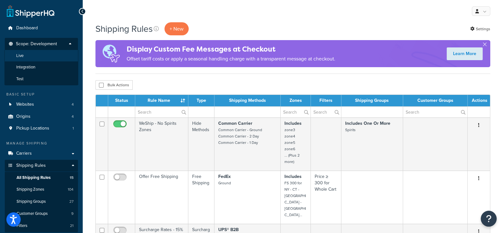
click at [44, 57] on li "Live" at bounding box center [41, 56] width 74 height 12
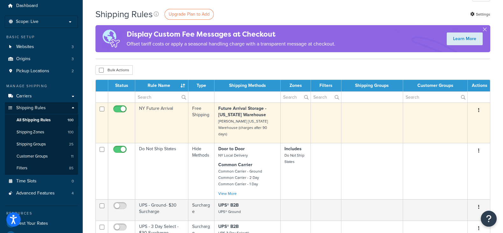
scroll to position [39, 0]
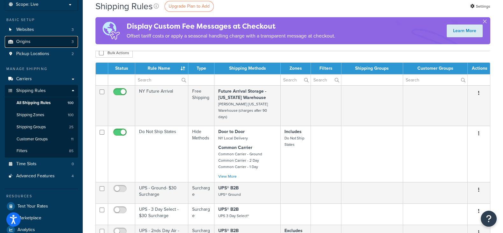
click at [24, 42] on span "Origins" at bounding box center [23, 41] width 14 height 5
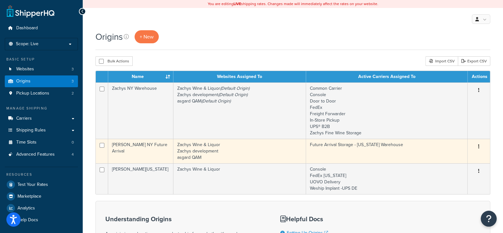
click at [478, 146] on icon "button" at bounding box center [478, 146] width 1 height 4
click at [447, 160] on link "Edit" at bounding box center [458, 158] width 50 height 13
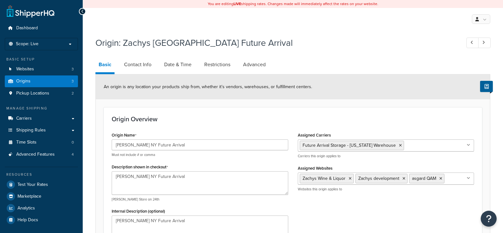
select select "32"
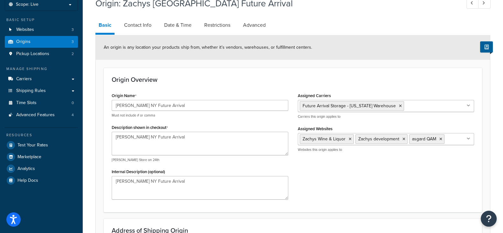
click at [468, 106] on icon at bounding box center [468, 106] width 3 height 4
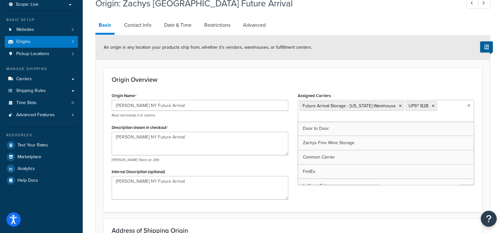
click at [368, 201] on div "Origin Name Zachys NY Future Arrival Must not include # or comma Description sh…" at bounding box center [293, 147] width 372 height 113
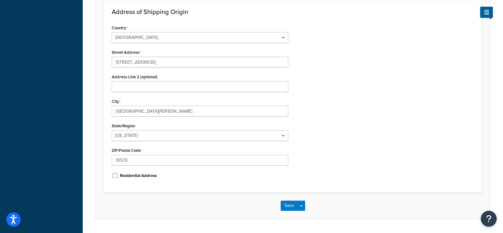
scroll to position [275, 0]
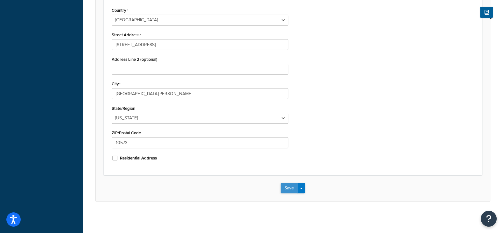
click at [286, 188] on button "Save" at bounding box center [289, 188] width 17 height 10
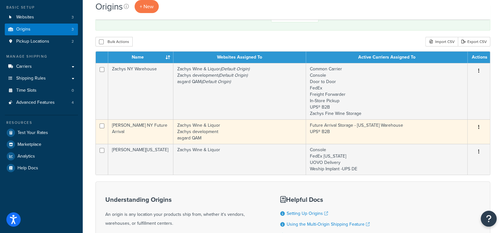
scroll to position [39, 0]
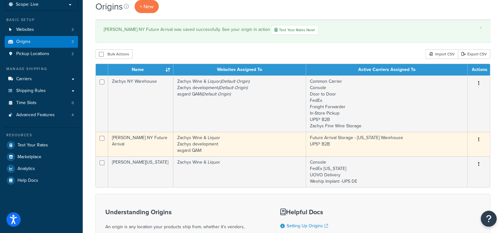
click at [479, 138] on icon "button" at bounding box center [478, 139] width 1 height 4
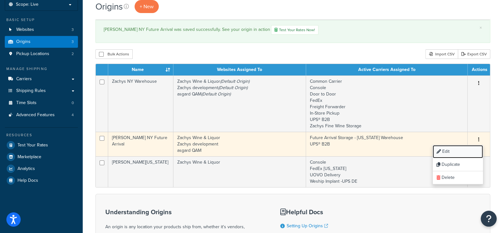
click at [448, 150] on link "Edit" at bounding box center [458, 151] width 50 height 13
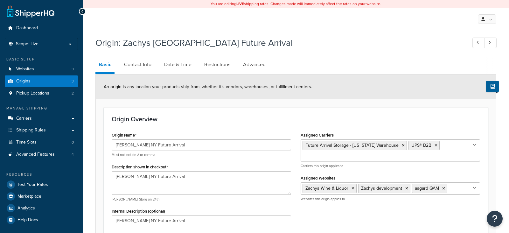
select select "32"
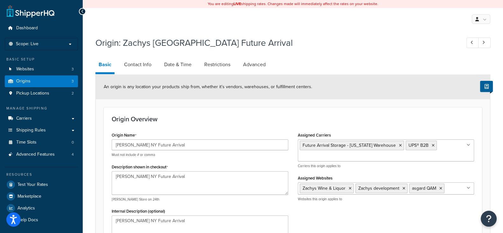
click at [468, 144] on icon at bounding box center [468, 145] width 3 height 4
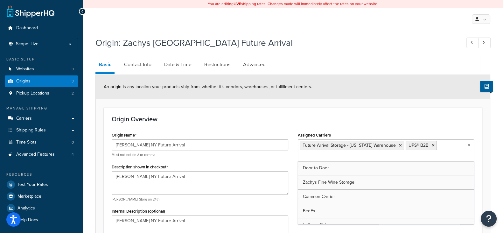
click at [417, 50] on div "Origin: Zachys NY Future Arrival" at bounding box center [292, 43] width 395 height 20
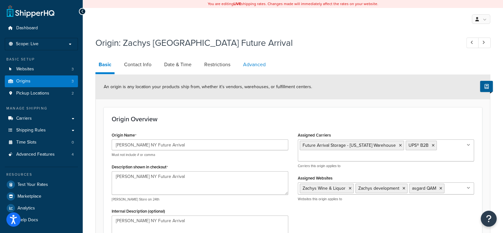
click at [247, 66] on link "Advanced" at bounding box center [254, 64] width 29 height 15
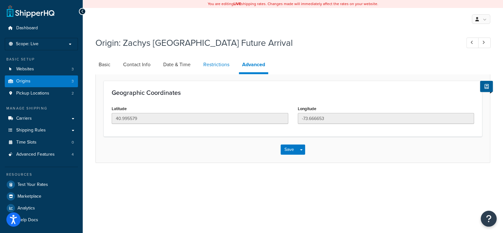
click at [221, 62] on link "Restrictions" at bounding box center [216, 64] width 32 height 15
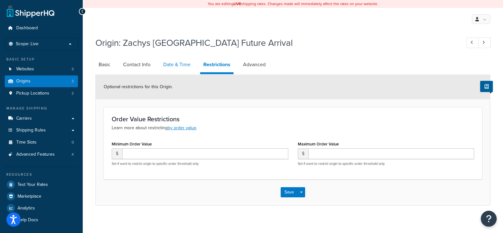
click at [184, 67] on link "Date & Time" at bounding box center [177, 64] width 34 height 15
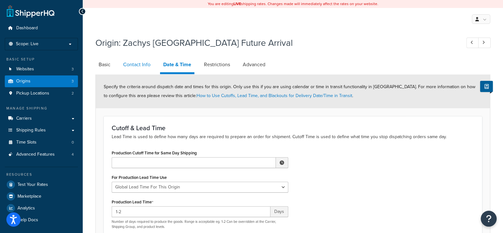
click at [135, 64] on link "Contact Info" at bounding box center [137, 64] width 34 height 15
select select "order_placed"
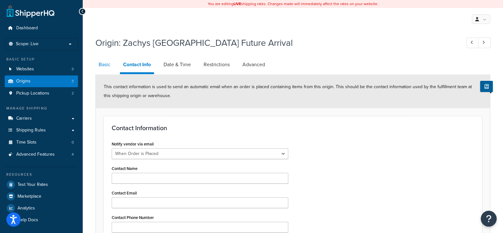
click at [110, 64] on link "Basic" at bounding box center [104, 64] width 18 height 15
select select "32"
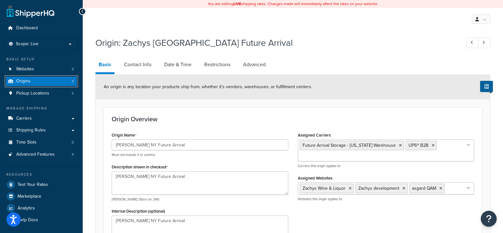
click at [30, 79] on link "Origins 3" at bounding box center [41, 81] width 73 height 12
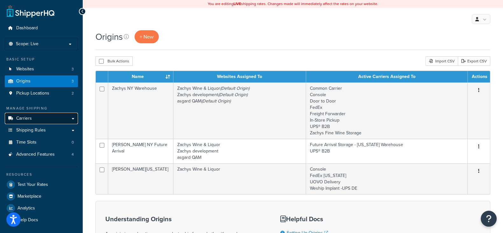
click at [27, 117] on span "Carriers" at bounding box center [24, 118] width 16 height 5
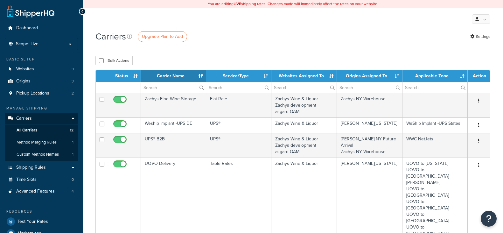
select select "15"
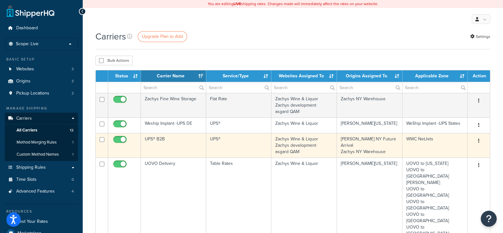
click at [479, 141] on icon "button" at bounding box center [478, 140] width 1 height 4
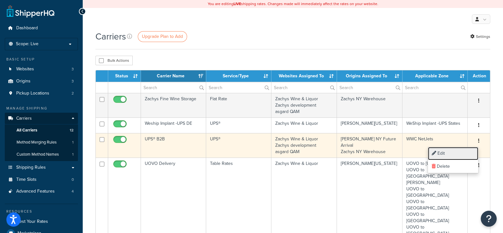
click at [455, 151] on link "Edit" at bounding box center [453, 153] width 50 height 13
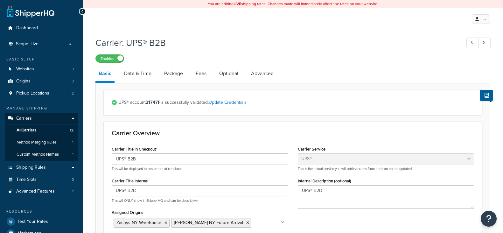
select select "ups"
select select "3"
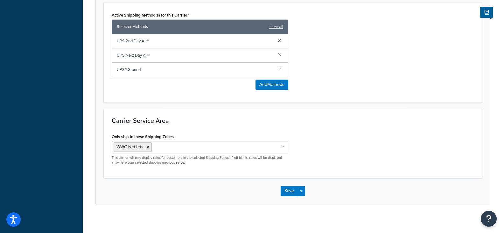
scroll to position [408, 0]
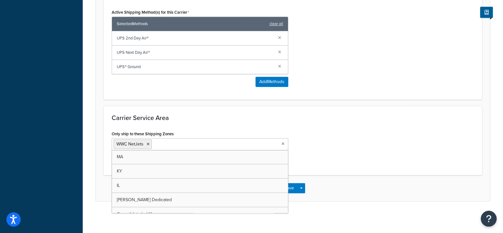
click at [283, 143] on icon at bounding box center [282, 144] width 3 height 4
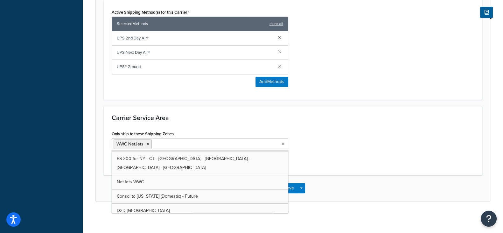
scroll to position [805, 0]
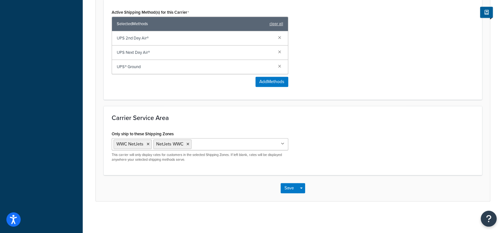
click at [340, 136] on div "Only ship to these Shipping Zones WWC NetJets NetJets WWC MA KY IL Zachys Dedic…" at bounding box center [293, 148] width 372 height 38
click at [286, 188] on button "Save" at bounding box center [289, 188] width 17 height 10
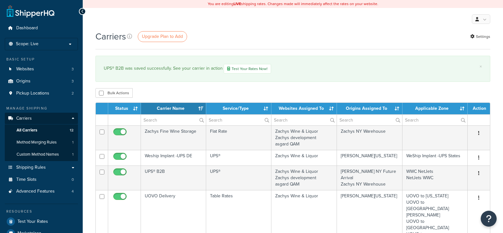
select select "15"
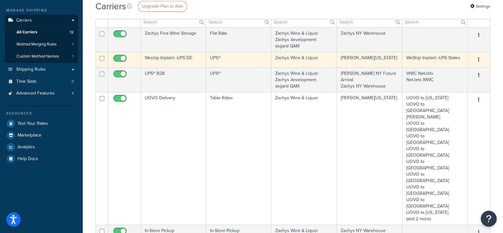
scroll to position [79, 0]
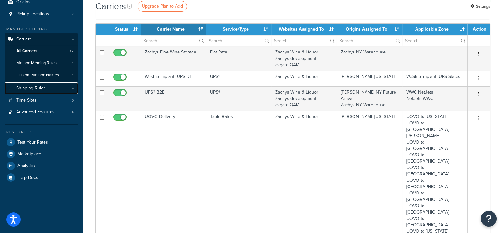
click at [38, 88] on span "Shipping Rules" at bounding box center [31, 88] width 30 height 5
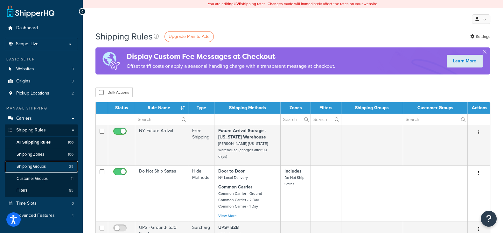
click at [32, 167] on span "Shipping Groups" at bounding box center [31, 166] width 29 height 5
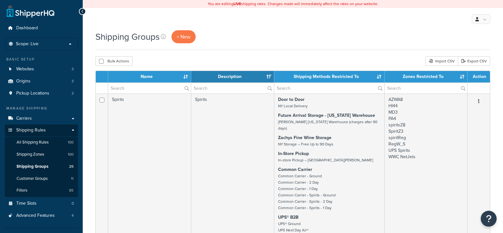
select select "15"
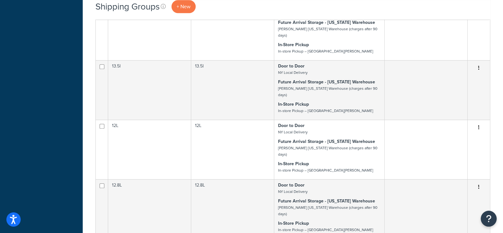
scroll to position [636, 0]
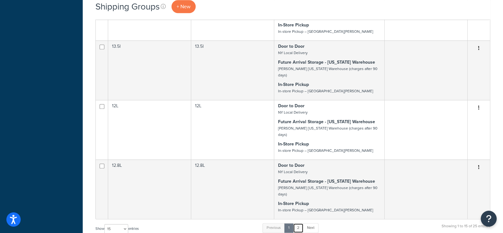
click at [300, 223] on link "2" at bounding box center [298, 228] width 10 height 10
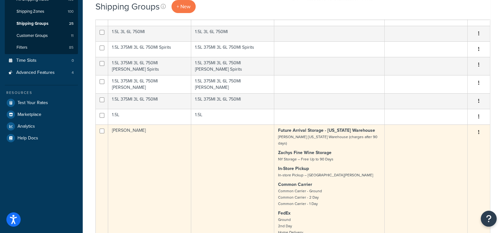
scroll to position [41, 0]
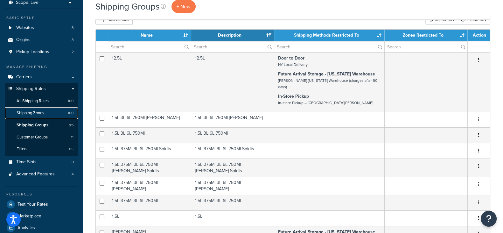
click at [31, 112] on span "Shipping Zones" at bounding box center [31, 112] width 28 height 5
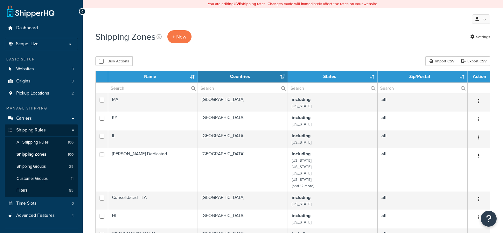
select select "15"
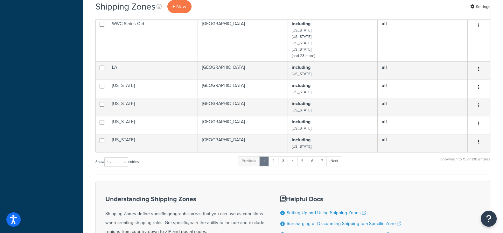
scroll to position [358, 0]
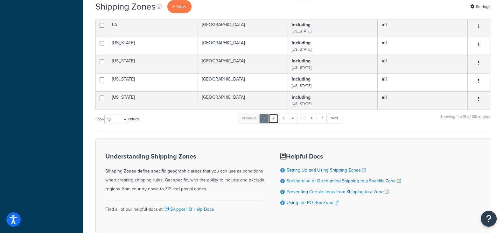
click at [273, 122] on link "2" at bounding box center [273, 119] width 10 height 10
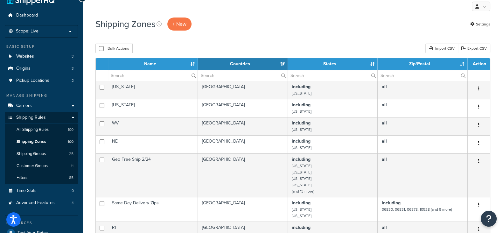
scroll to position [0, 0]
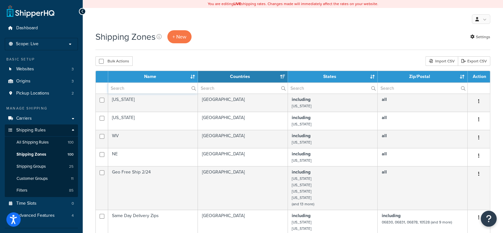
click at [153, 90] on input "text" at bounding box center [152, 88] width 89 height 11
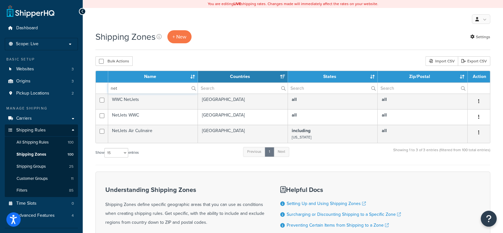
type input "net"
click at [38, 140] on span "All Shipping Rules" at bounding box center [33, 142] width 32 height 5
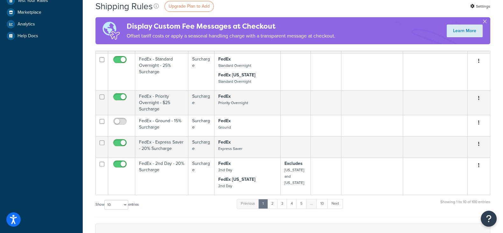
scroll to position [278, 0]
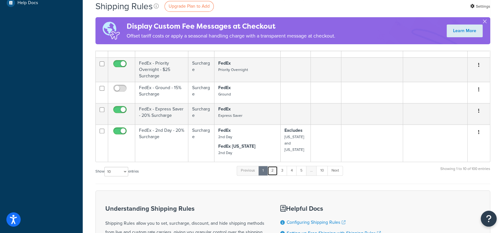
click at [273, 166] on link "2" at bounding box center [272, 171] width 10 height 10
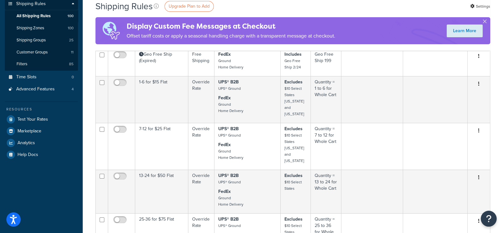
scroll to position [358, 0]
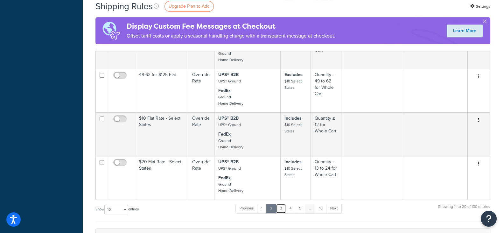
click at [283, 209] on link "3" at bounding box center [281, 209] width 10 height 10
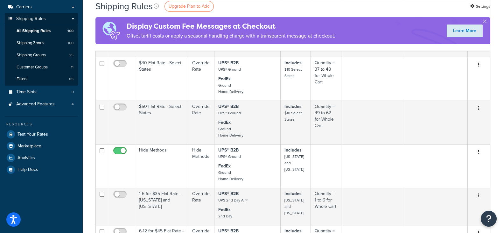
scroll to position [119, 0]
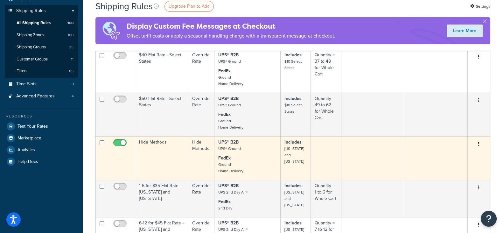
click at [480, 145] on button "button" at bounding box center [478, 144] width 9 height 10
click at [456, 155] on link "Edit" at bounding box center [458, 155] width 50 height 13
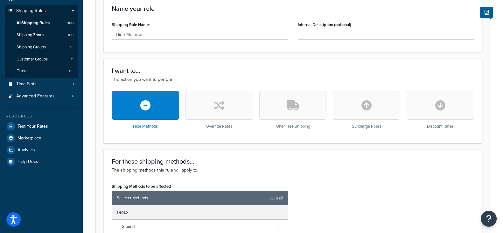
scroll to position [39, 0]
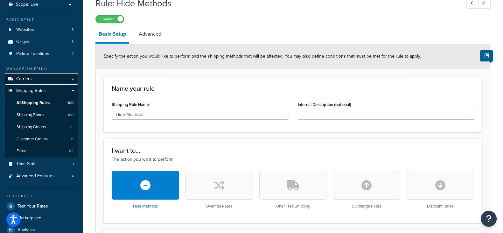
click at [28, 77] on span "Carriers" at bounding box center [24, 78] width 16 height 5
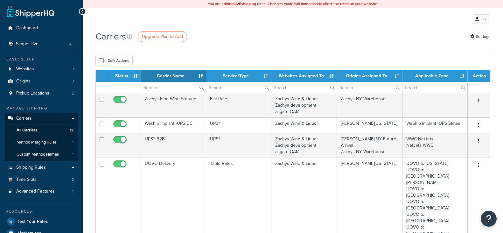
select select "15"
click at [32, 152] on span "Custom Method Names" at bounding box center [38, 154] width 42 height 5
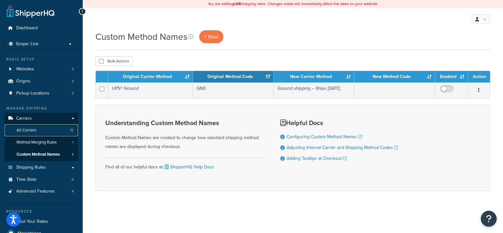
click at [28, 131] on span "All Carriers" at bounding box center [27, 130] width 20 height 5
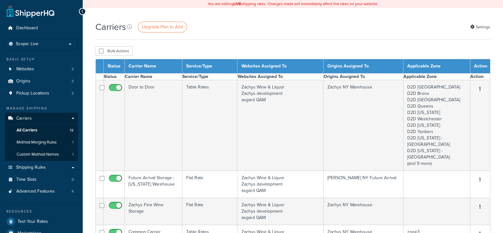
select select "15"
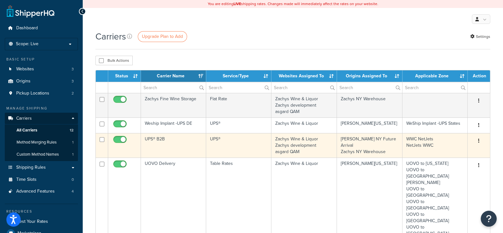
click at [478, 141] on icon "button" at bounding box center [478, 140] width 1 height 4
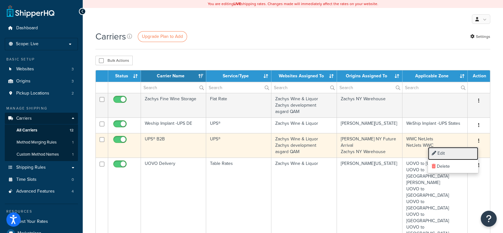
click at [454, 149] on link "Edit" at bounding box center [453, 153] width 50 height 13
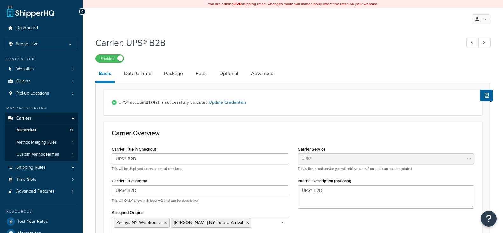
select select "ups"
select select "3"
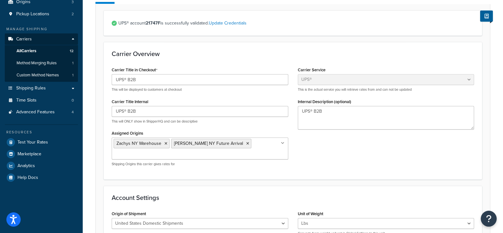
click at [282, 144] on icon at bounding box center [282, 143] width 3 height 4
click at [336, 155] on div "Carrier Title in Checkout UPS® B2B This will be displayed to customers at check…" at bounding box center [293, 118] width 372 height 106
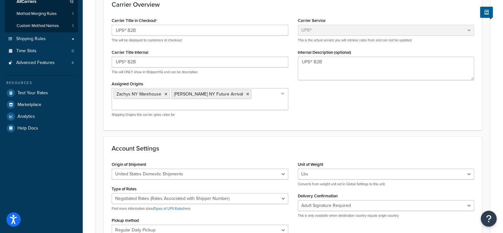
scroll to position [39, 0]
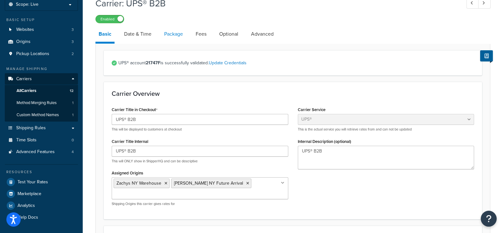
click at [174, 33] on link "Package" at bounding box center [173, 33] width 25 height 15
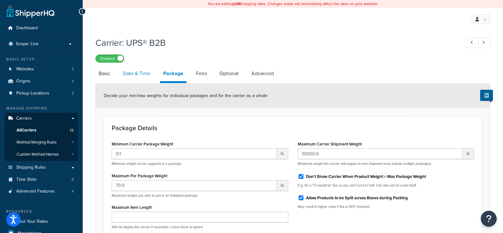
click at [135, 75] on link "Date & Time" at bounding box center [137, 73] width 34 height 15
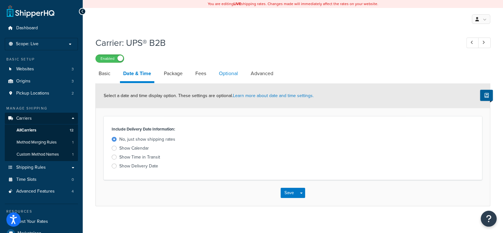
click at [232, 69] on link "Optional" at bounding box center [228, 73] width 25 height 15
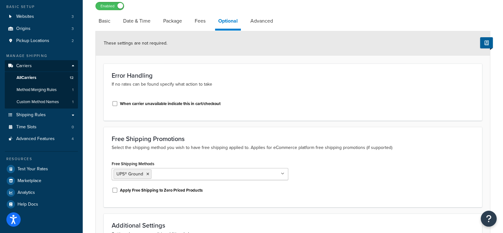
scroll to position [39, 0]
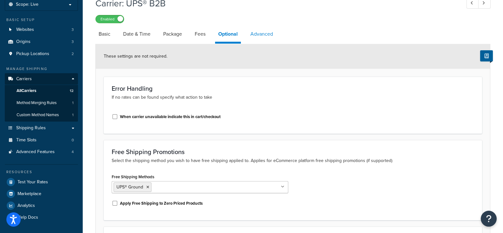
click at [261, 36] on link "Advanced" at bounding box center [261, 33] width 29 height 15
select select "false"
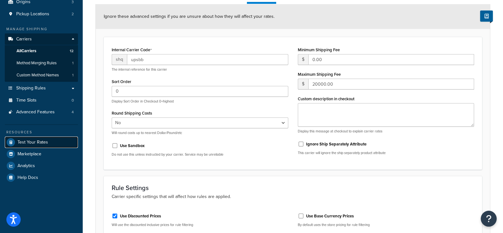
click at [38, 142] on span "Test Your Rates" at bounding box center [32, 142] width 31 height 5
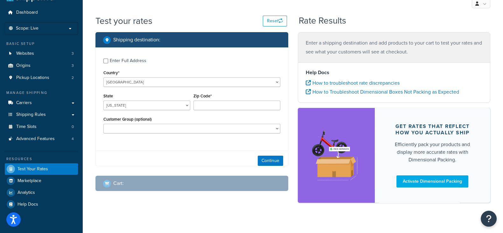
scroll to position [21, 0]
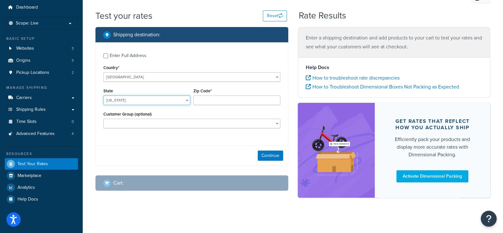
click at [168, 101] on select "Alabama Alaska American Samoa Arizona Arkansas Armed Forces Americas Armed Forc…" at bounding box center [146, 100] width 87 height 10
select select "NY"
click at [103, 96] on select "Alabama Alaska American Samoa Arizona Arkansas Armed Forces Americas Armed Forc…" at bounding box center [146, 100] width 87 height 10
click at [202, 98] on input "Zip Code*" at bounding box center [236, 100] width 87 height 10
type input "10020"
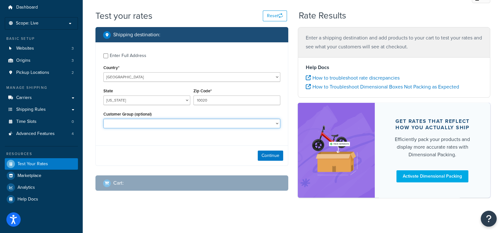
click at [195, 122] on select "Air Culinaire Default (General) Employee General Netjets NetJets Catalog NetJet…" at bounding box center [191, 124] width 177 height 10
select select "NetJets Commercial"
click at [103, 119] on select "Air Culinaire Default (General) Employee General Netjets NetJets Catalog NetJet…" at bounding box center [191, 124] width 177 height 10
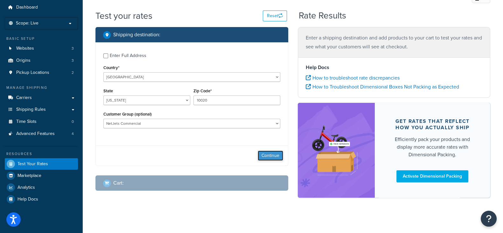
click at [268, 158] on button "Continue" at bounding box center [270, 155] width 25 height 10
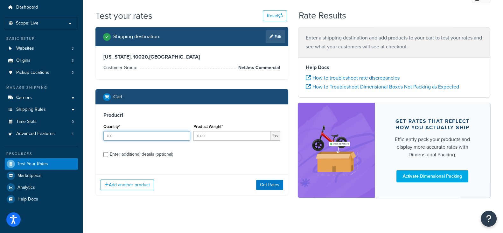
click at [161, 135] on input "Quantity*" at bounding box center [146, 136] width 87 height 10
type input "1"
type input "4"
click at [105, 155] on input "Enter additional details (optional)" at bounding box center [105, 154] width 5 height 5
checkbox input "true"
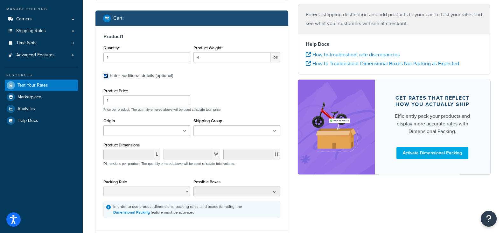
scroll to position [100, 0]
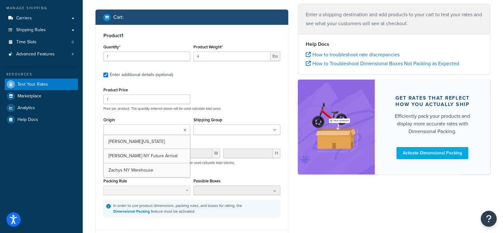
click at [181, 132] on ul at bounding box center [146, 129] width 87 height 10
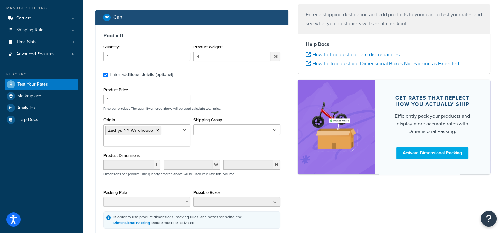
click at [244, 113] on div "Product Price 1 Price per product. The quantity entered above will be used calc…" at bounding box center [191, 157] width 177 height 143
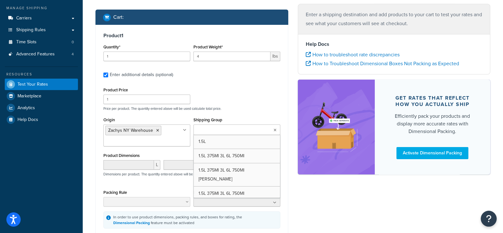
click at [240, 129] on input "Shipping Group" at bounding box center [223, 130] width 56 height 7
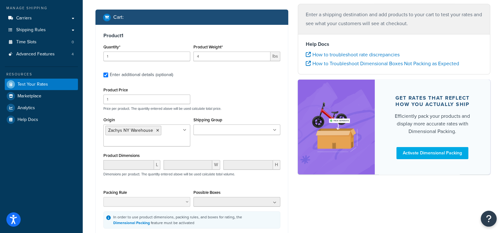
click at [253, 100] on div "Product Price 1 Price per product. The quantity entered above will be used calc…" at bounding box center [192, 98] width 180 height 25
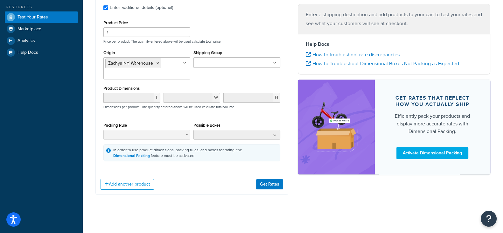
scroll to position [171, 0]
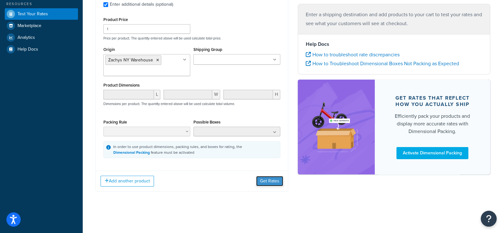
click at [267, 183] on button "Get Rates" at bounding box center [269, 181] width 27 height 10
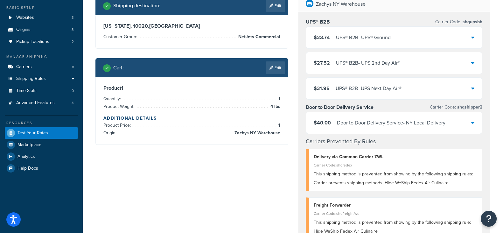
scroll to position [12, 0]
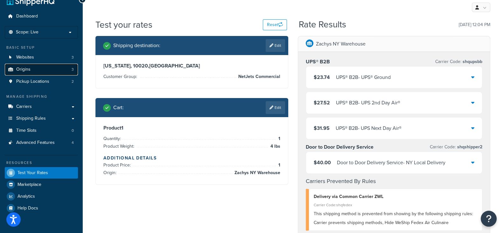
click at [26, 70] on span "Origins" at bounding box center [23, 69] width 14 height 5
